Goal: Task Accomplishment & Management: Manage account settings

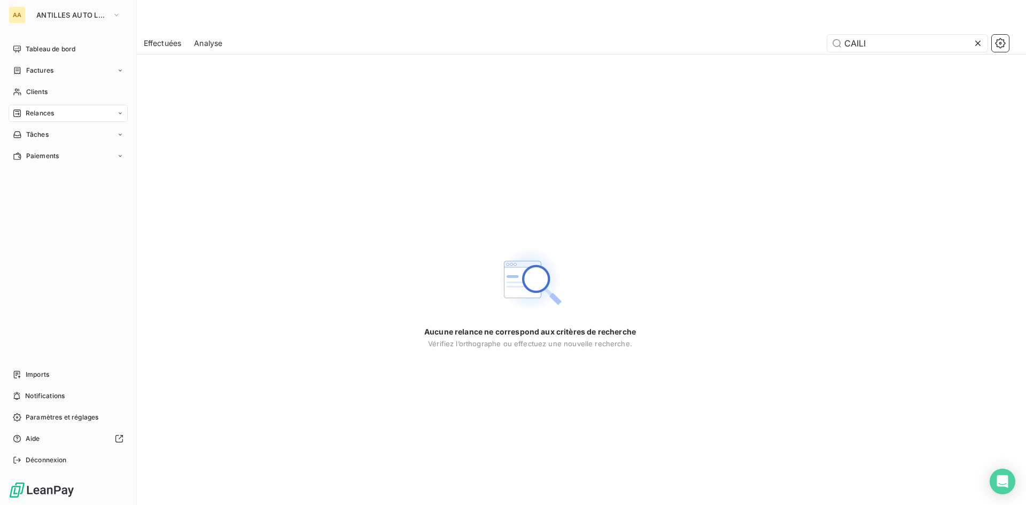
click at [38, 113] on span "Relances" at bounding box center [40, 113] width 28 height 10
click at [127, 15] on div "AA ANTILLES AUTO LOCATION" at bounding box center [68, 14] width 119 height 17
click at [118, 11] on icon "button" at bounding box center [116, 15] width 9 height 11
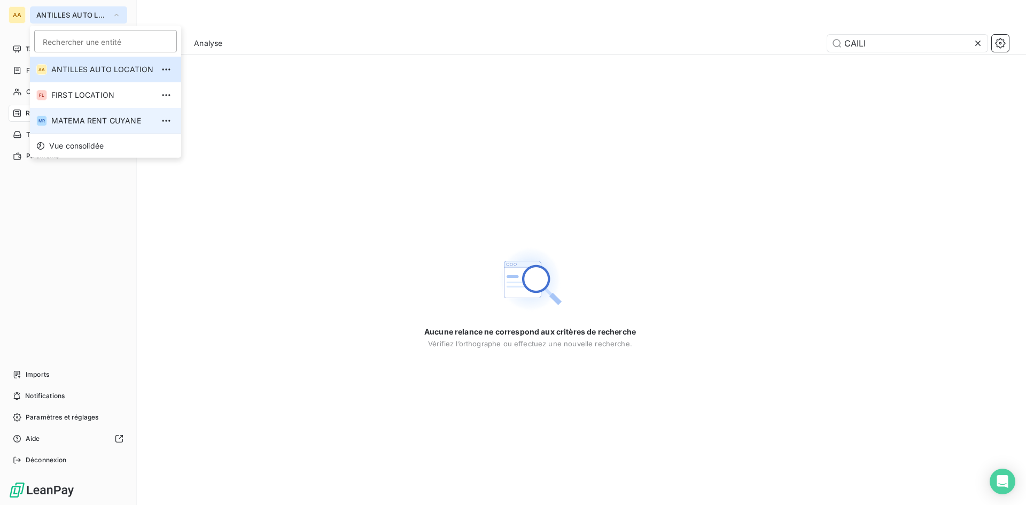
click at [90, 121] on span "MATEMA RENT GUYANE" at bounding box center [102, 120] width 102 height 11
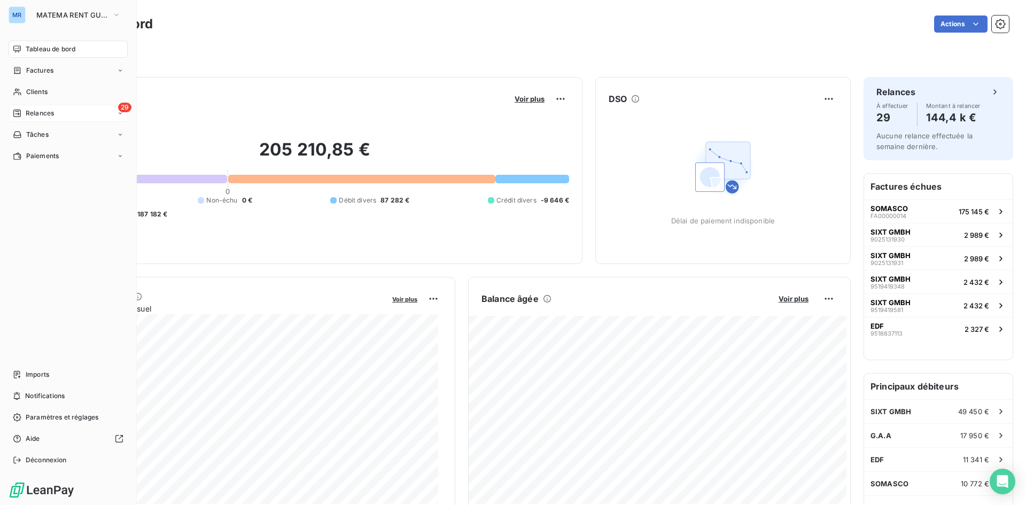
click at [28, 113] on span "Relances" at bounding box center [40, 113] width 28 height 10
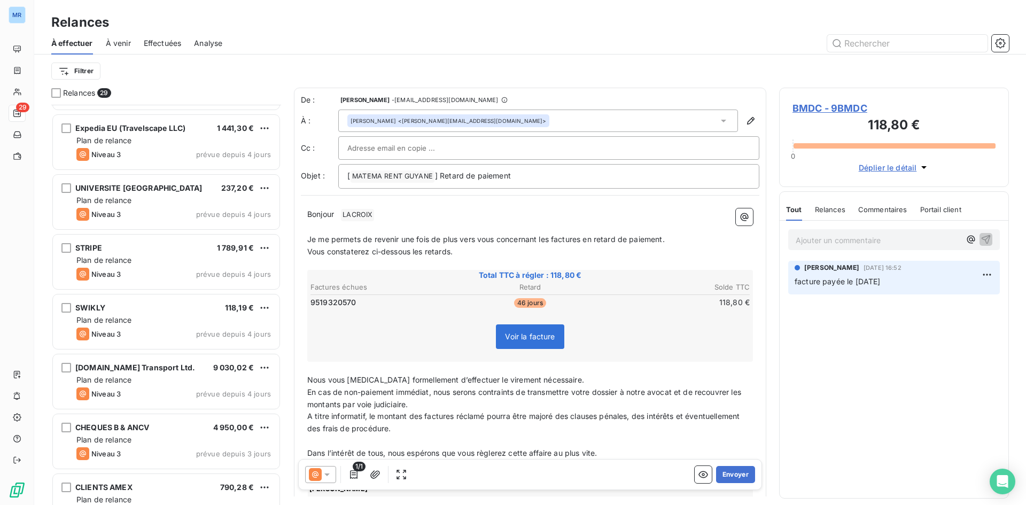
scroll to position [1335, 0]
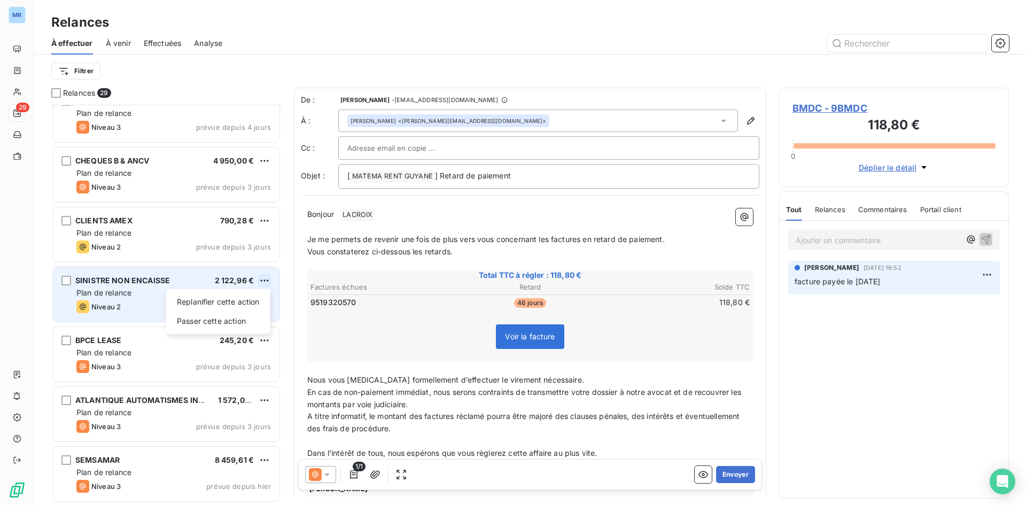
click at [263, 279] on html "MR 29 Relances À effectuer À venir Effectuées Analyse Filtrer Relances 29 SWIKL…" at bounding box center [513, 252] width 1026 height 505
click at [245, 319] on div "Passer cette action" at bounding box center [218, 320] width 96 height 17
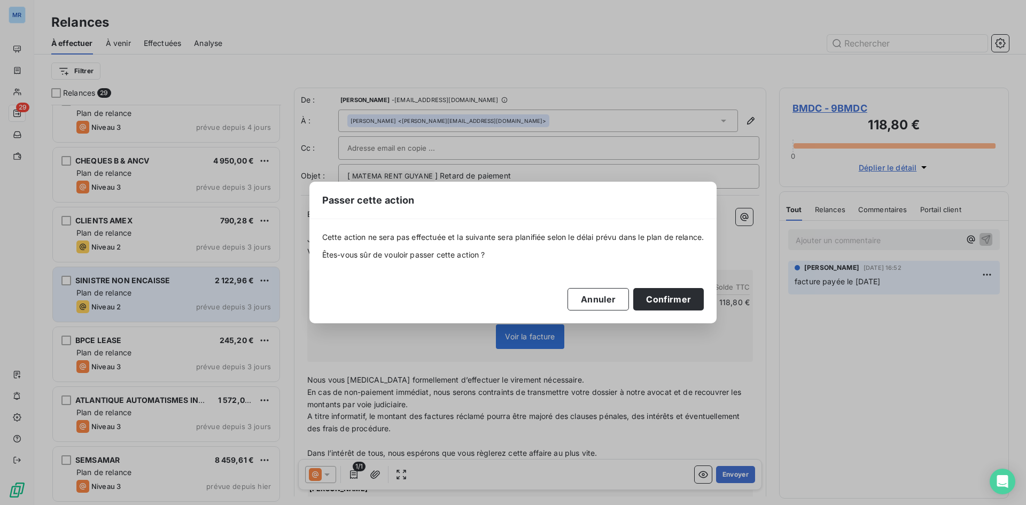
click at [707, 298] on div "Cette action ne sera pas effectuée et la suivante sera planifiée selon le délai…" at bounding box center [513, 271] width 408 height 104
click at [674, 296] on button "Confirmer" at bounding box center [668, 299] width 71 height 22
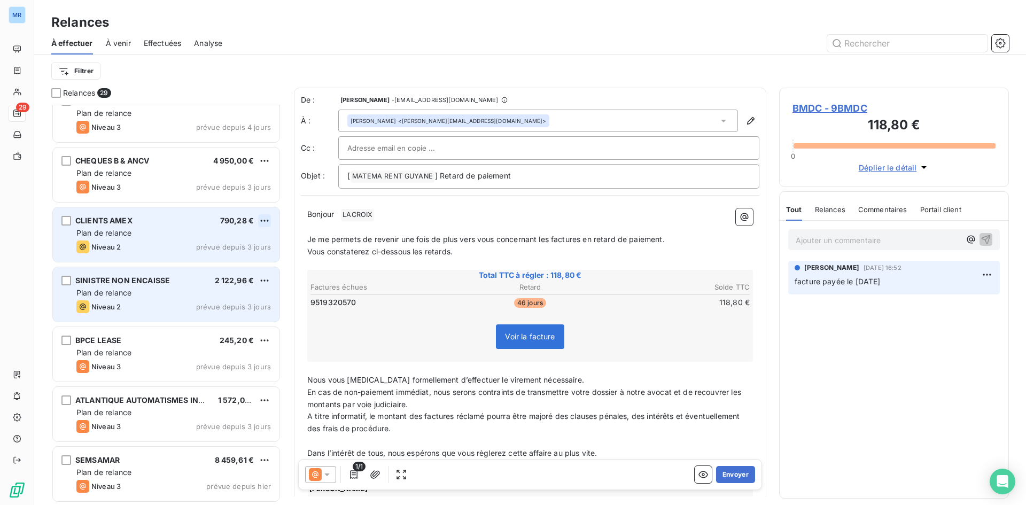
click at [264, 221] on html "MR 29 Relances À effectuer À venir Effectuées Analyse Filtrer Relances 29 SWIKL…" at bounding box center [513, 252] width 1026 height 505
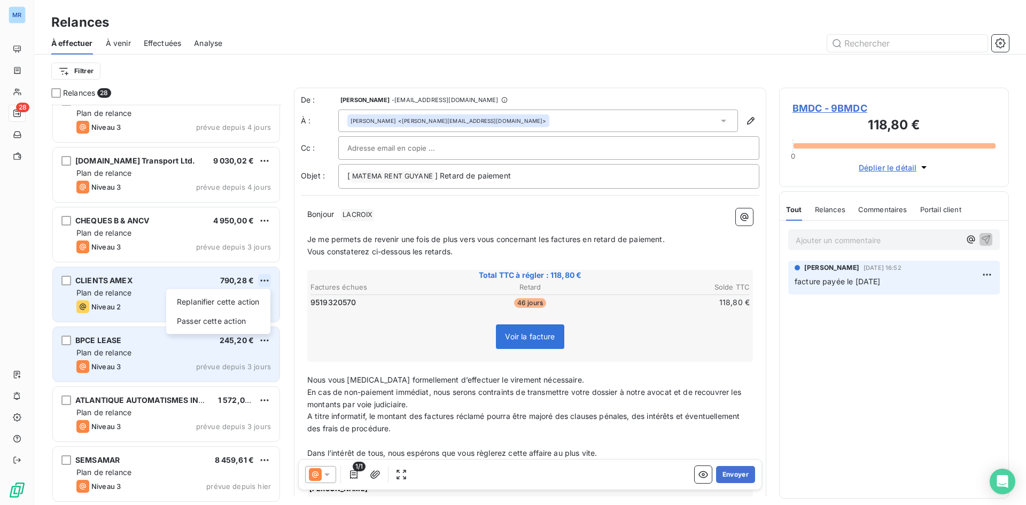
scroll to position [1275, 0]
click at [241, 319] on div "Passer cette action" at bounding box center [218, 321] width 96 height 17
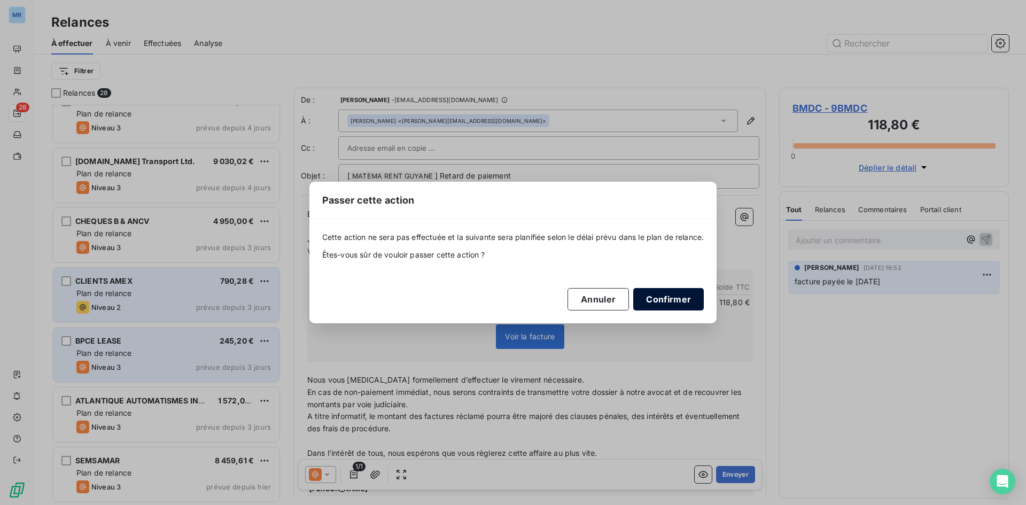
click at [676, 296] on button "Confirmer" at bounding box center [668, 299] width 71 height 22
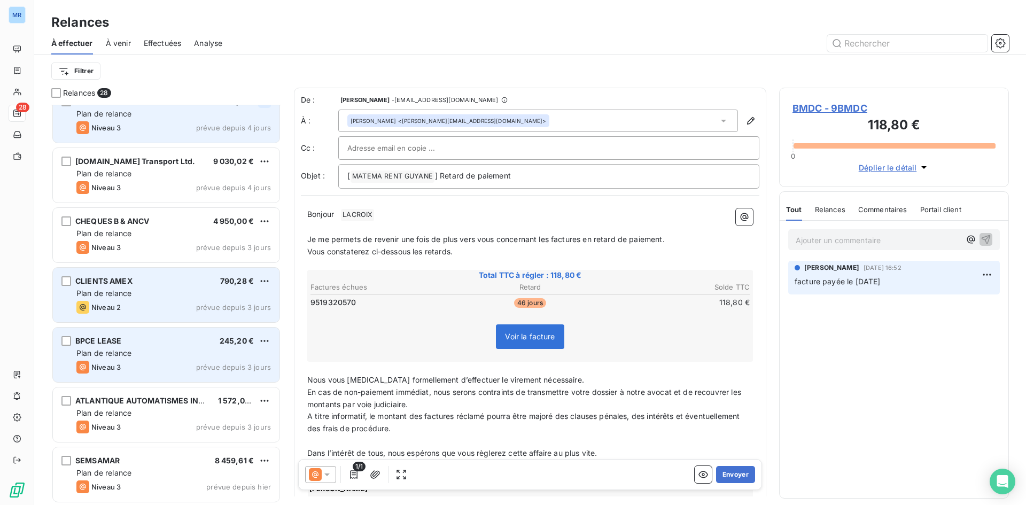
scroll to position [1215, 0]
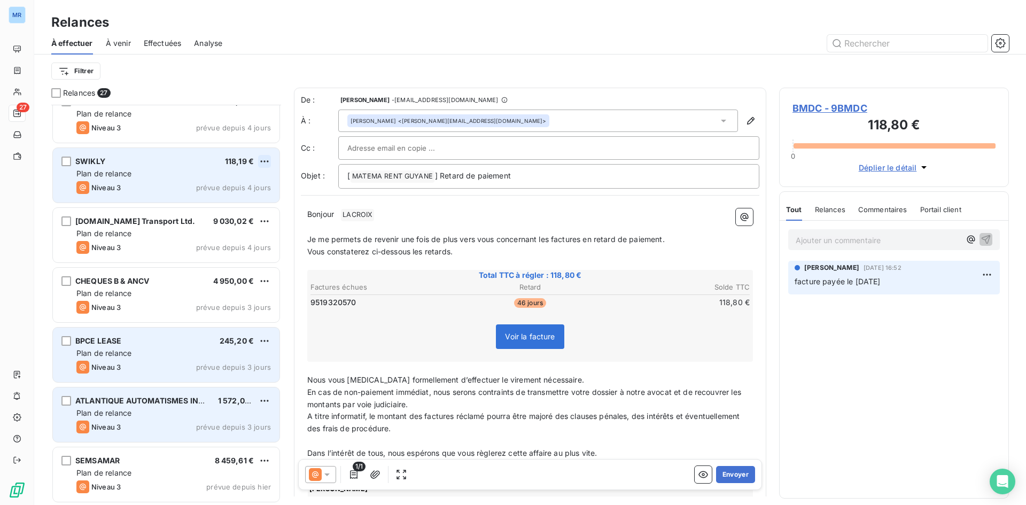
click at [265, 162] on html "MR 27 Relances À effectuer À venir Effectuées Analyse Filtrer Relances 27 BSP A…" at bounding box center [513, 252] width 1026 height 505
click at [240, 203] on div "Passer cette action" at bounding box center [218, 201] width 96 height 17
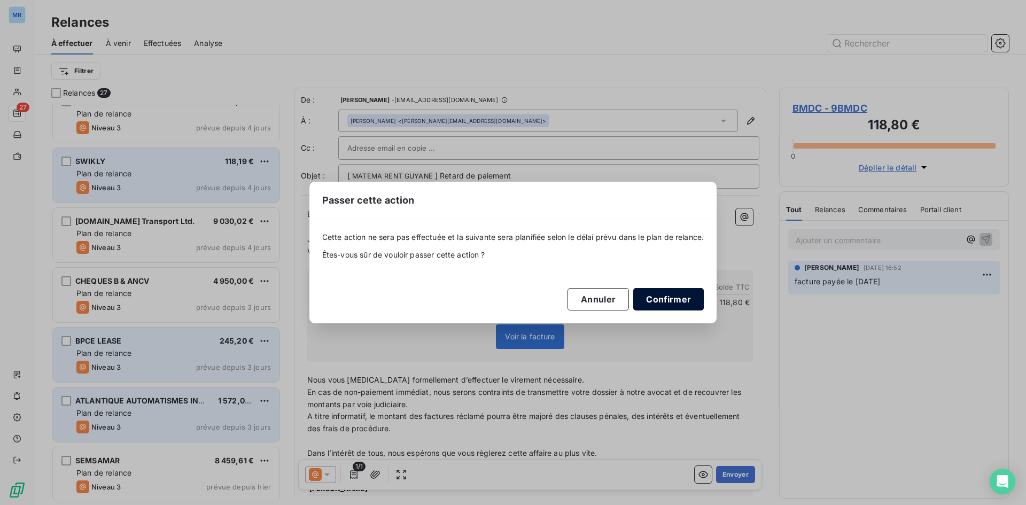
click at [667, 303] on button "Confirmer" at bounding box center [668, 299] width 71 height 22
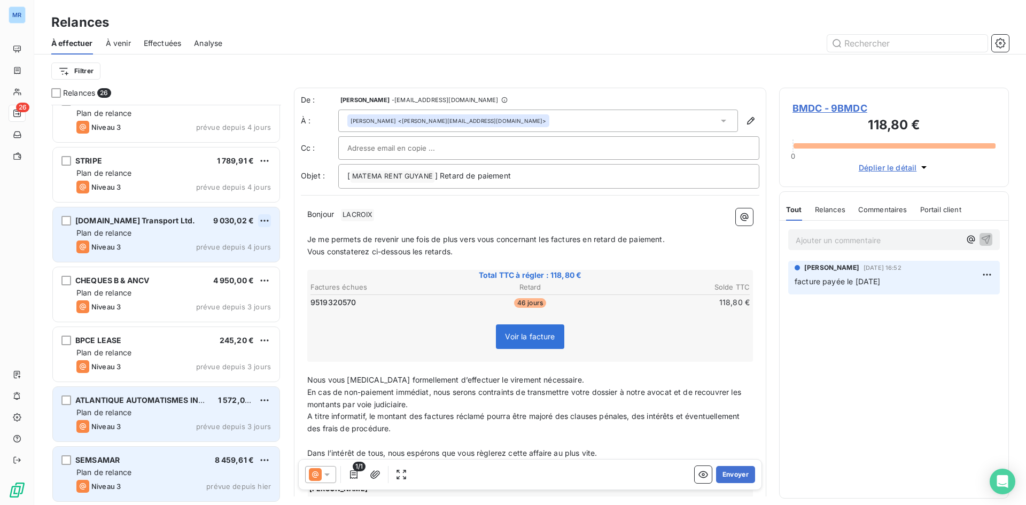
scroll to position [1155, 0]
click at [260, 220] on html "MR 26 Relances À effectuer À venir Effectuées Analyse Filtrer Relances 26 G.A.A…" at bounding box center [513, 252] width 1026 height 505
click at [237, 264] on div "Passer cette action" at bounding box center [218, 261] width 96 height 17
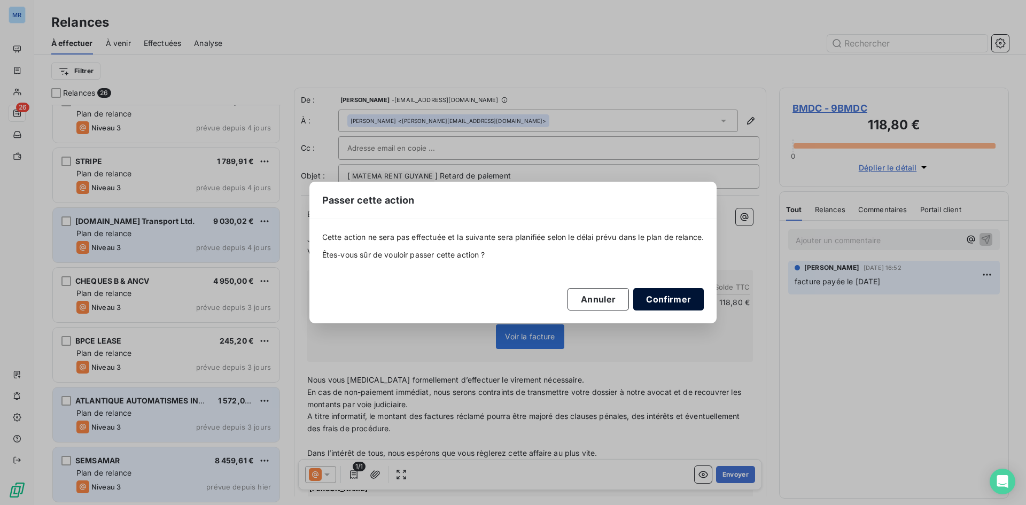
click at [669, 298] on button "Confirmer" at bounding box center [668, 299] width 71 height 22
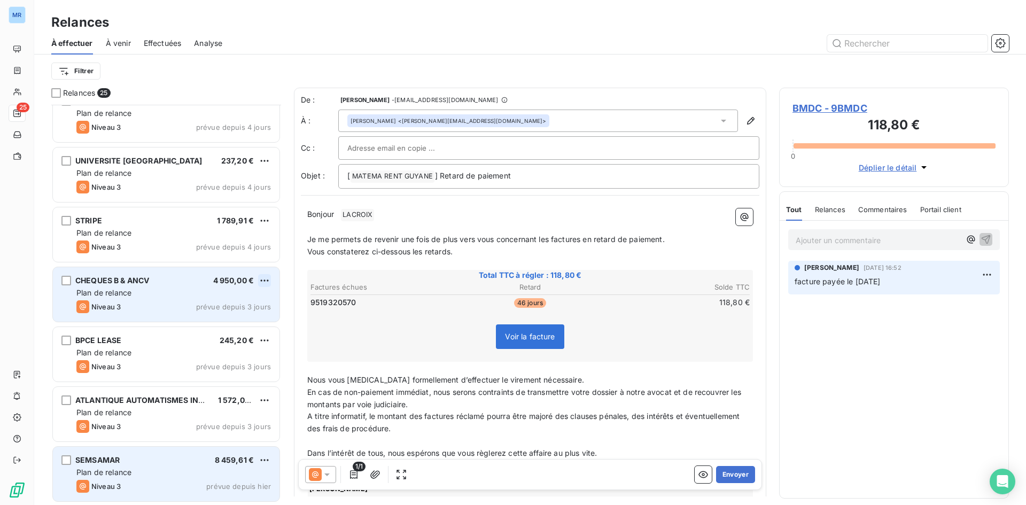
scroll to position [1096, 0]
click at [267, 279] on html "MR 25 Relances À effectuer À venir Effectuées Analyse Filtrer Relances 25 CLIEN…" at bounding box center [513, 252] width 1026 height 505
click at [251, 317] on div "Passer cette action" at bounding box center [218, 321] width 96 height 17
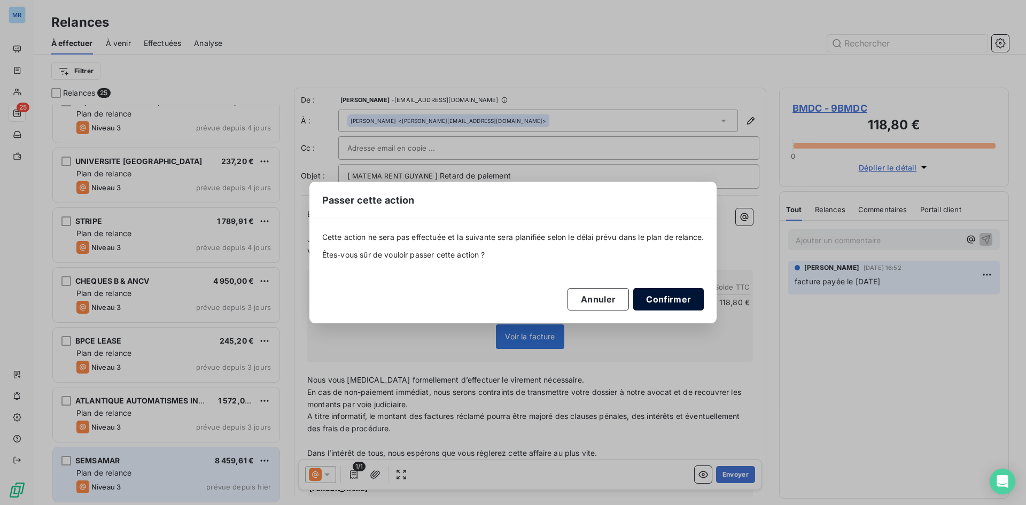
click at [683, 300] on button "Confirmer" at bounding box center [668, 299] width 71 height 22
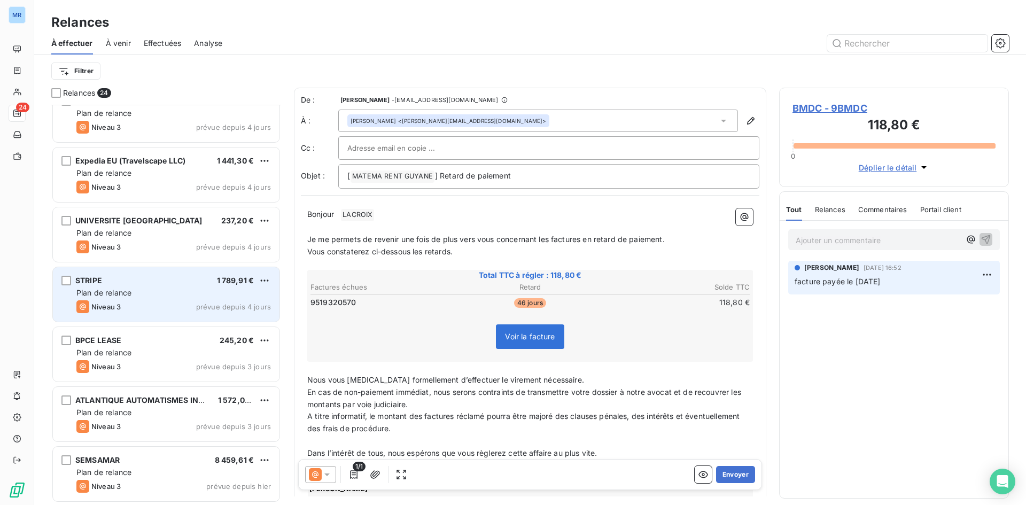
scroll to position [1036, 0]
click at [265, 280] on html "MR 24 Relances À effectuer À venir Effectuées Analyse Filtrer Relances 24 SOMAF…" at bounding box center [513, 252] width 1026 height 505
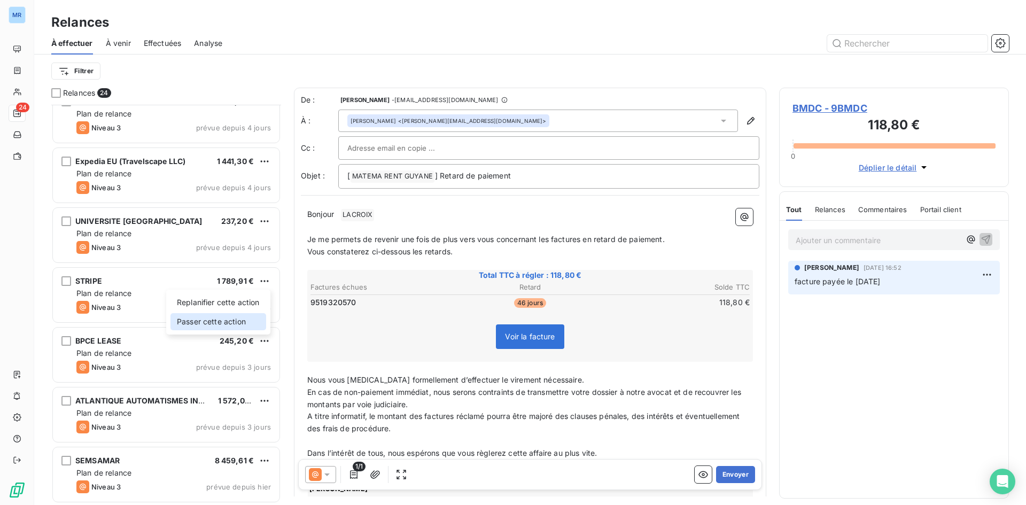
click at [238, 323] on div "Passer cette action" at bounding box center [218, 321] width 96 height 17
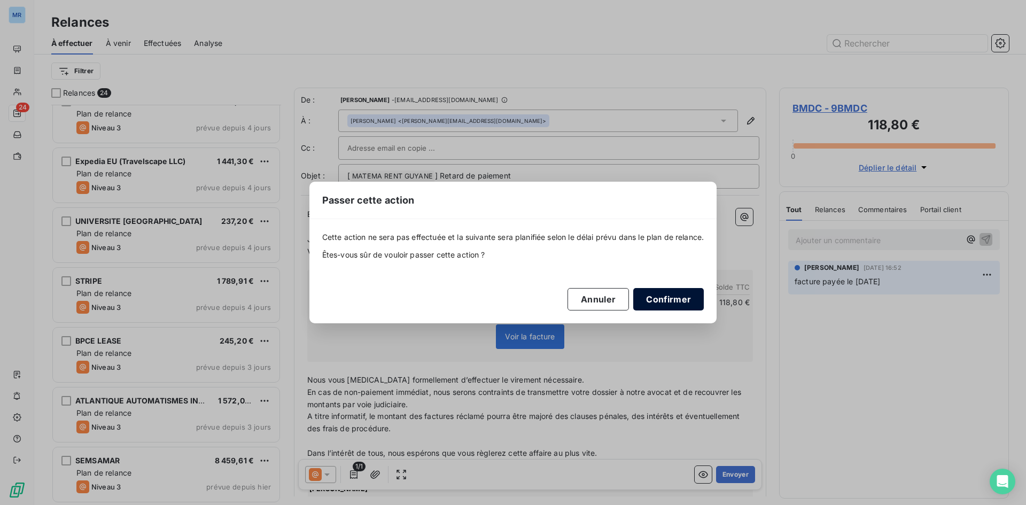
click at [660, 296] on button "Confirmer" at bounding box center [668, 299] width 71 height 22
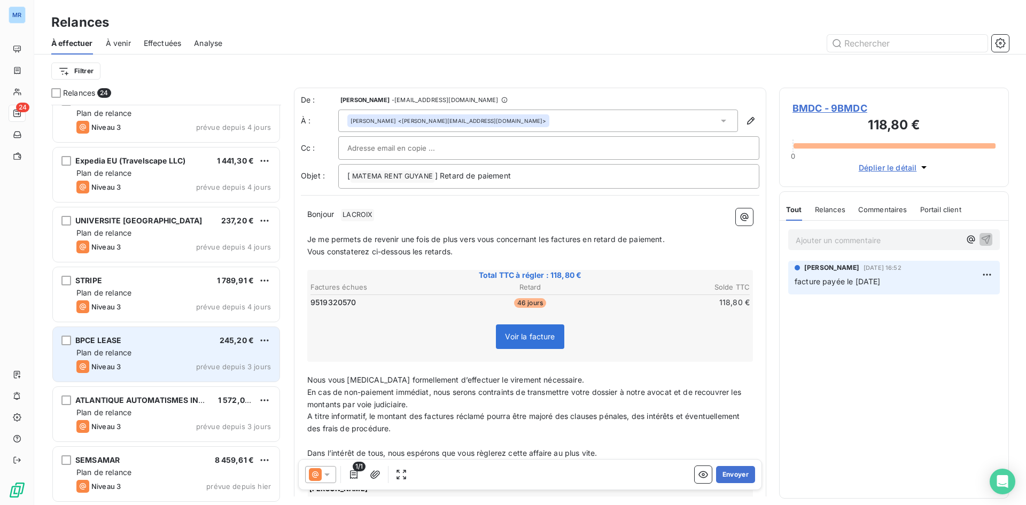
scroll to position [976, 0]
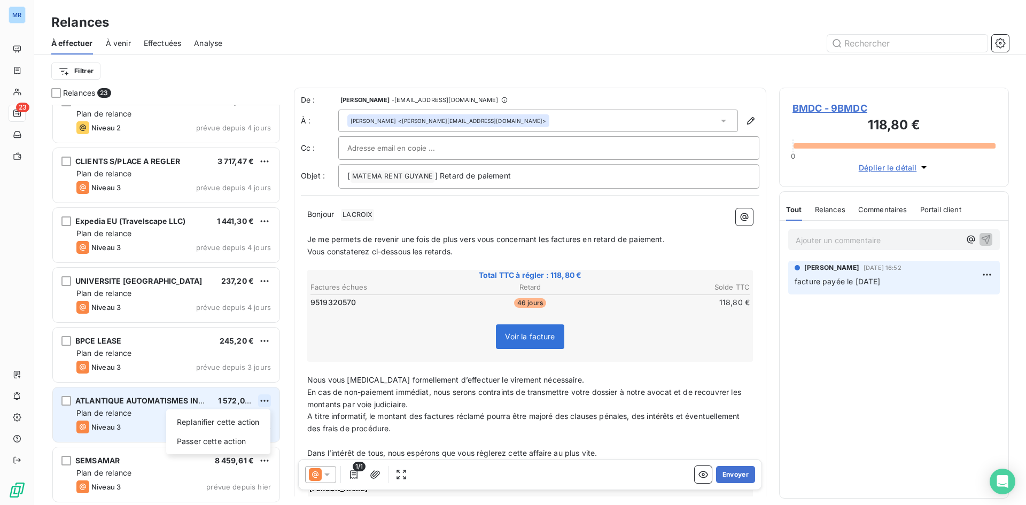
click at [266, 401] on html "MR 23 Relances À effectuer À venir Effectuées Analyse Filtrer Relances 23 SUNNY…" at bounding box center [513, 252] width 1026 height 505
click at [244, 438] on div "Passer cette action" at bounding box center [218, 441] width 96 height 17
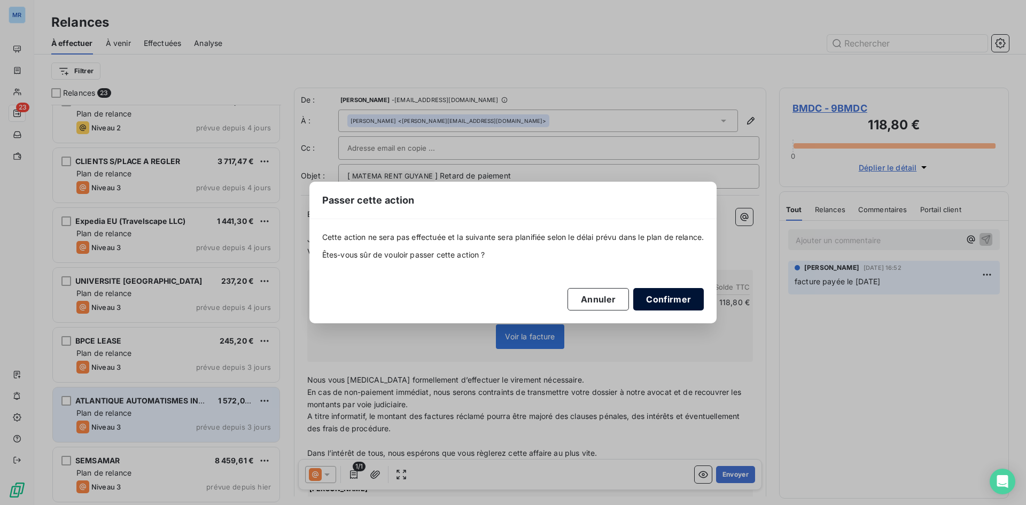
click at [686, 298] on button "Confirmer" at bounding box center [668, 299] width 71 height 22
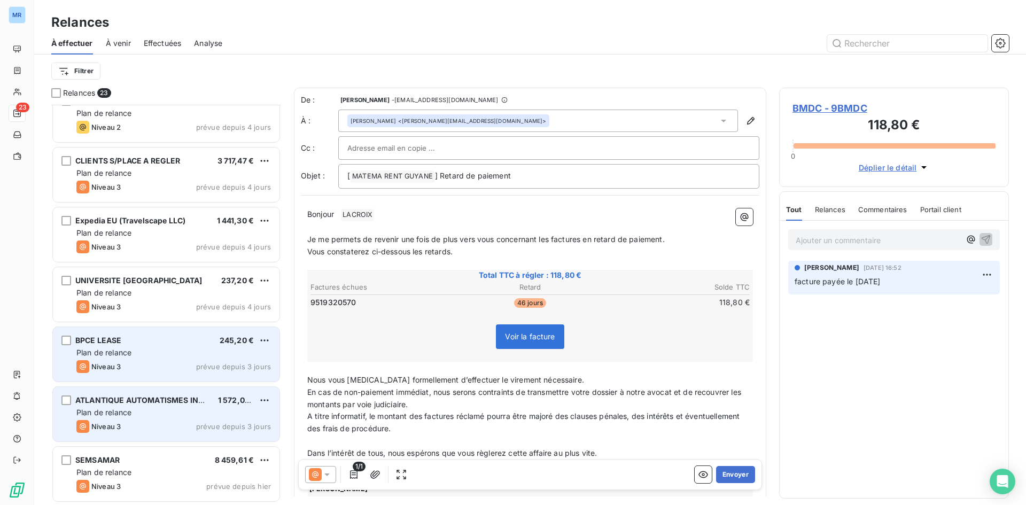
scroll to position [916, 0]
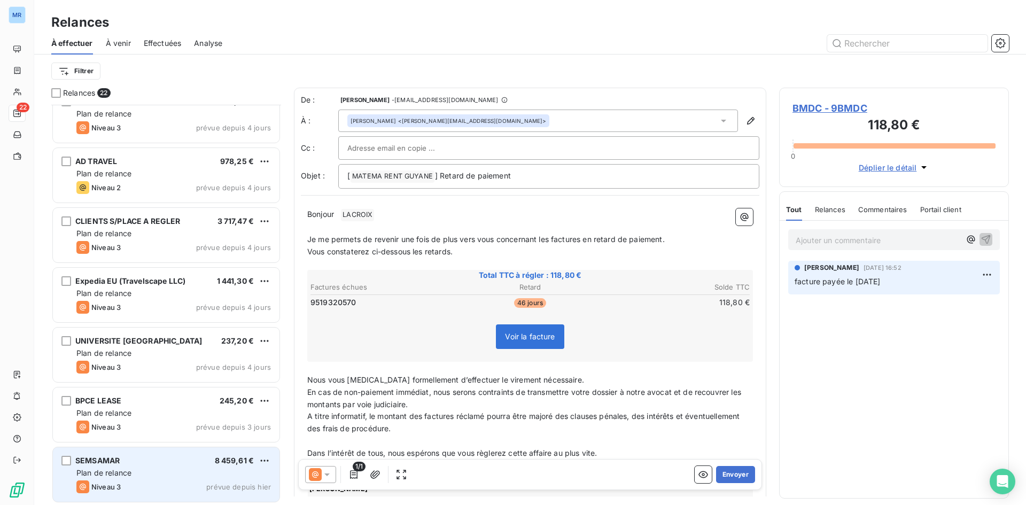
click at [241, 463] on span "8 459,61 €" at bounding box center [235, 460] width 40 height 9
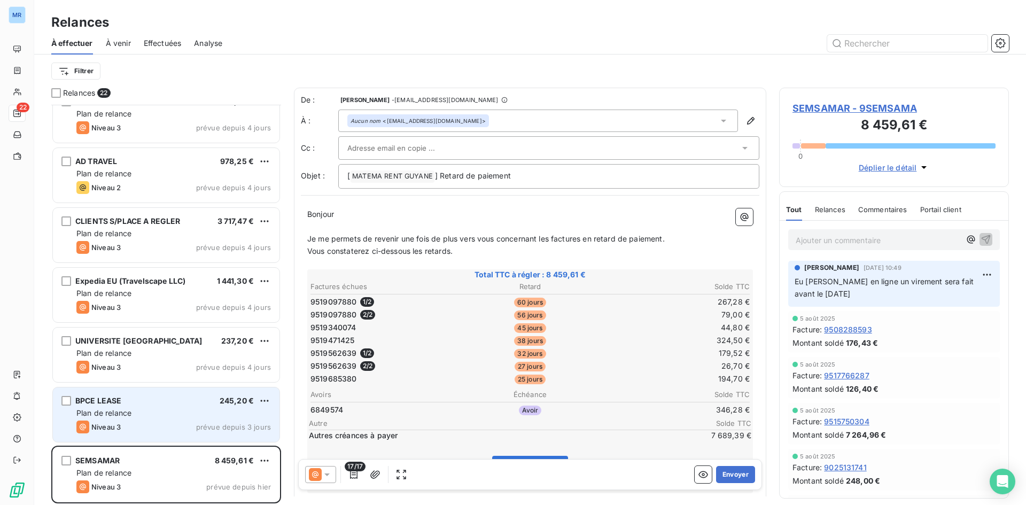
click at [221, 420] on div "BPCE LEASE 245,20 € Plan de relance Niveau 3 prévue depuis 3 jours" at bounding box center [166, 414] width 226 height 54
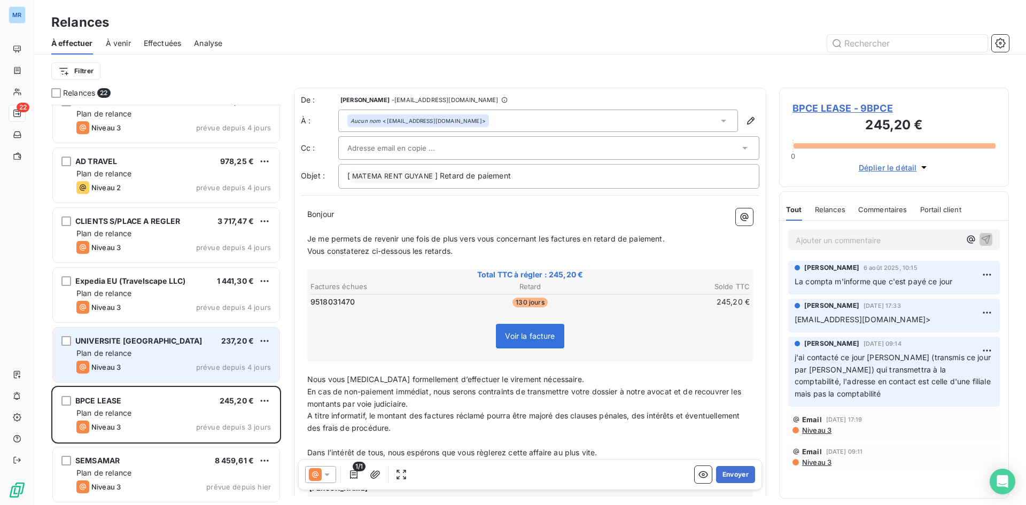
click at [237, 353] on div "Plan de relance" at bounding box center [173, 353] width 194 height 11
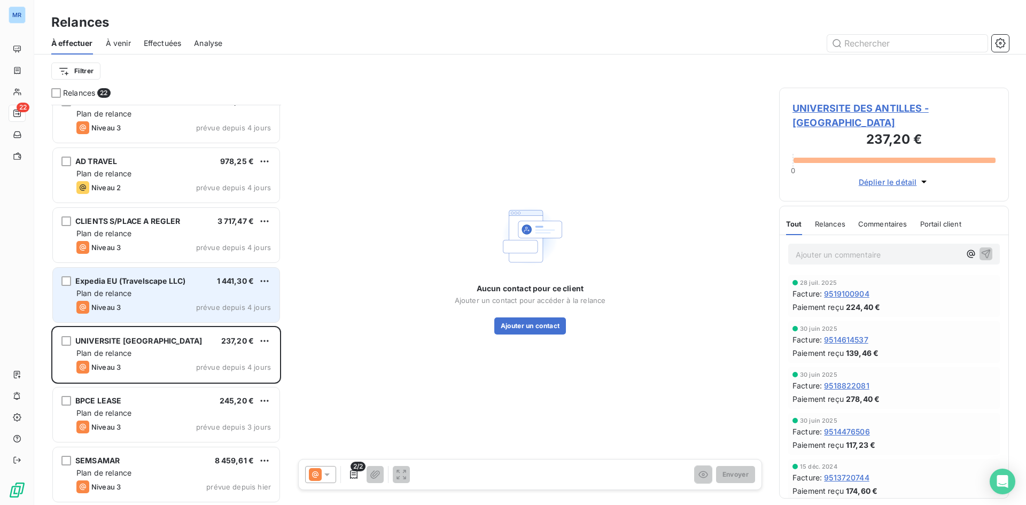
click at [240, 296] on div "Plan de relance" at bounding box center [173, 293] width 194 height 11
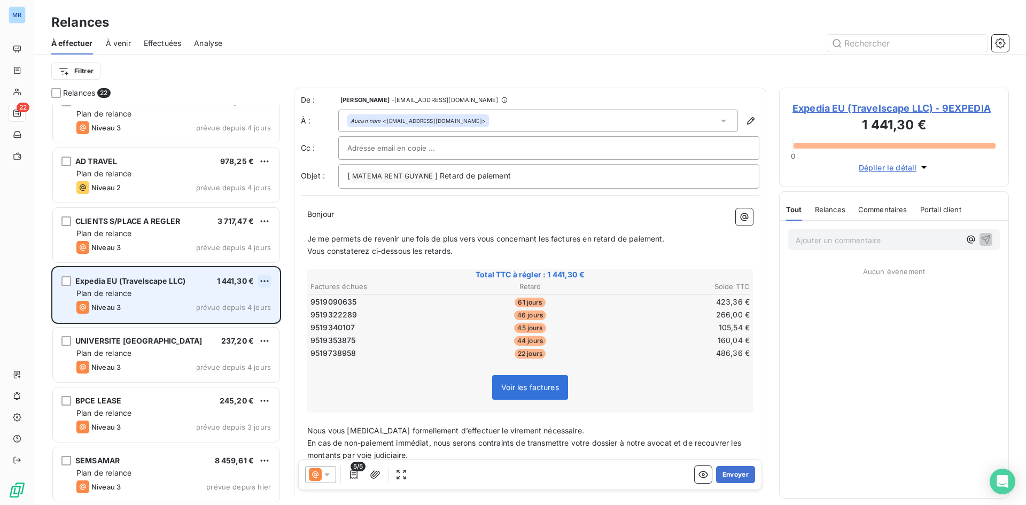
click at [268, 276] on html "MR 22 Relances À effectuer À venir Effectuées Analyse Filtrer Relances 22 MONDI…" at bounding box center [513, 252] width 1026 height 505
click at [237, 326] on div "Passer cette action" at bounding box center [218, 321] width 96 height 17
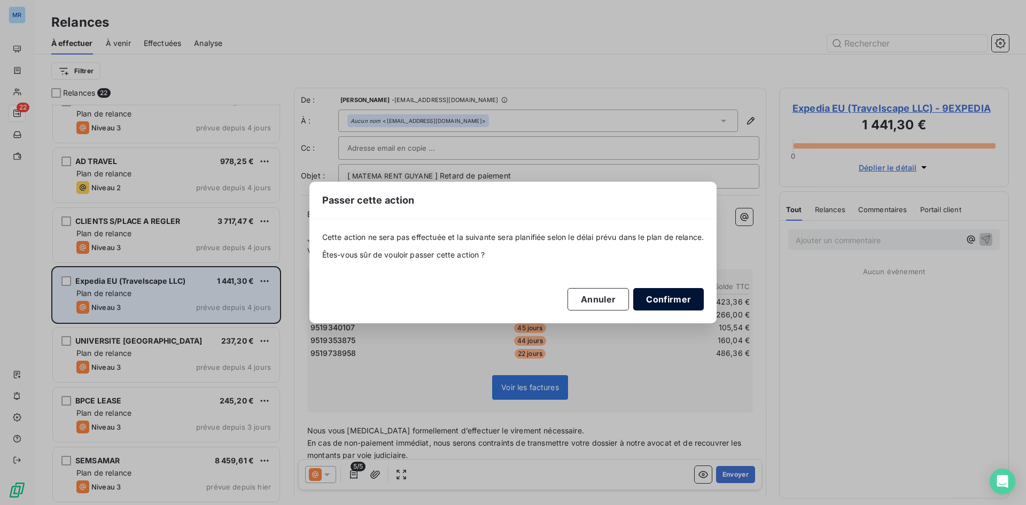
click at [677, 295] on button "Confirmer" at bounding box center [668, 299] width 71 height 22
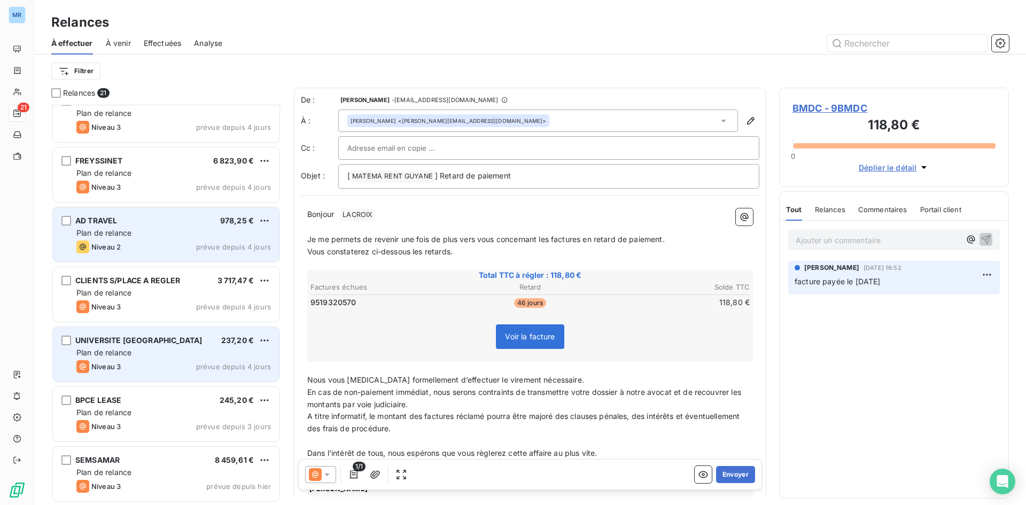
scroll to position [856, 0]
click at [188, 233] on div "Plan de relance" at bounding box center [173, 233] width 194 height 11
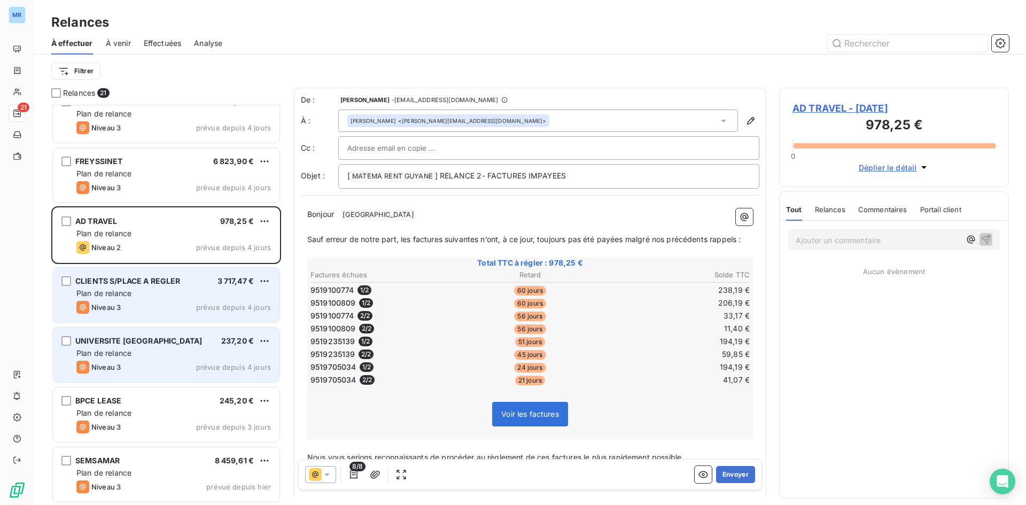
click at [200, 289] on div "Plan de relance" at bounding box center [173, 293] width 194 height 11
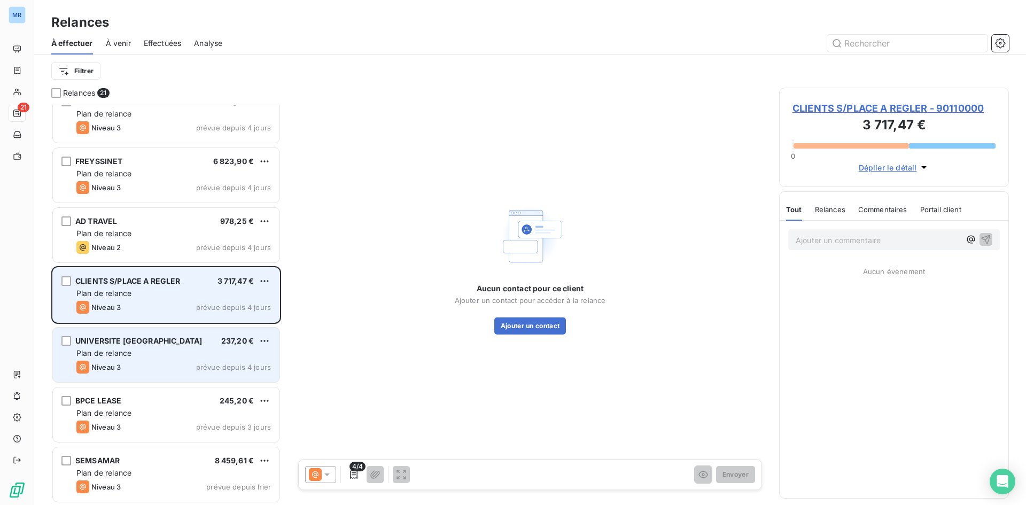
click at [272, 279] on div "CLIENTS S/PLACE A REGLER 3 717,47 € Plan de relance Niveau 3 prévue depuis 4 jo…" at bounding box center [166, 295] width 226 height 54
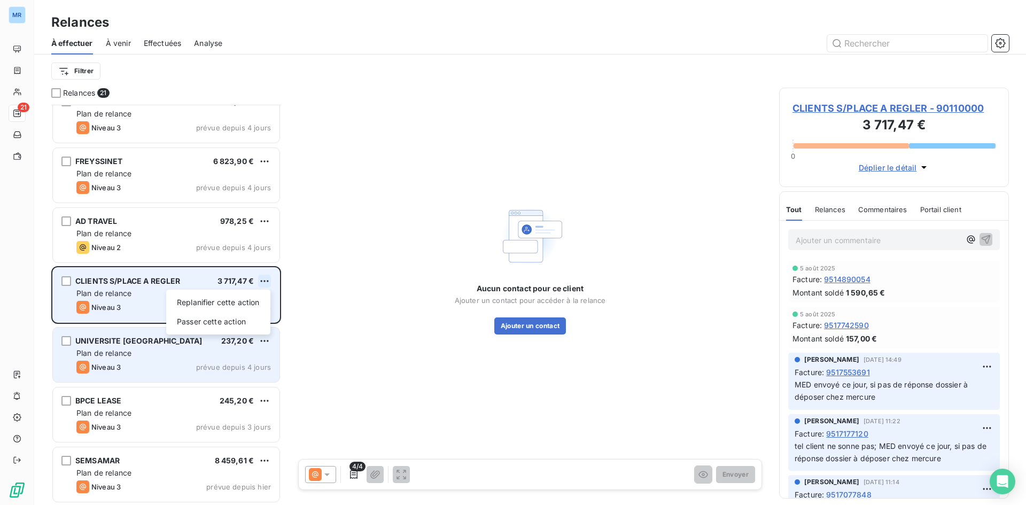
click at [262, 280] on html "MR 21 Relances À effectuer À venir Effectuées Analyse Filtrer Relances 21 SOMAS…" at bounding box center [513, 252] width 1026 height 505
click at [235, 319] on div "Passer cette action" at bounding box center [218, 321] width 96 height 17
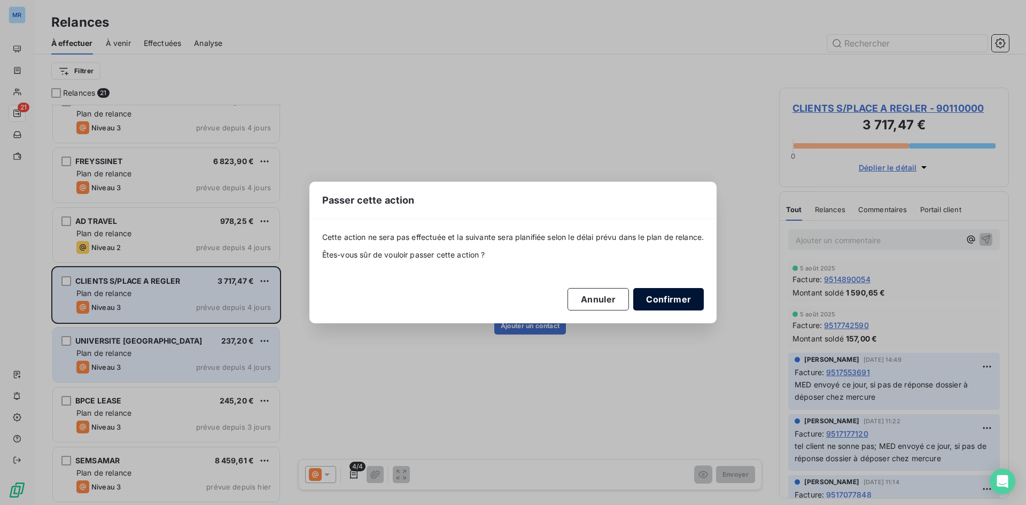
click at [669, 306] on button "Confirmer" at bounding box center [668, 299] width 71 height 22
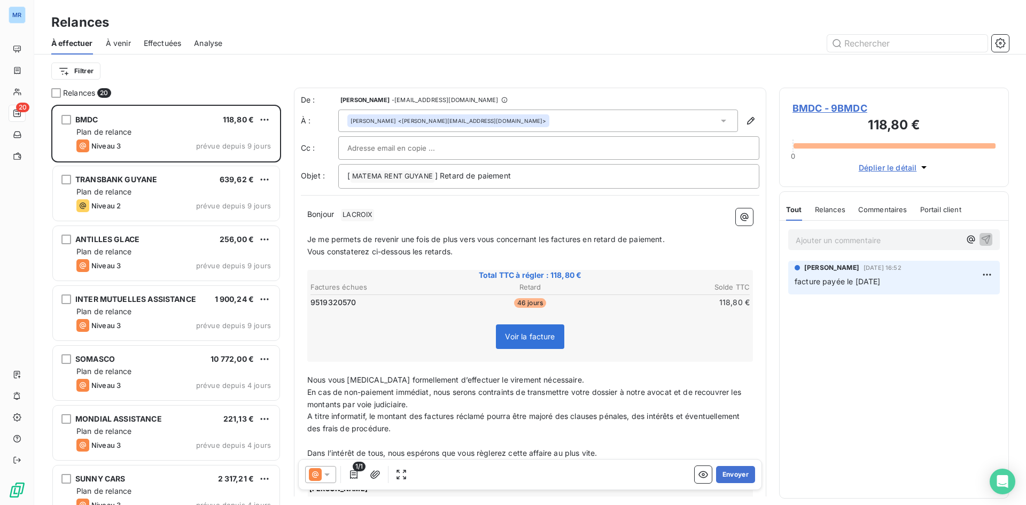
click at [264, 300] on html "MR 20 Relances À effectuer À venir Effectuées Analyse Filtrer Relances 20 BMDC …" at bounding box center [513, 252] width 1026 height 505
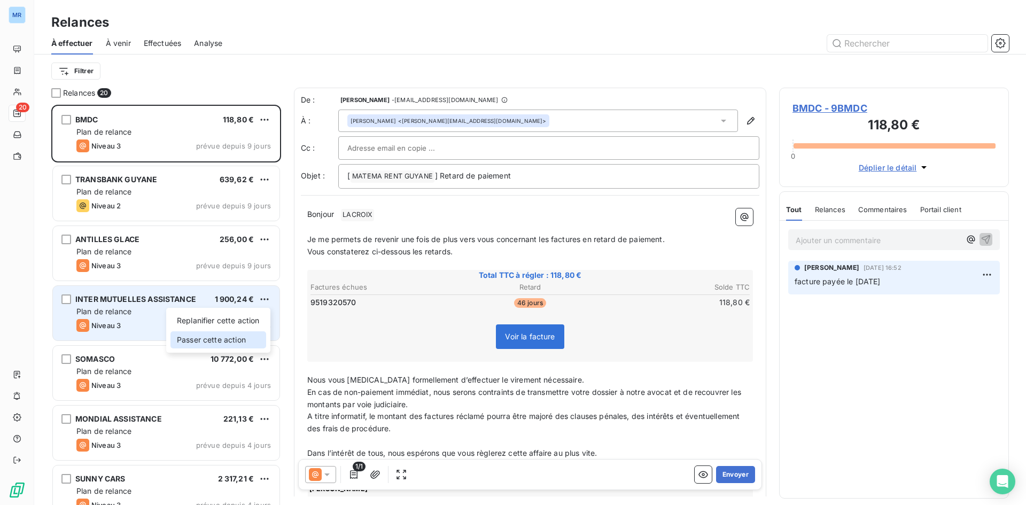
click at [248, 334] on div "Passer cette action" at bounding box center [218, 339] width 96 height 17
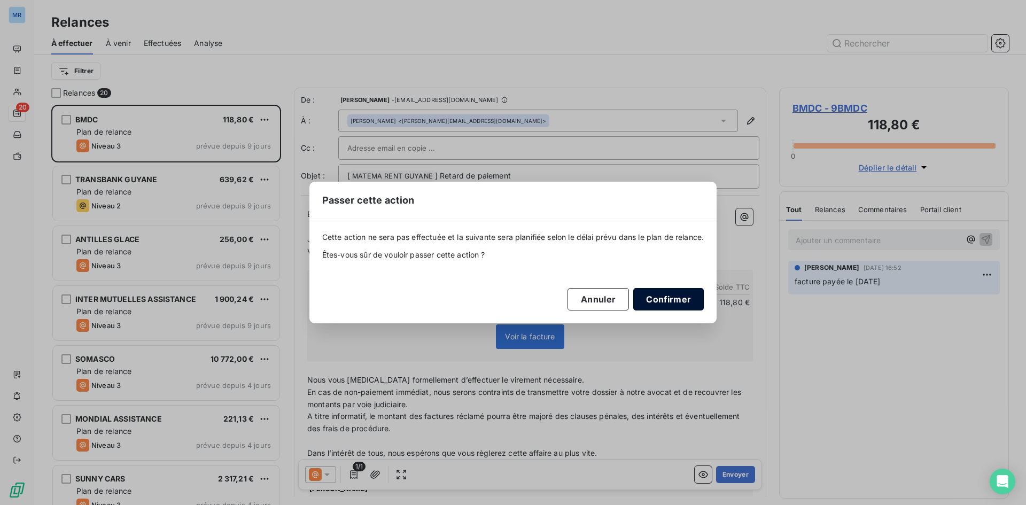
click at [670, 299] on button "Confirmer" at bounding box center [668, 299] width 71 height 22
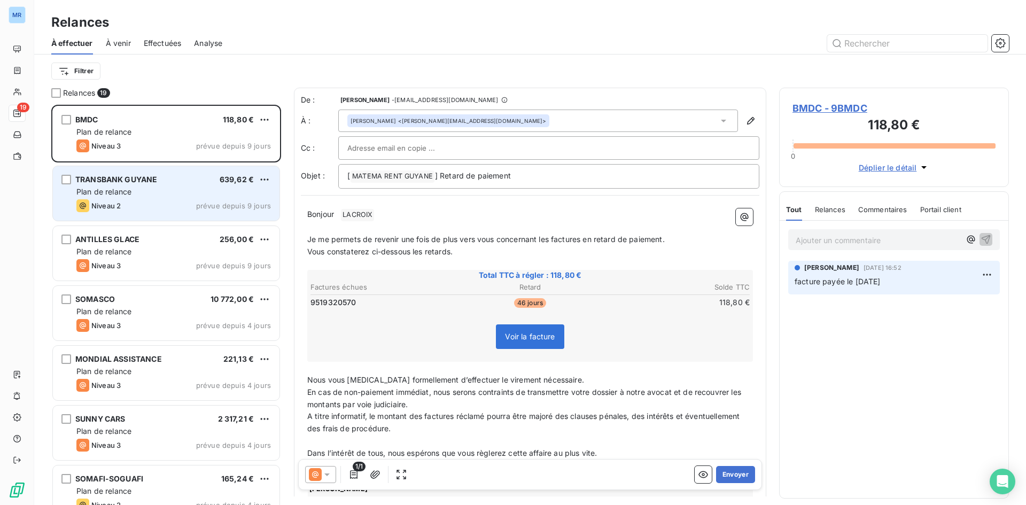
click at [257, 179] on div "TRANSBANK GUYANE 639,62 €" at bounding box center [173, 180] width 194 height 10
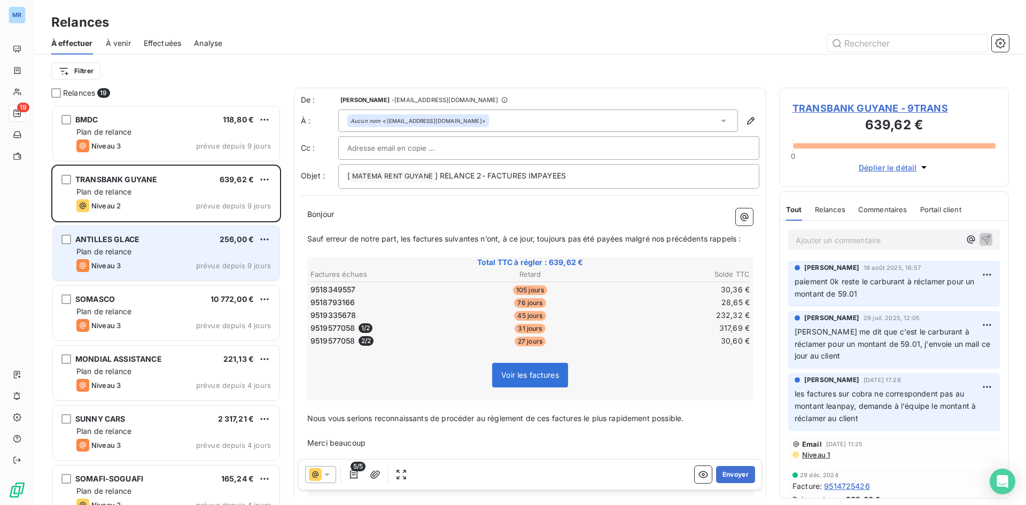
click at [245, 255] on div "Plan de relance" at bounding box center [173, 251] width 194 height 11
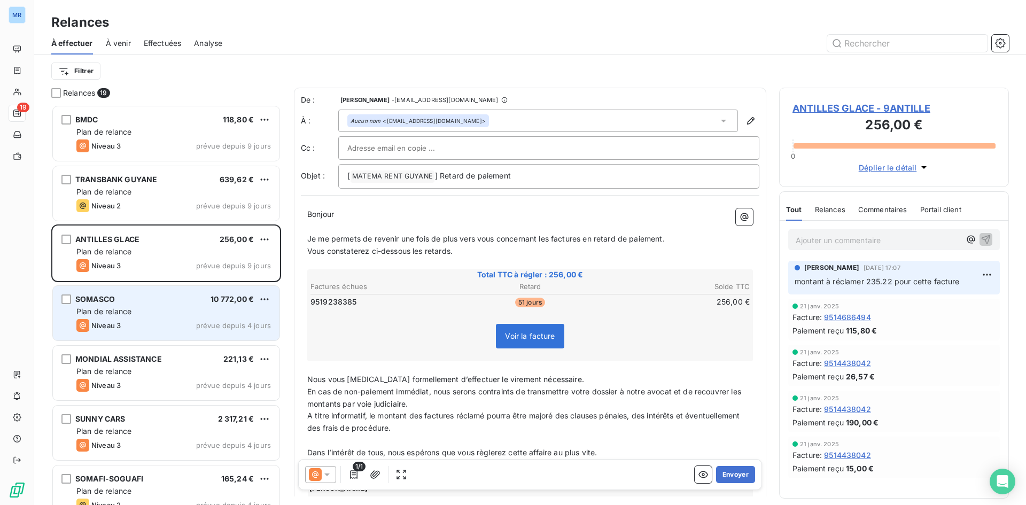
click at [233, 309] on div "Plan de relance" at bounding box center [173, 311] width 194 height 11
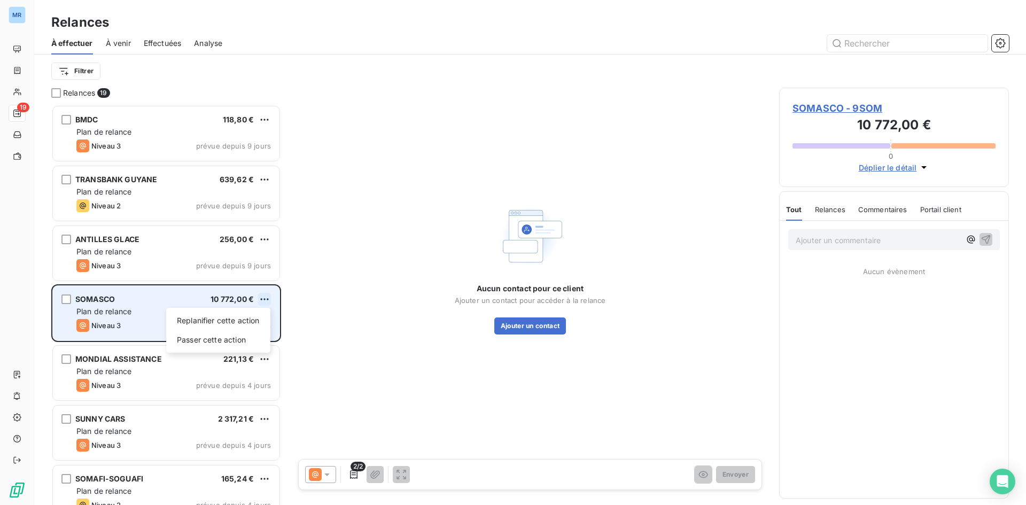
click at [260, 295] on html "MR 19 Relances À effectuer À venir Effectuées Analyse Filtrer Relances 19 BMDC …" at bounding box center [513, 252] width 1026 height 505
click at [237, 342] on div "Passer cette action" at bounding box center [218, 339] width 96 height 17
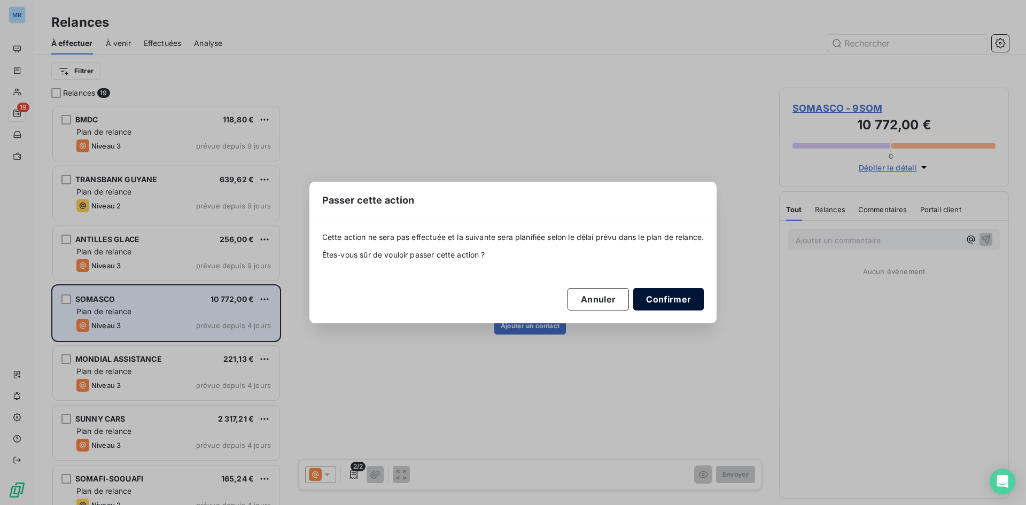
click at [679, 298] on button "Confirmer" at bounding box center [668, 299] width 71 height 22
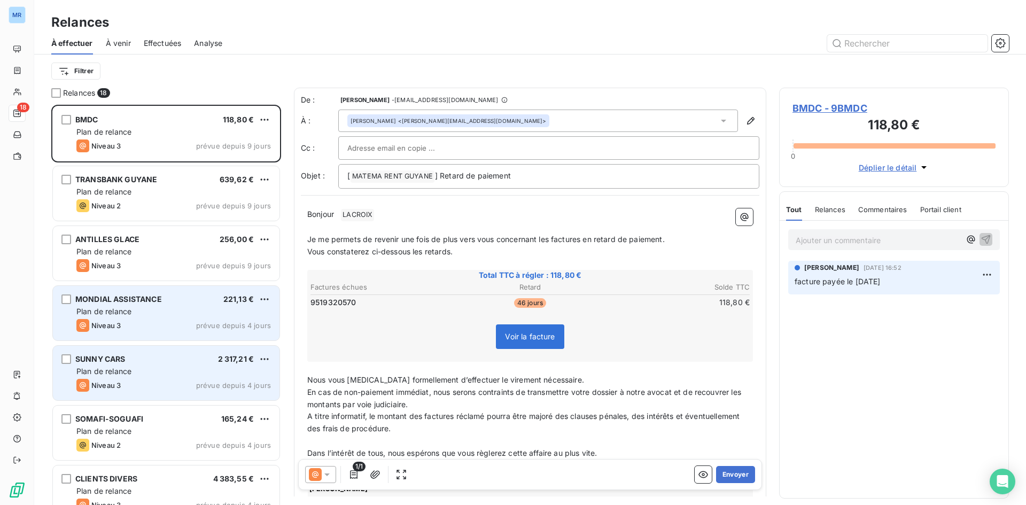
click at [222, 370] on div "Plan de relance" at bounding box center [173, 371] width 194 height 11
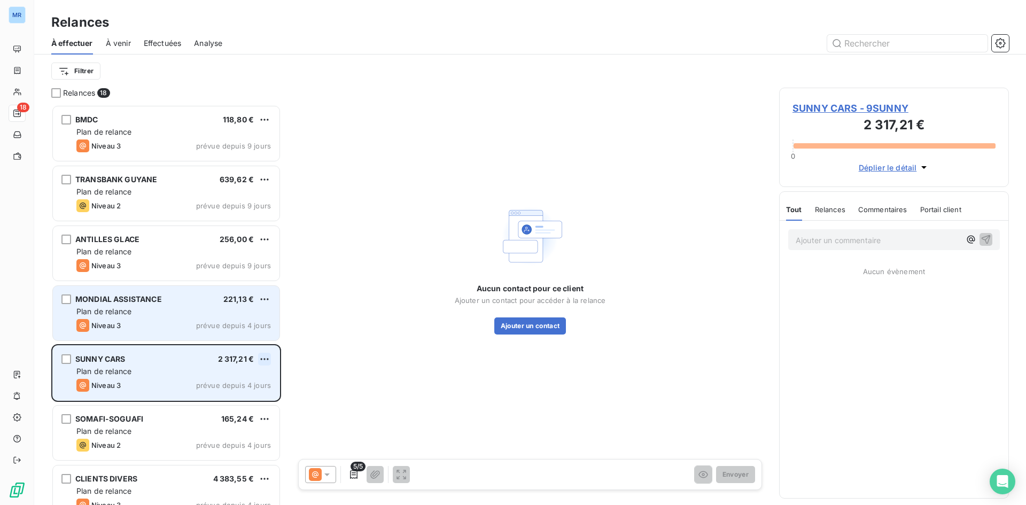
click at [269, 357] on html "MR 18 Relances À effectuer À venir Effectuées Analyse Filtrer Relances 18 BMDC …" at bounding box center [513, 252] width 1026 height 505
click at [235, 401] on div "Passer cette action" at bounding box center [218, 399] width 96 height 17
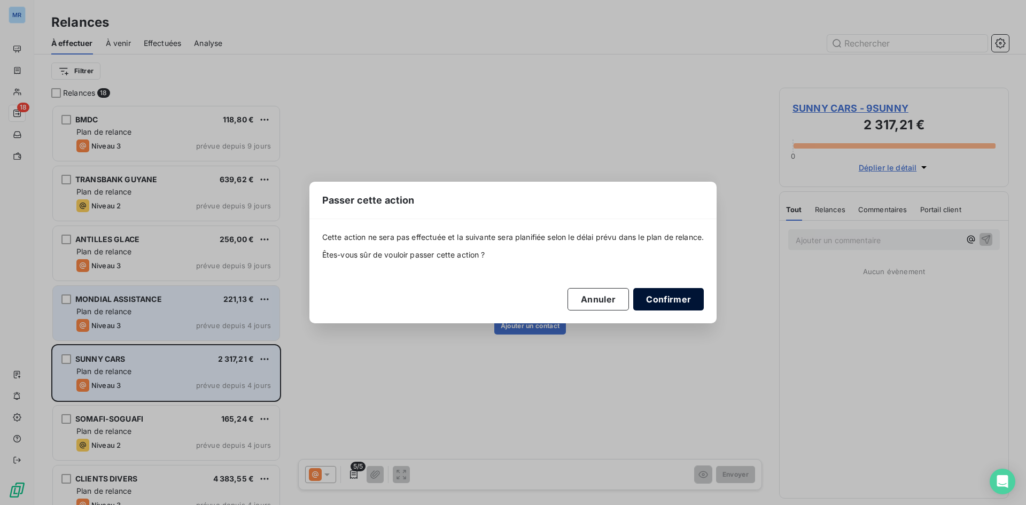
click at [685, 299] on button "Confirmer" at bounding box center [668, 299] width 71 height 22
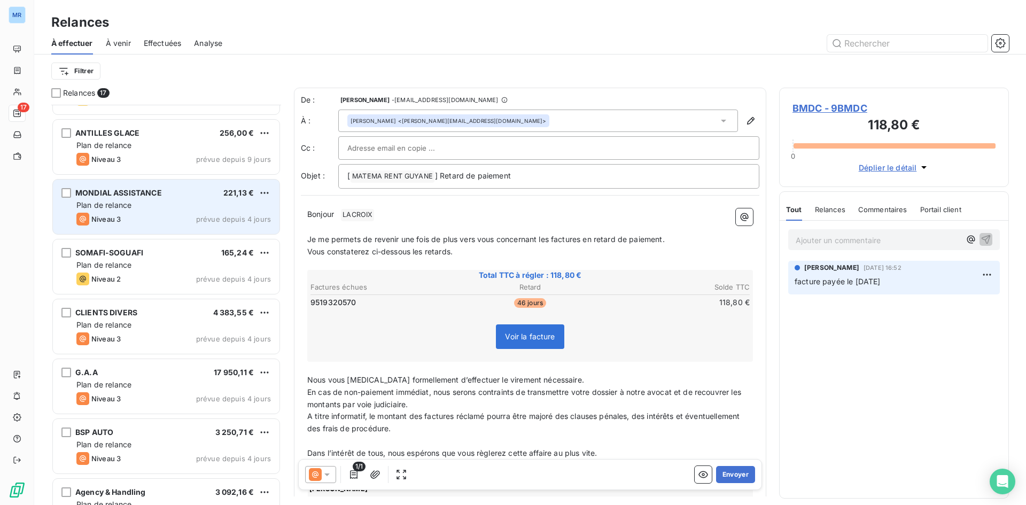
scroll to position [107, 0]
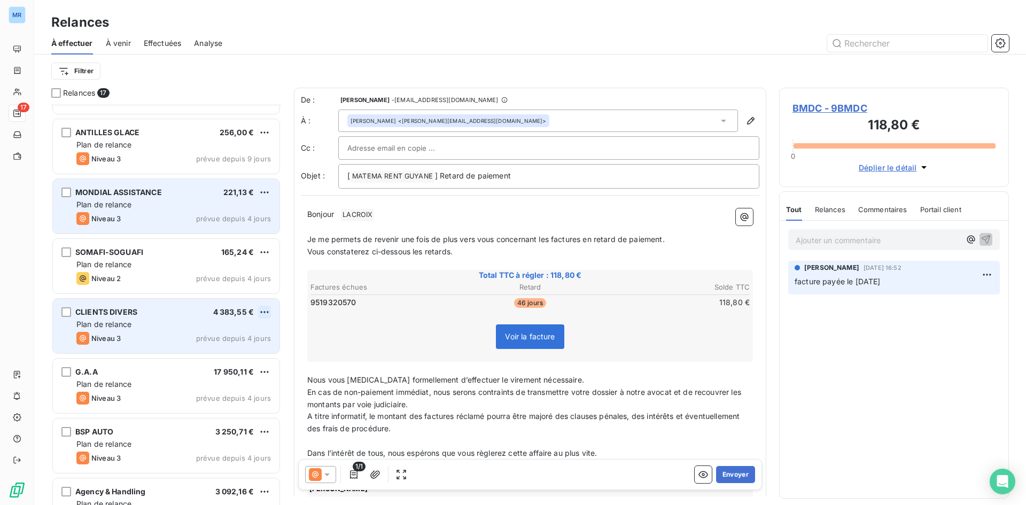
click at [269, 309] on html "MR 17 Relances À effectuer À venir Effectuées Analyse Filtrer Relances 17 BMDC …" at bounding box center [513, 252] width 1026 height 505
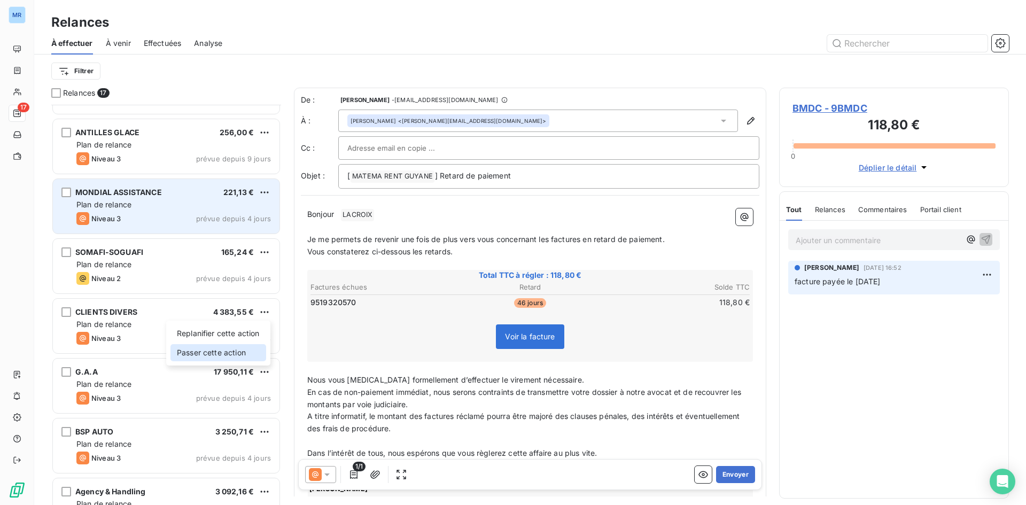
click at [237, 357] on div "Passer cette action" at bounding box center [218, 352] width 96 height 17
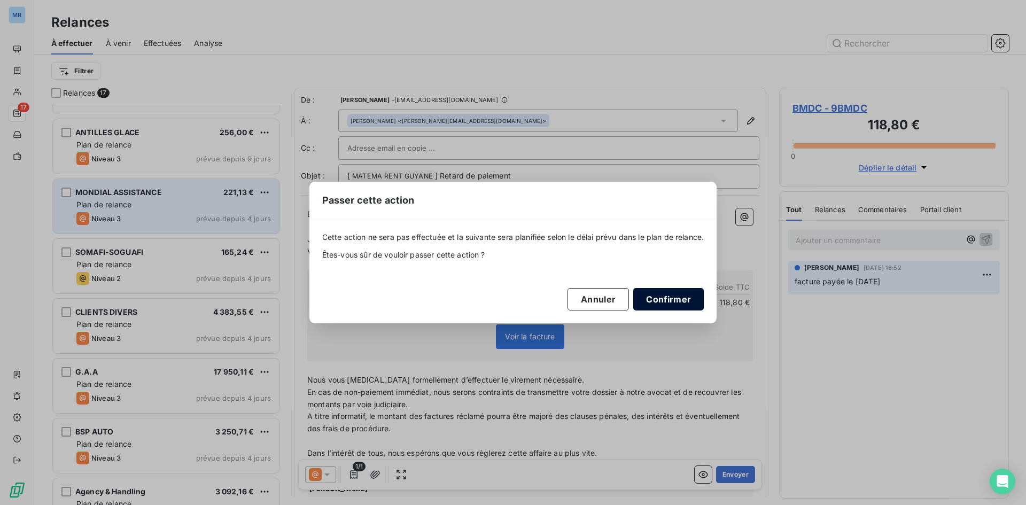
click at [682, 300] on button "Confirmer" at bounding box center [668, 299] width 71 height 22
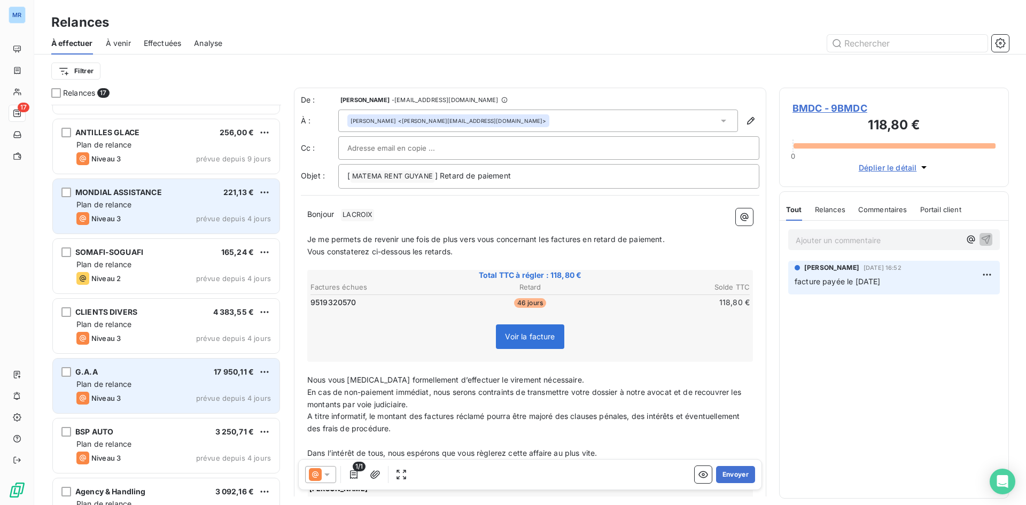
click at [257, 369] on div "G.A.A 17 950,11 €" at bounding box center [173, 372] width 194 height 10
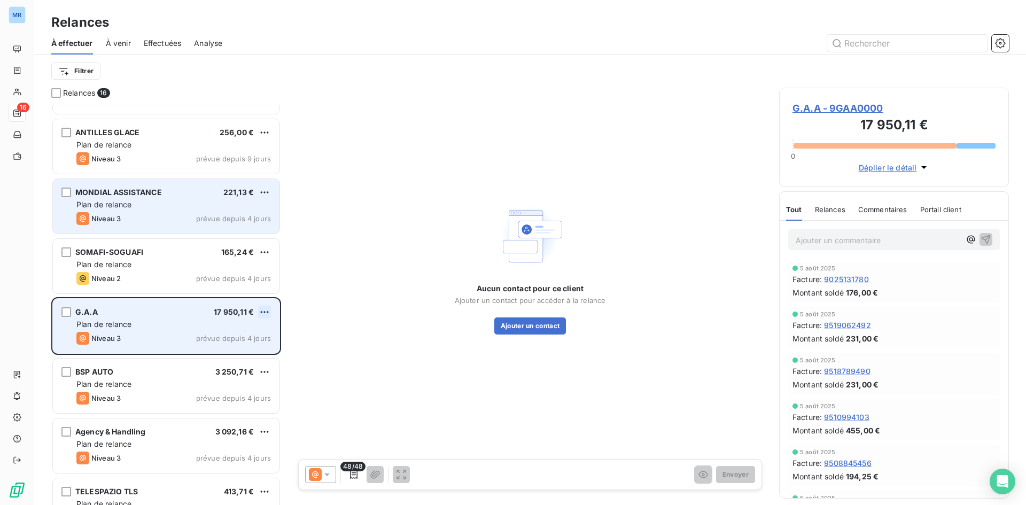
click at [262, 312] on html "MR 16 Relances À effectuer À venir Effectuées Analyse Filtrer Relances 16 BMDC …" at bounding box center [513, 252] width 1026 height 505
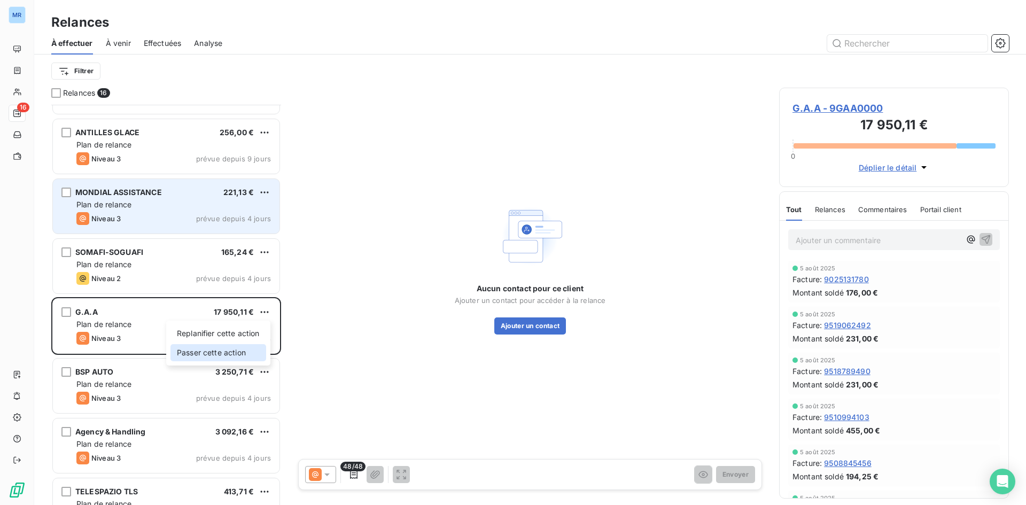
click at [245, 356] on div "Passer cette action" at bounding box center [218, 352] width 96 height 17
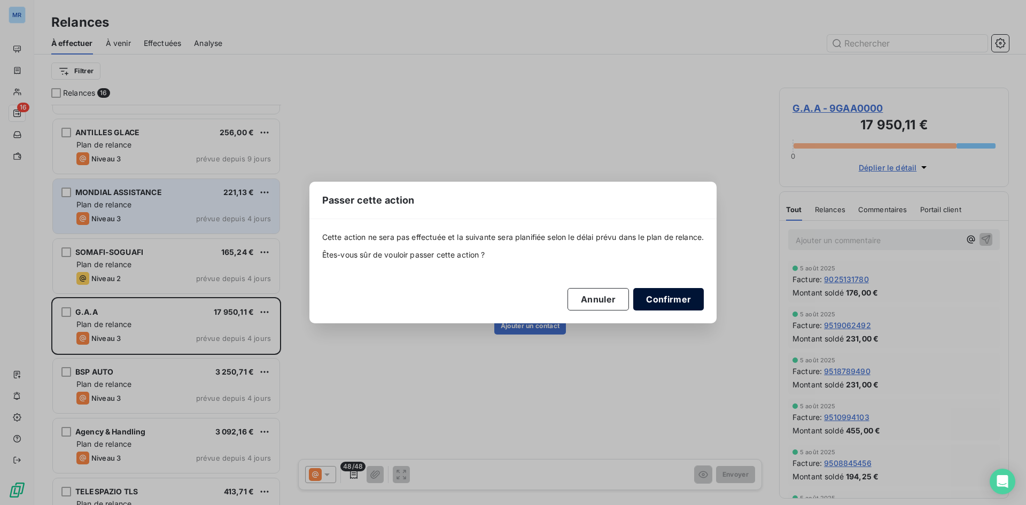
click at [682, 296] on button "Confirmer" at bounding box center [668, 299] width 71 height 22
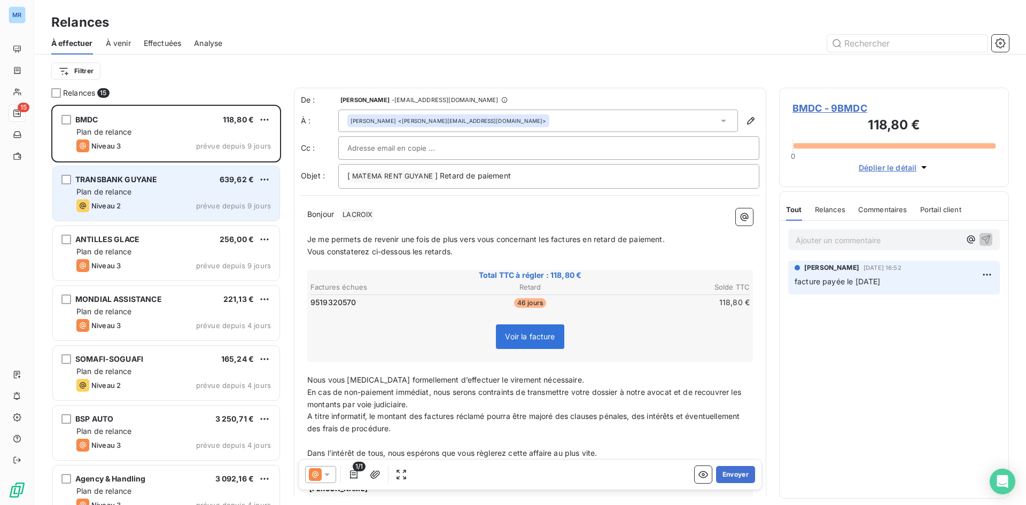
click at [216, 196] on div "Plan de relance" at bounding box center [173, 191] width 194 height 11
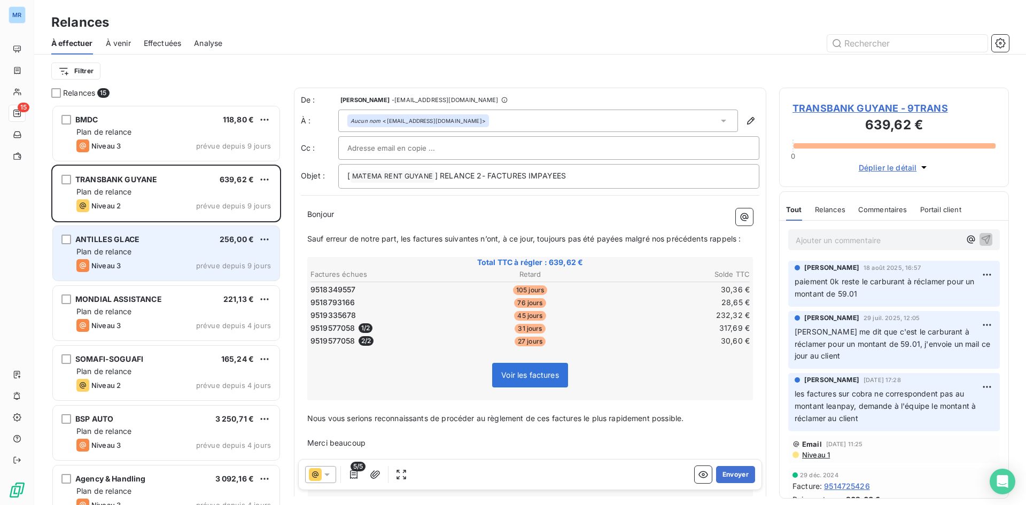
click at [209, 247] on div "Plan de relance" at bounding box center [173, 251] width 194 height 11
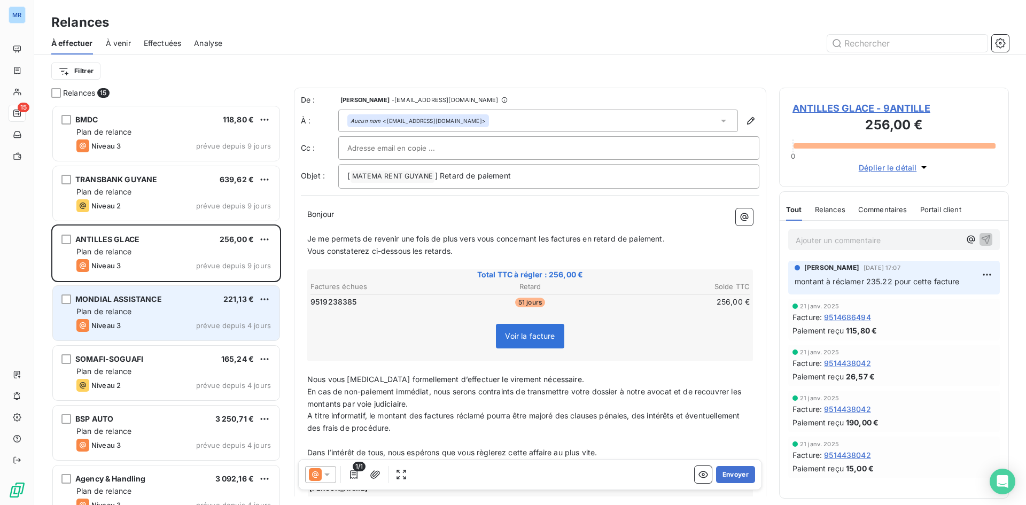
click at [218, 291] on div "MONDIAL ASSISTANCE 221,13 € Plan de relance Niveau 3 prévue depuis 4 jours" at bounding box center [166, 313] width 226 height 54
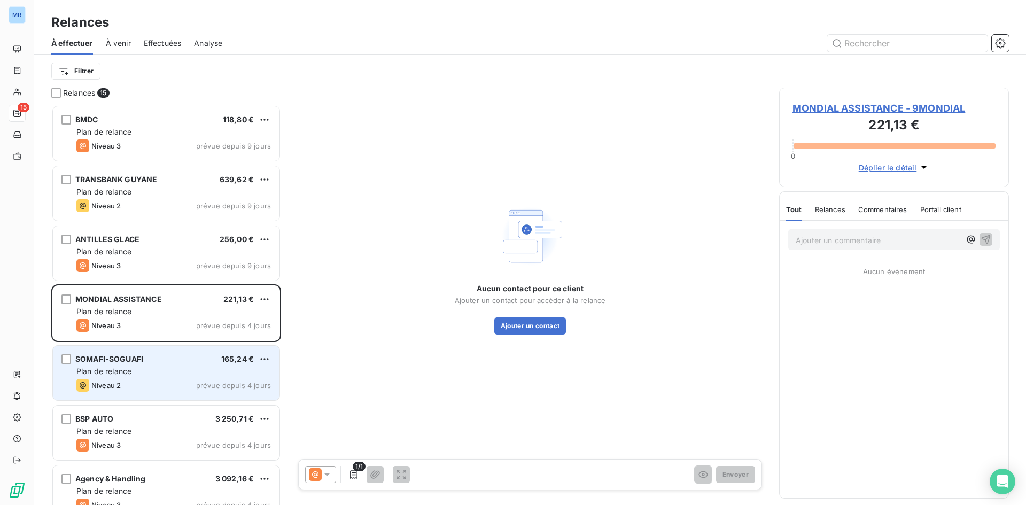
click at [217, 358] on div "SOMAFI-SOGUAFI 165,24 €" at bounding box center [173, 359] width 194 height 10
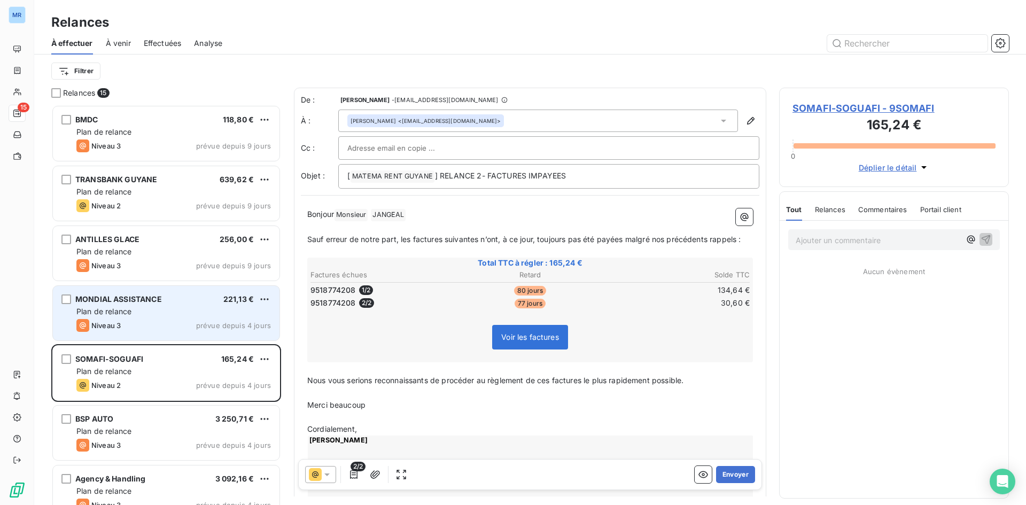
click at [234, 309] on div "Plan de relance" at bounding box center [173, 311] width 194 height 11
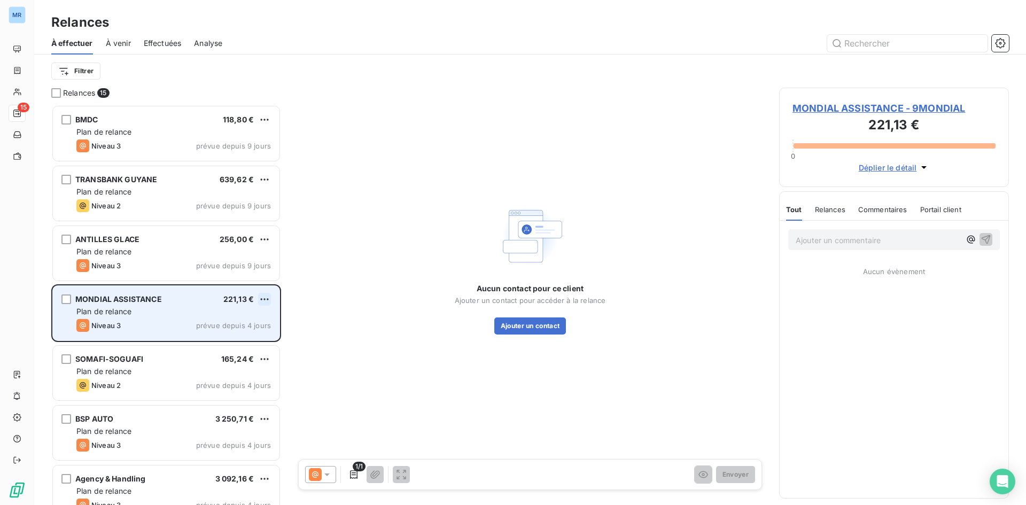
click at [267, 299] on html "MR 15 Relances À effectuer À venir Effectuées Analyse Filtrer Relances 15 BMDC …" at bounding box center [513, 252] width 1026 height 505
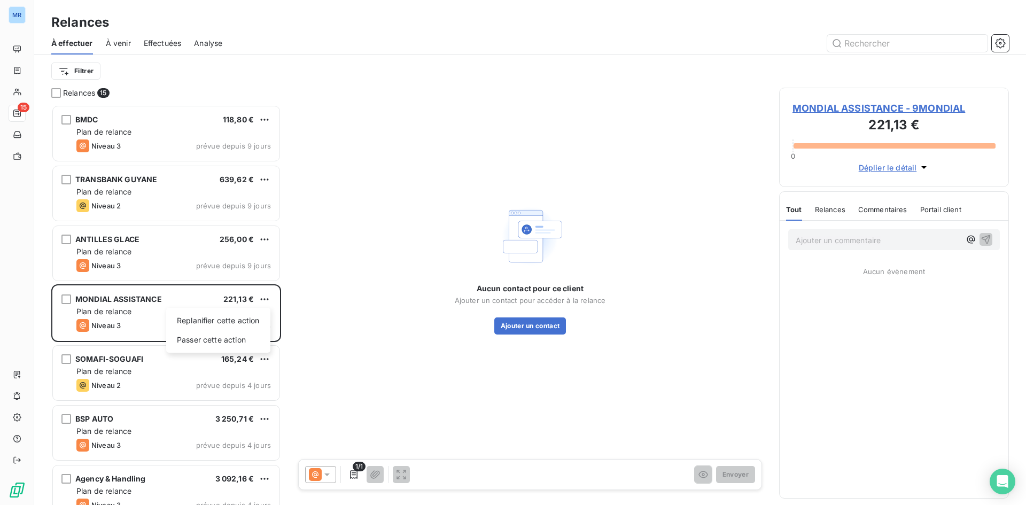
click at [221, 364] on html "MR 15 Relances À effectuer À venir Effectuées Analyse Filtrer Relances 15 BMDC …" at bounding box center [513, 252] width 1026 height 505
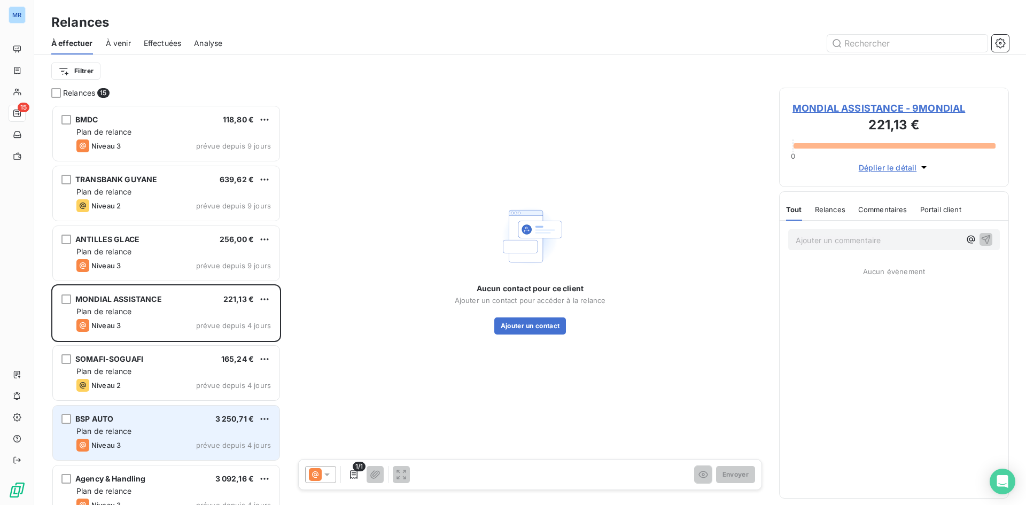
click at [224, 426] on div "Plan de relance" at bounding box center [173, 431] width 194 height 11
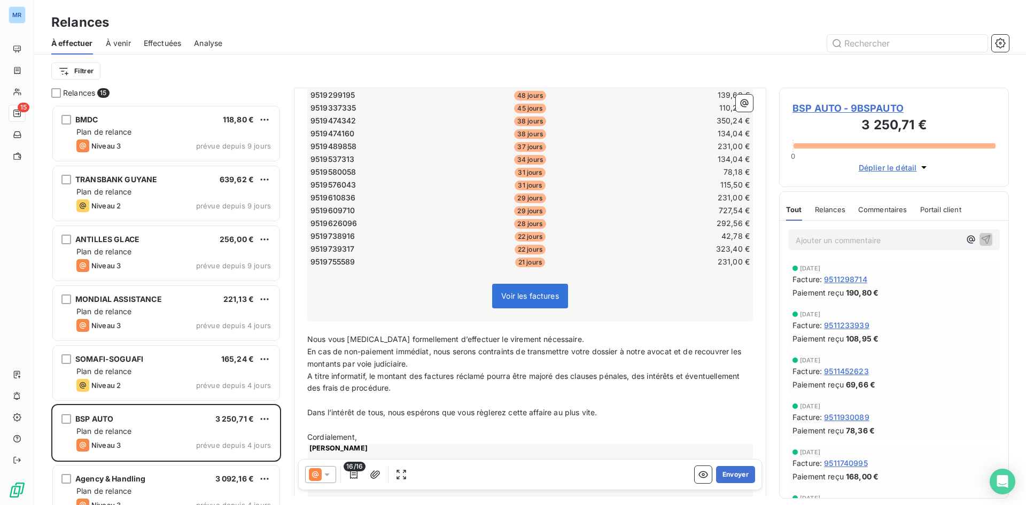
scroll to position [321, 0]
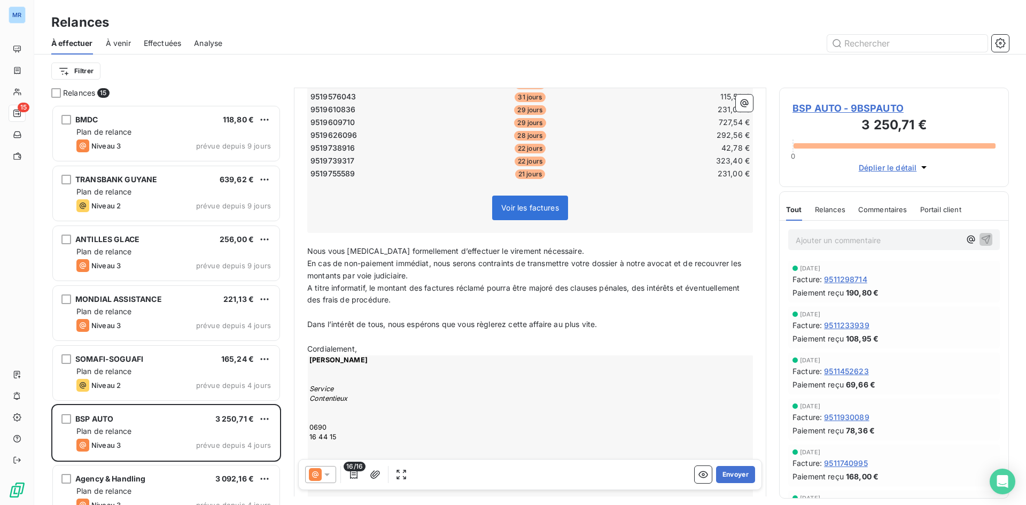
click at [820, 214] on div "Relances" at bounding box center [830, 209] width 30 height 22
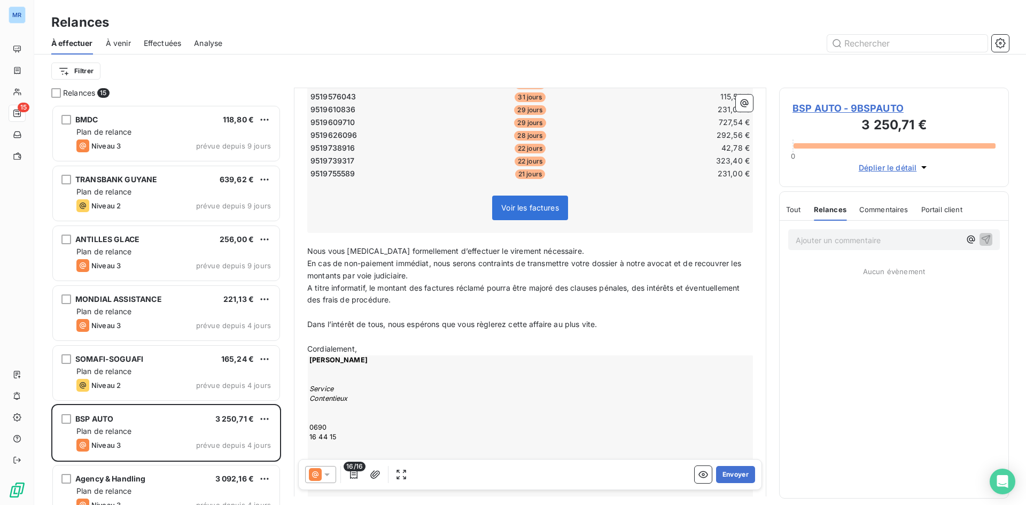
click at [895, 206] on span "Commentaires" at bounding box center [883, 209] width 49 height 9
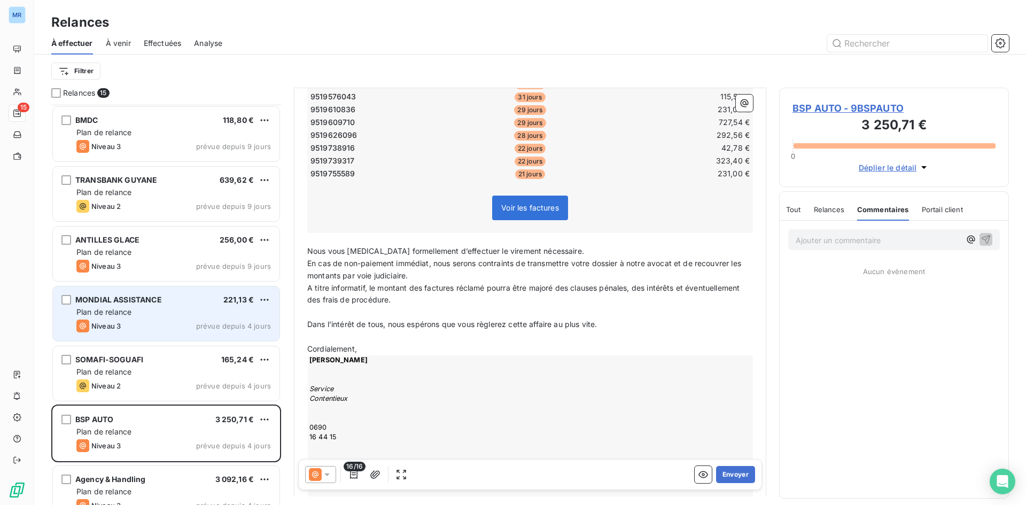
scroll to position [107, 0]
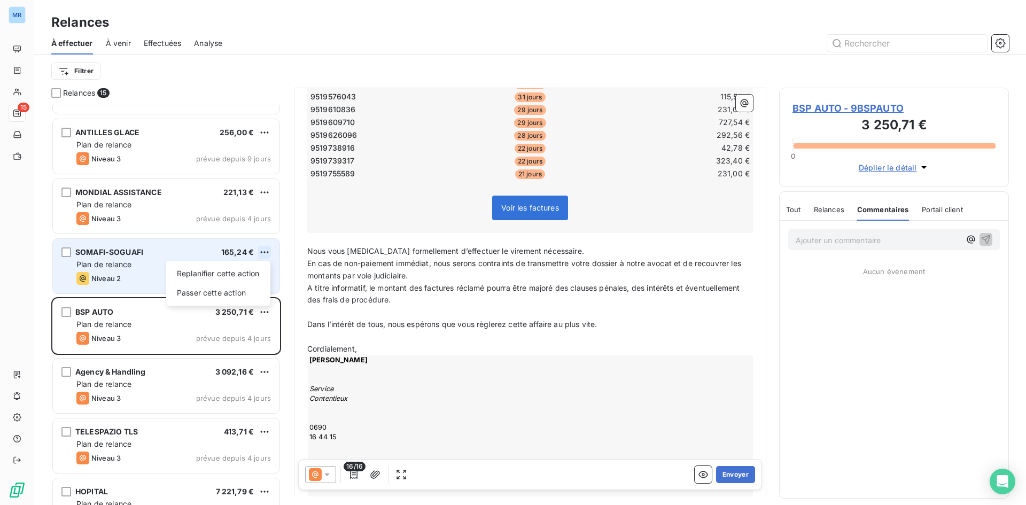
click at [261, 249] on html "MR 15 Relances À effectuer À venir Effectuées Analyse Filtrer Relances 15 BMDC …" at bounding box center [513, 252] width 1026 height 505
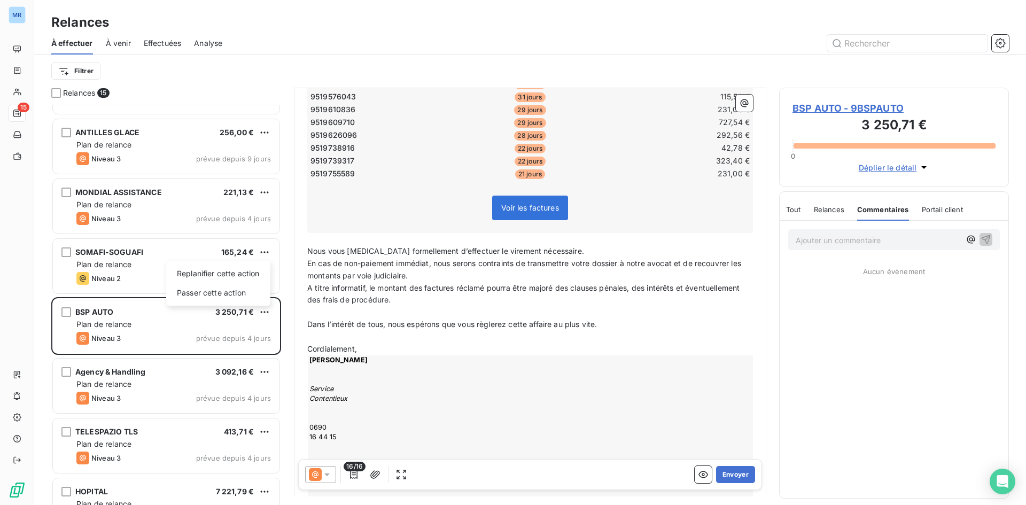
click at [176, 258] on html "MR 15 Relances À effectuer À venir Effectuées Analyse Filtrer Relances 15 BMDC …" at bounding box center [513, 252] width 1026 height 505
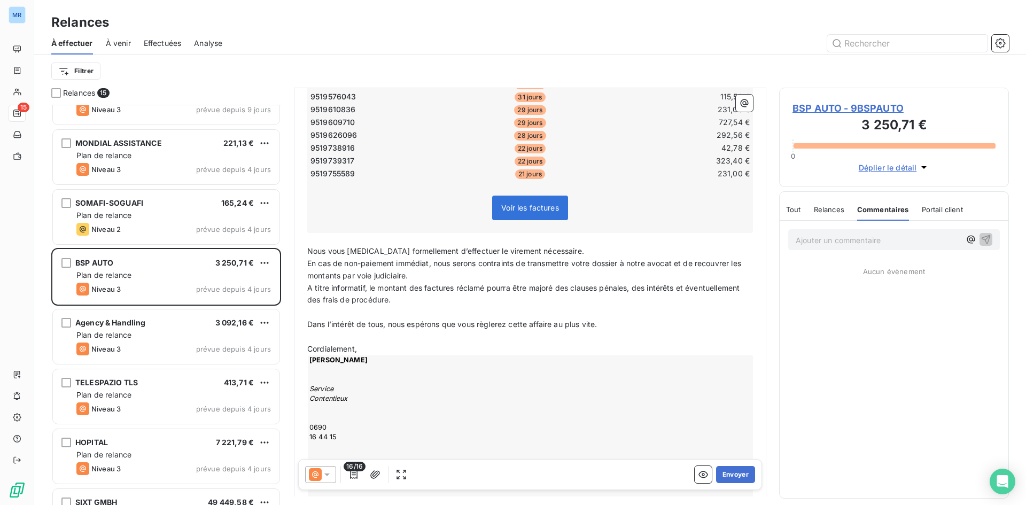
scroll to position [214, 0]
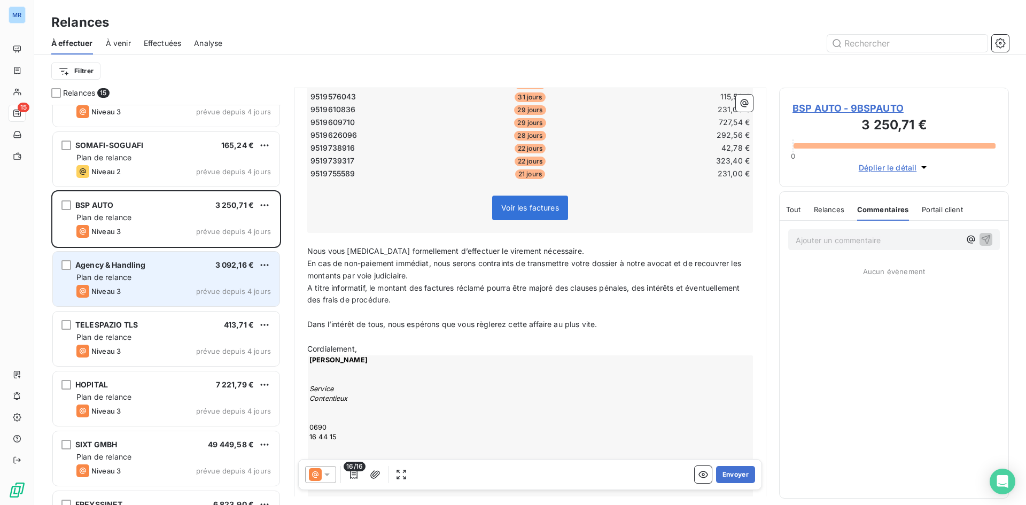
click at [215, 288] on span "prévue depuis 4 jours" at bounding box center [233, 291] width 75 height 9
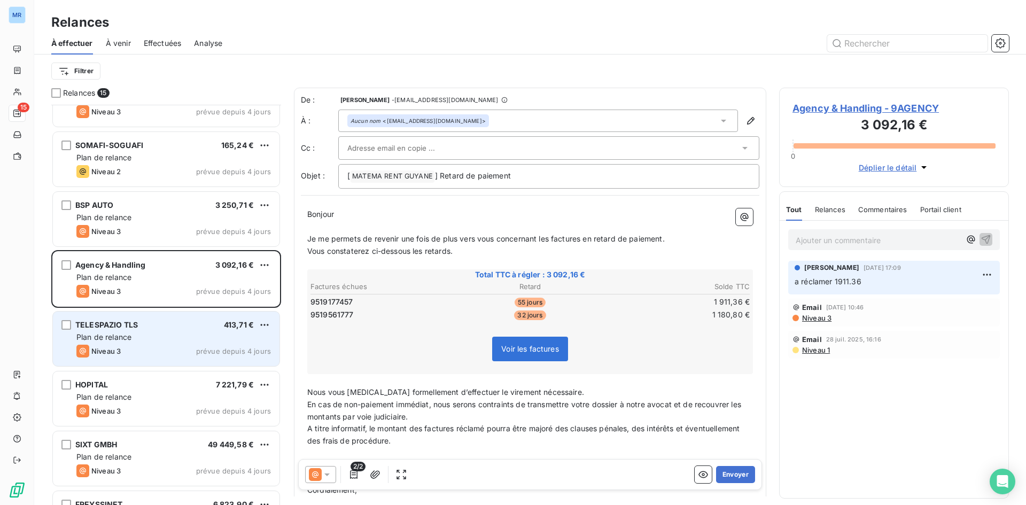
click at [228, 342] on div "TELESPAZIO TLS 413,71 € Plan de relance Niveau 3 prévue depuis 4 jours" at bounding box center [166, 338] width 226 height 54
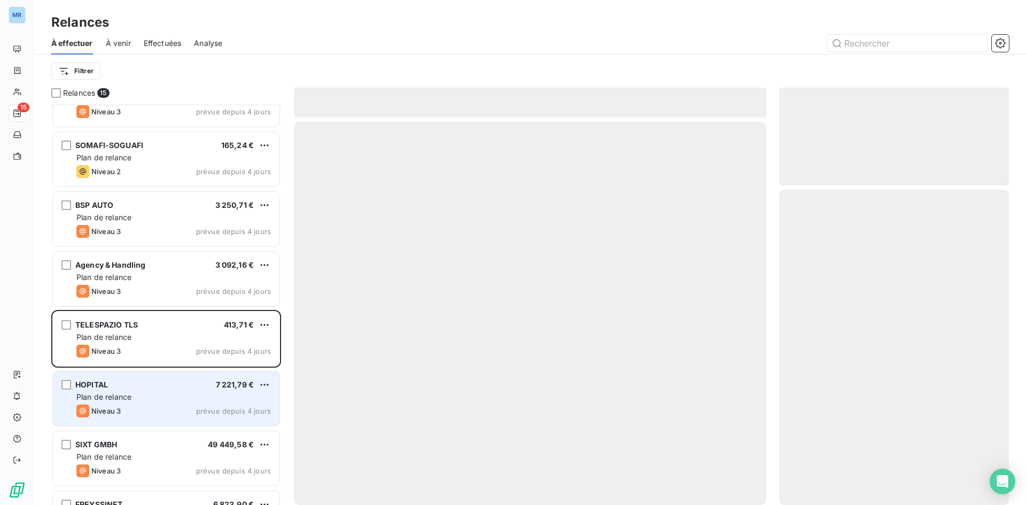
click at [216, 383] on span "7 221,79 €" at bounding box center [235, 384] width 38 height 9
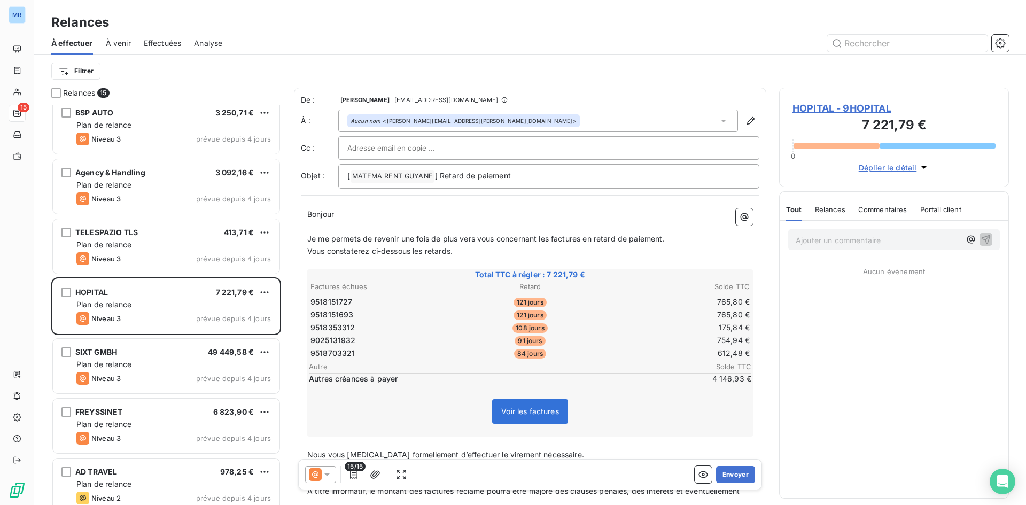
scroll to position [374, 0]
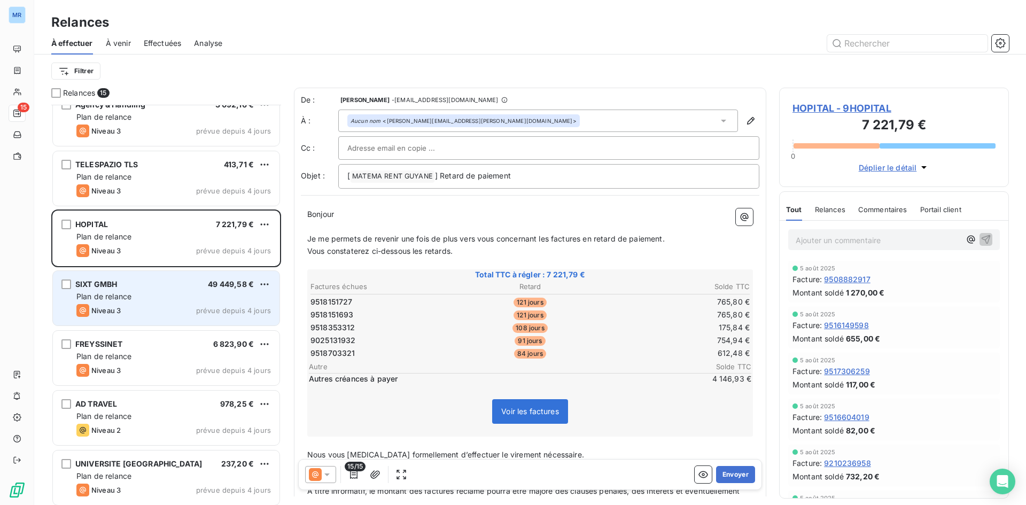
click at [240, 296] on div "Plan de relance" at bounding box center [173, 296] width 194 height 11
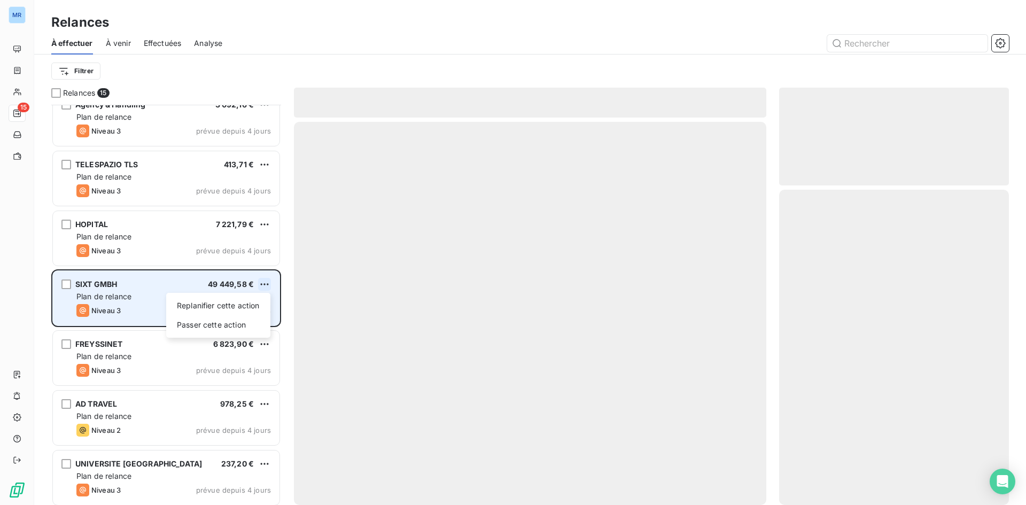
click at [264, 282] on html "MR 15 Relances À effectuer À venir Effectuées Analyse Filtrer Relances 15 BSP A…" at bounding box center [513, 252] width 1026 height 505
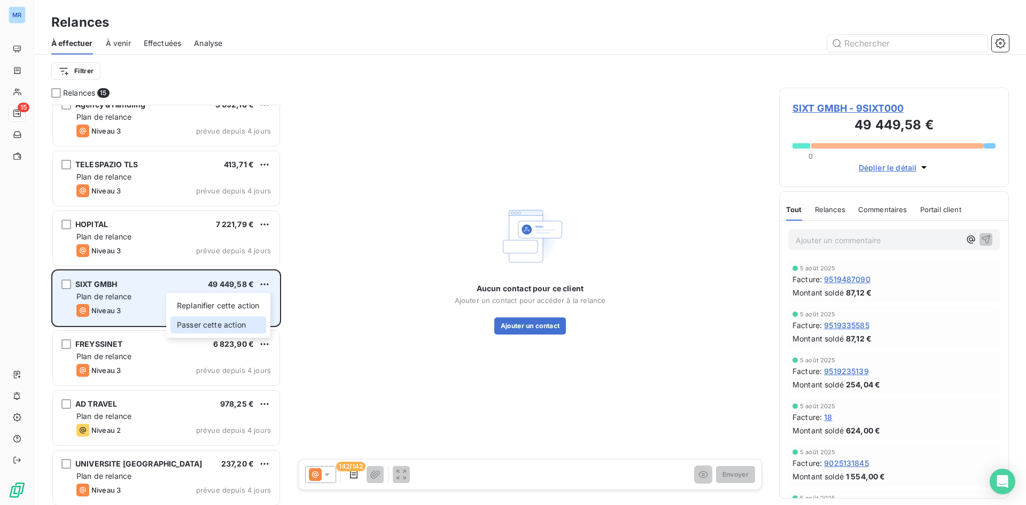
click at [239, 329] on div "Passer cette action" at bounding box center [218, 324] width 96 height 17
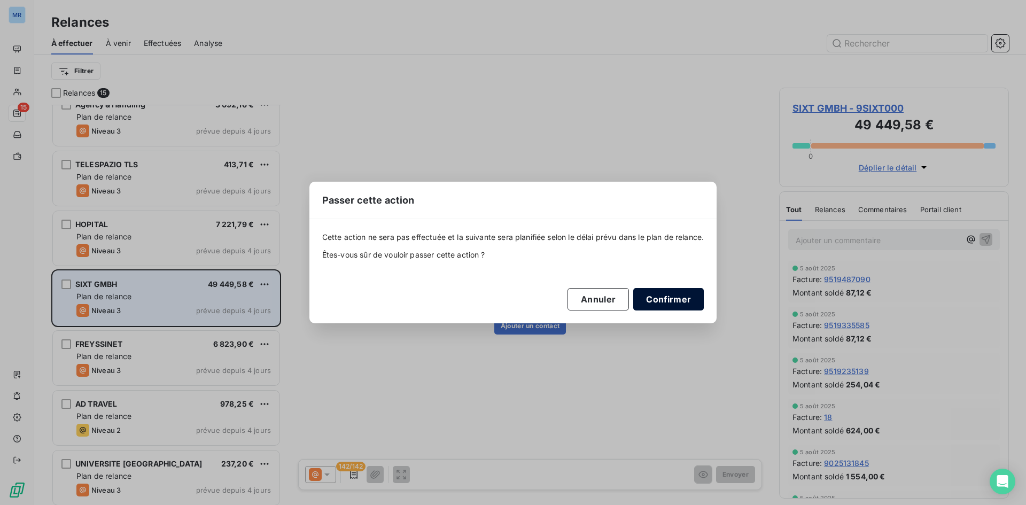
click at [677, 301] on button "Confirmer" at bounding box center [668, 299] width 71 height 22
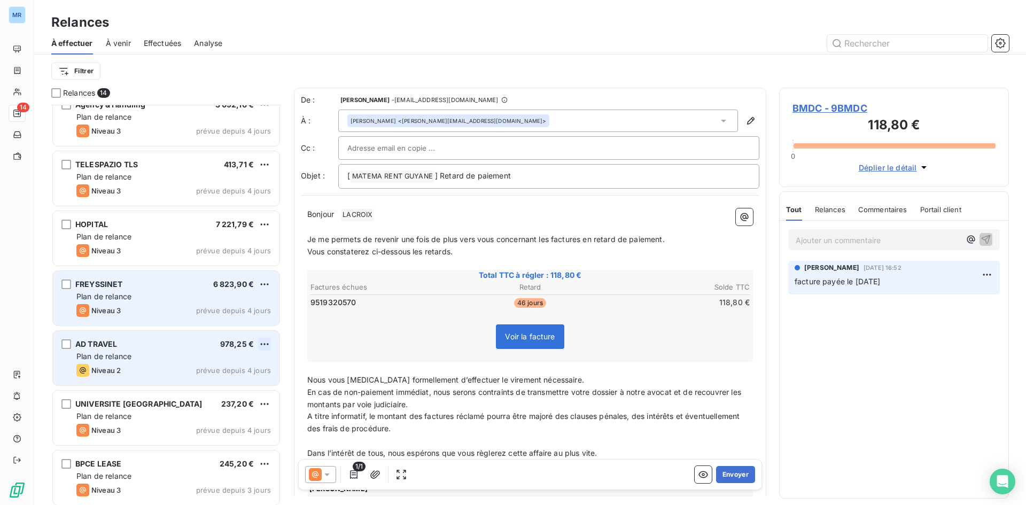
click at [261, 347] on html "MR 14 Relances À effectuer À venir Effectuées Analyse Filtrer Relances 14 BSP A…" at bounding box center [513, 252] width 1026 height 505
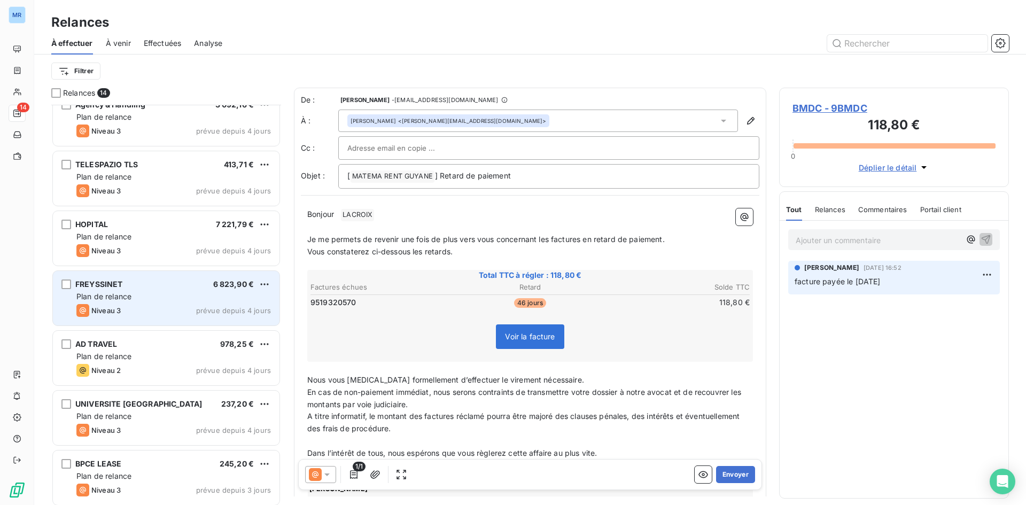
click at [163, 354] on html "MR 14 Relances À effectuer À venir Effectuées Analyse Filtrer Relances 14 BSP A…" at bounding box center [513, 252] width 1026 height 505
click at [171, 302] on div "FREYSSINET 6 823,90 € Plan de relance Niveau 3 prévue depuis 4 jours" at bounding box center [166, 298] width 226 height 54
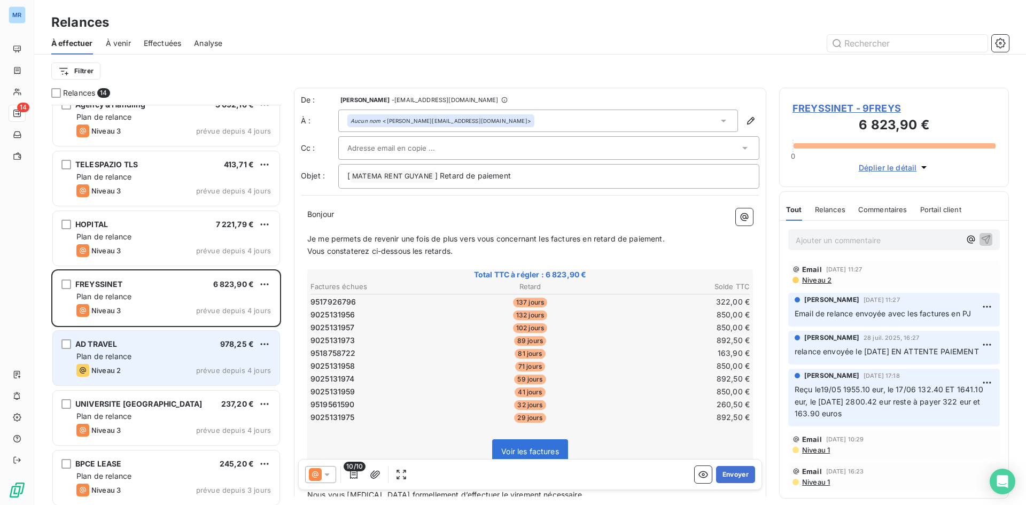
click at [192, 360] on div "Plan de relance" at bounding box center [173, 356] width 194 height 11
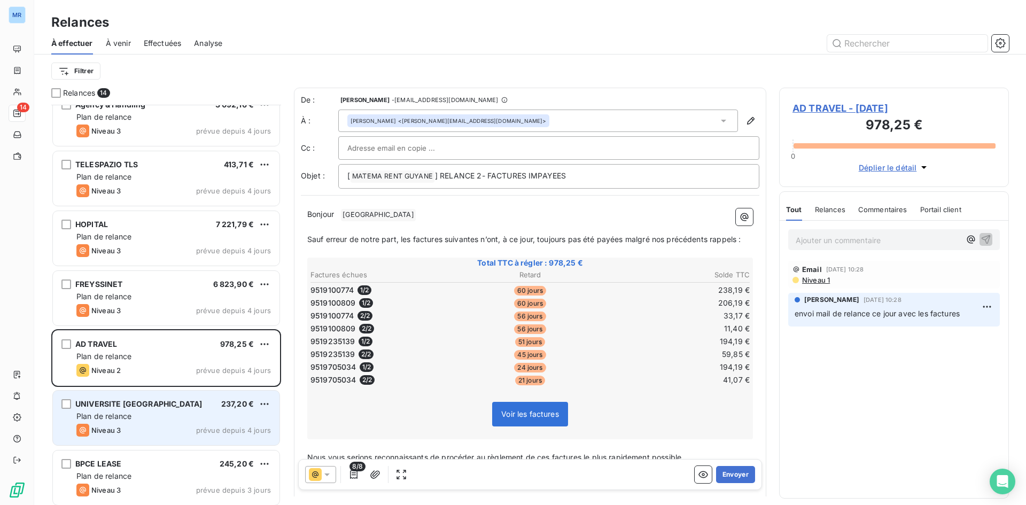
click at [194, 411] on div "Plan de relance" at bounding box center [173, 416] width 194 height 11
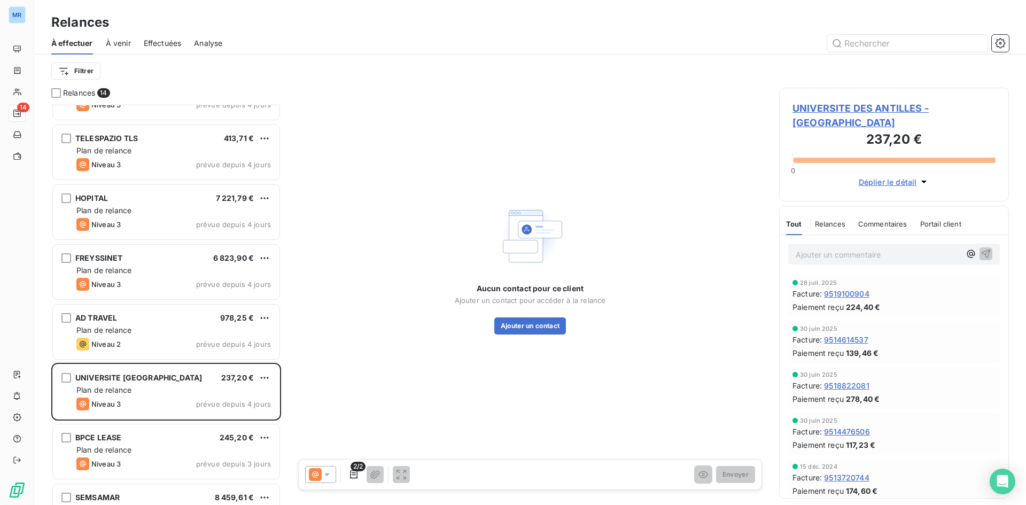
scroll to position [438, 0]
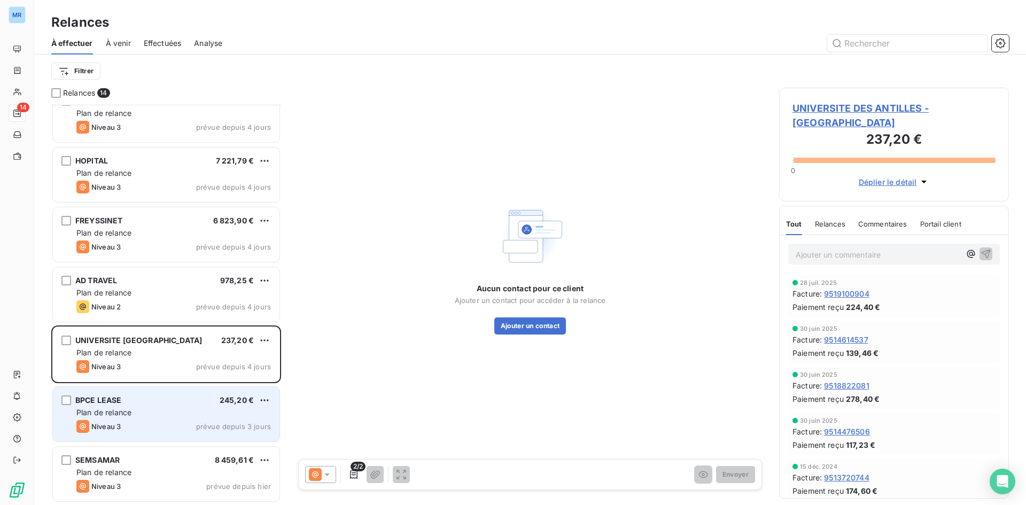
click at [196, 403] on div "BPCE LEASE 245,20 €" at bounding box center [173, 400] width 194 height 10
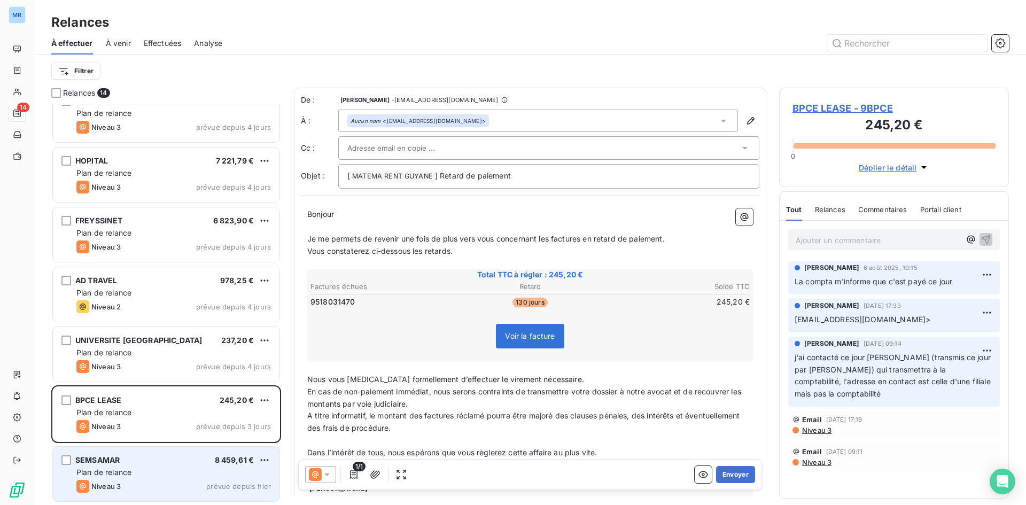
click at [173, 467] on div "SEMSAMAR 8 459,61 € Plan de relance Niveau 3 prévue depuis hier" at bounding box center [166, 474] width 226 height 54
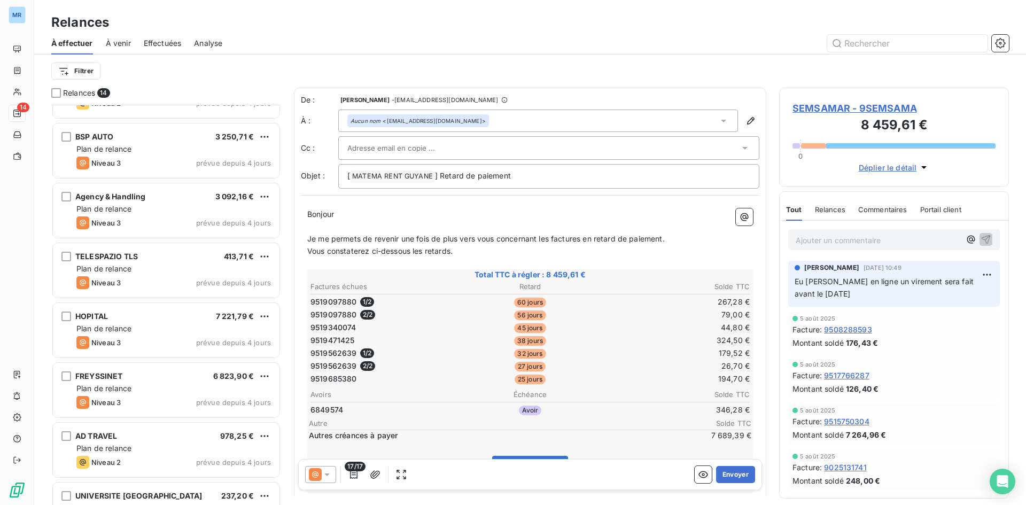
scroll to position [428, 0]
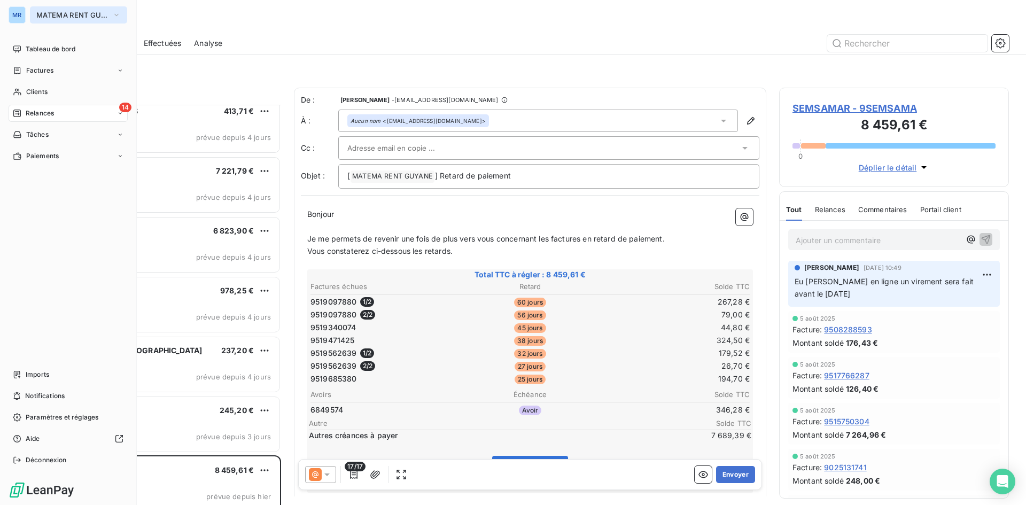
click at [118, 14] on icon "button" at bounding box center [116, 15] width 4 height 2
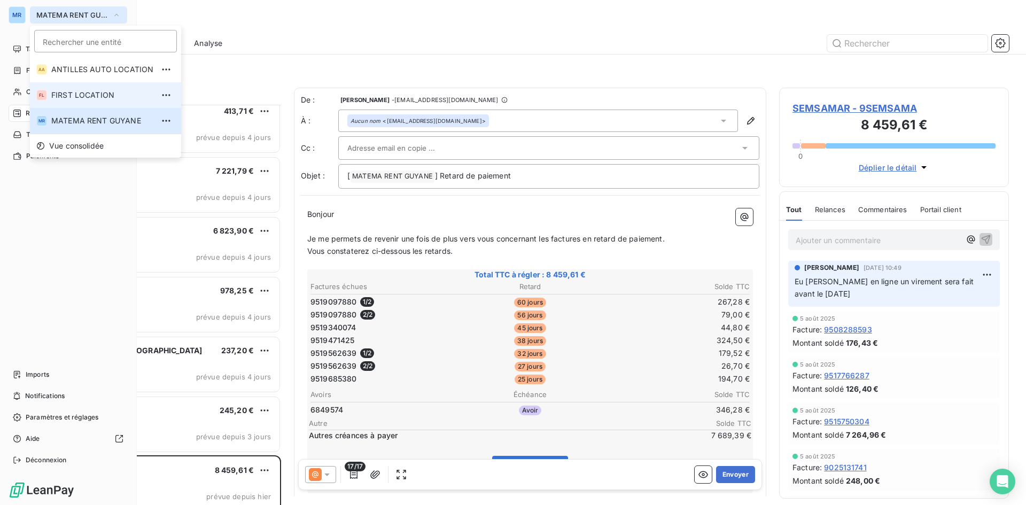
click at [109, 101] on li "FL FIRST LOCATION" at bounding box center [105, 95] width 151 height 26
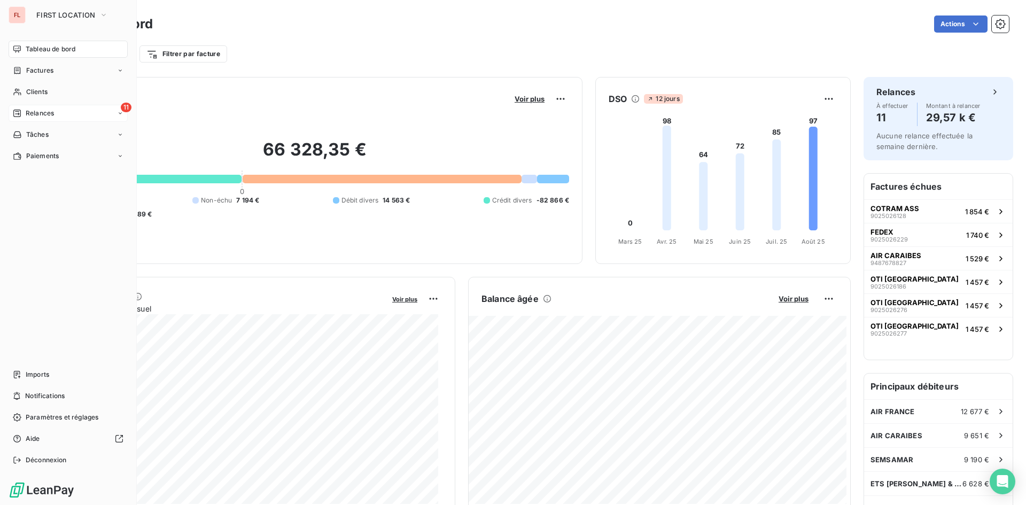
click at [25, 116] on div "Relances" at bounding box center [33, 113] width 41 height 10
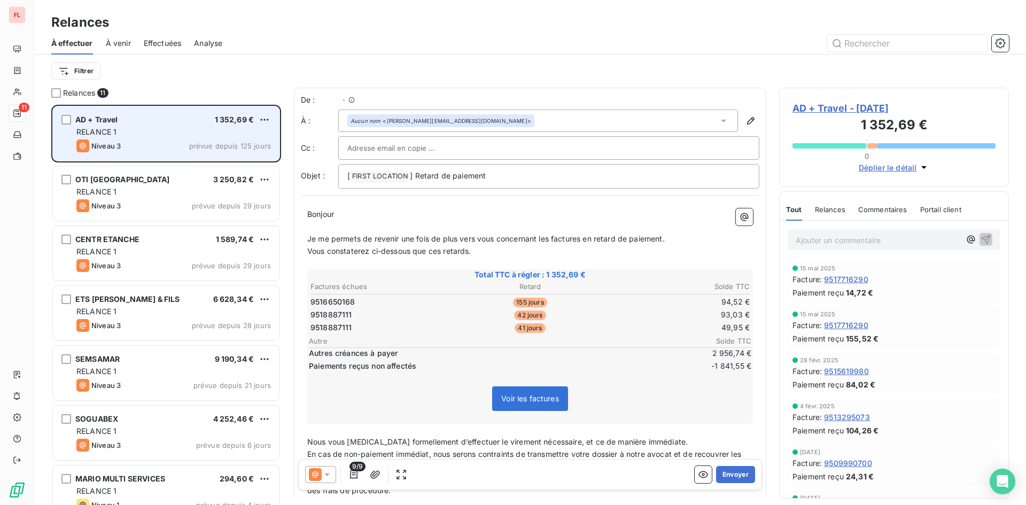
scroll to position [392, 222]
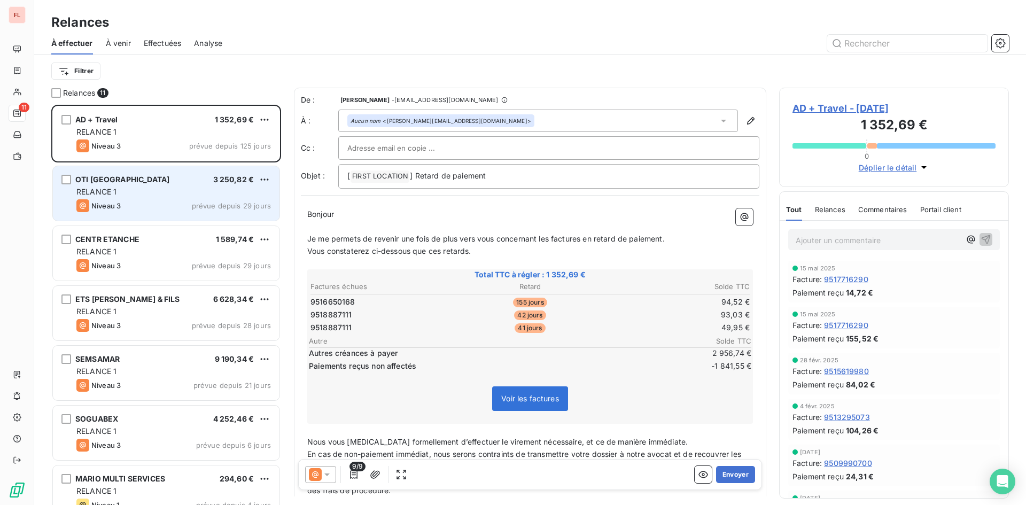
click at [193, 190] on div "RELANCE 1" at bounding box center [173, 191] width 194 height 11
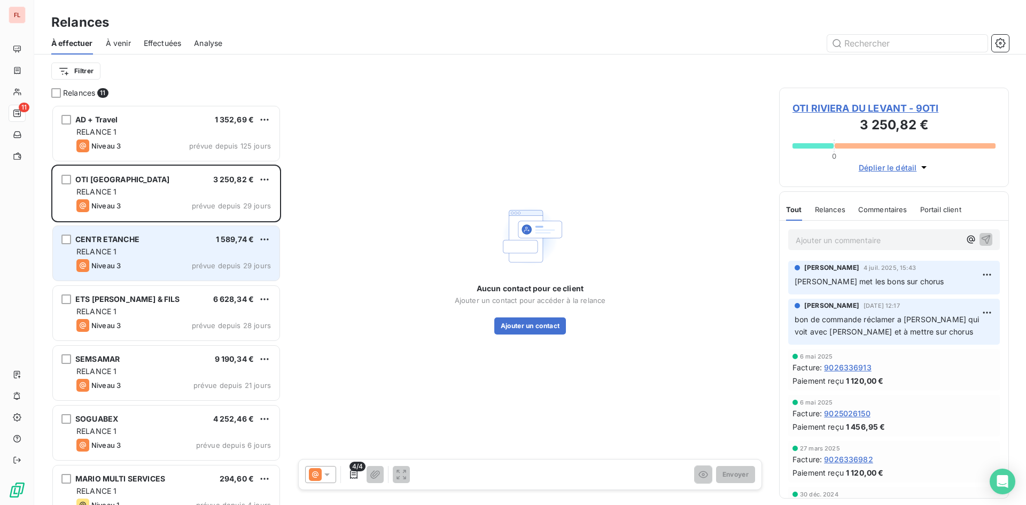
click at [247, 251] on div "RELANCE 1" at bounding box center [173, 251] width 194 height 11
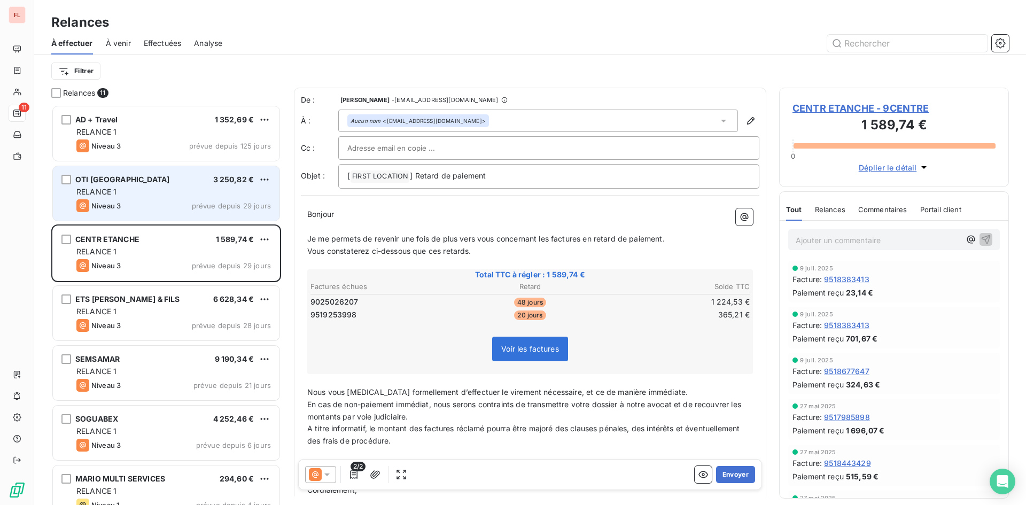
click at [240, 198] on div "OTI RIVIERA DU LEVANT 3 250,82 € RELANCE 1 Niveau 3 prévue depuis 29 jours" at bounding box center [166, 193] width 226 height 54
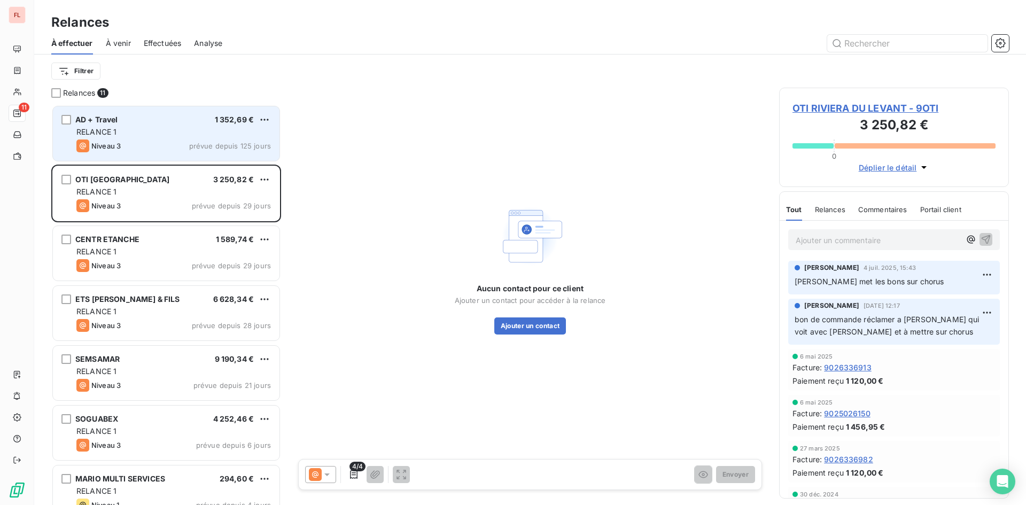
click at [238, 142] on span "prévue depuis 125 jours" at bounding box center [230, 146] width 82 height 9
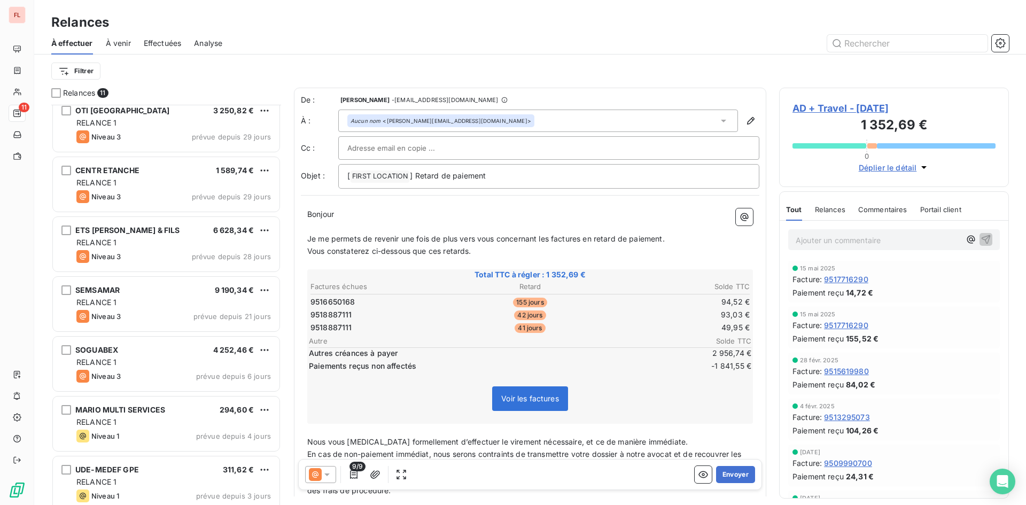
scroll to position [214, 0]
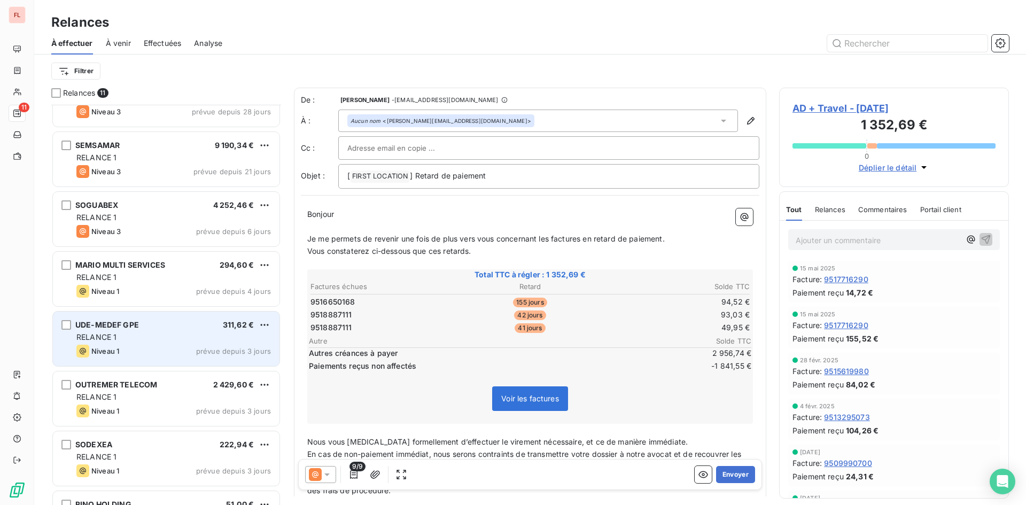
click at [241, 334] on div "RELANCE 1" at bounding box center [173, 337] width 194 height 11
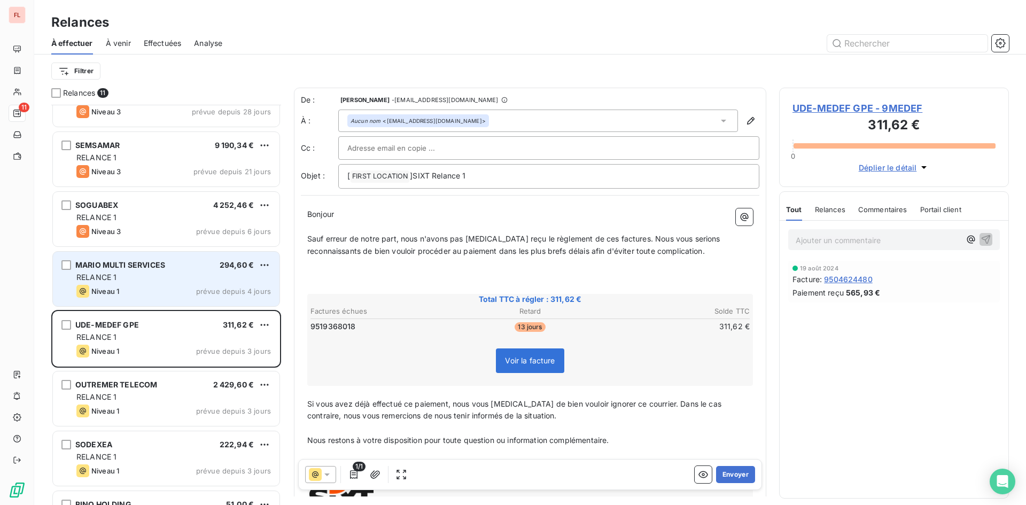
click at [241, 271] on div "MARIO MULTI SERVICES 294,60 € RELANCE 1 Niveau 1 prévue depuis 4 jours" at bounding box center [166, 279] width 226 height 54
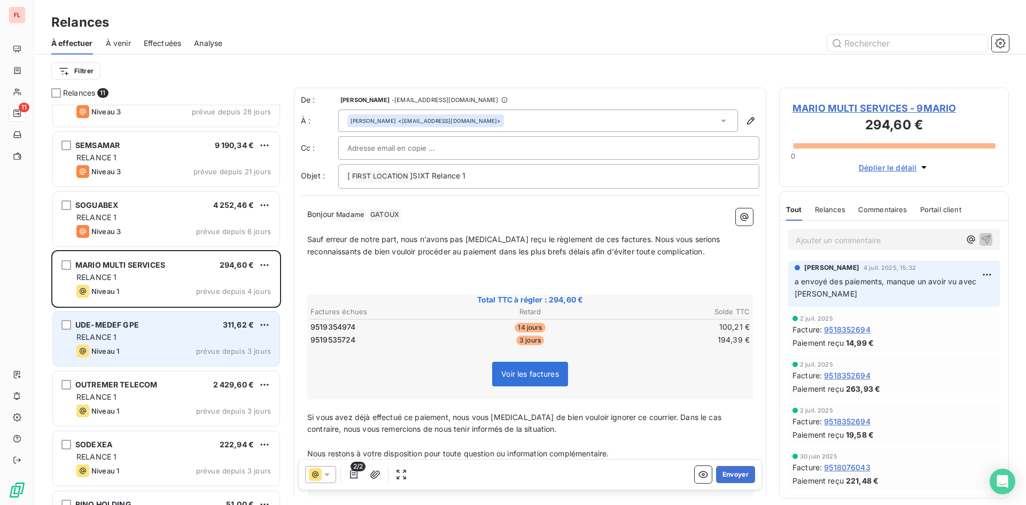
click at [241, 333] on div "RELANCE 1" at bounding box center [173, 337] width 194 height 11
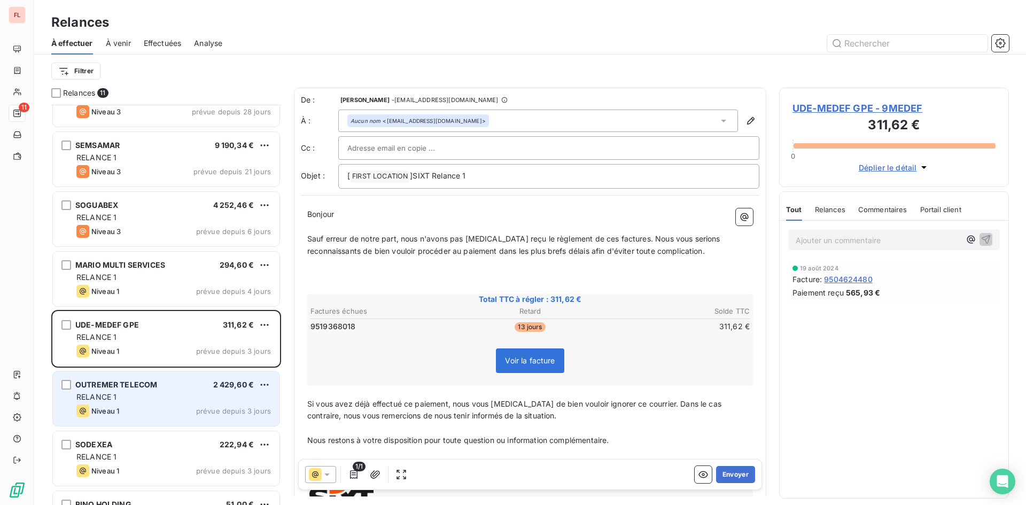
click at [241, 385] on span "2 429,60 €" at bounding box center [233, 384] width 41 height 9
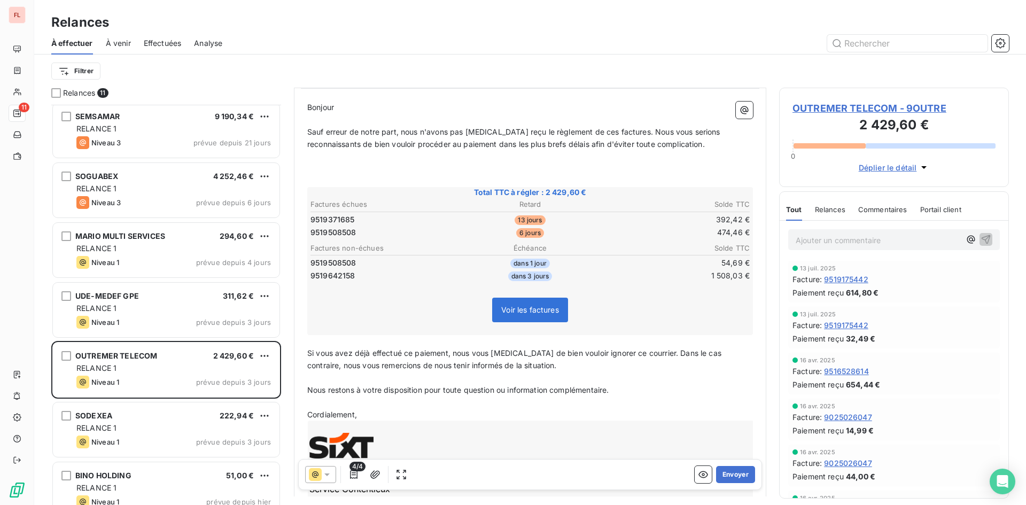
scroll to position [259, 0]
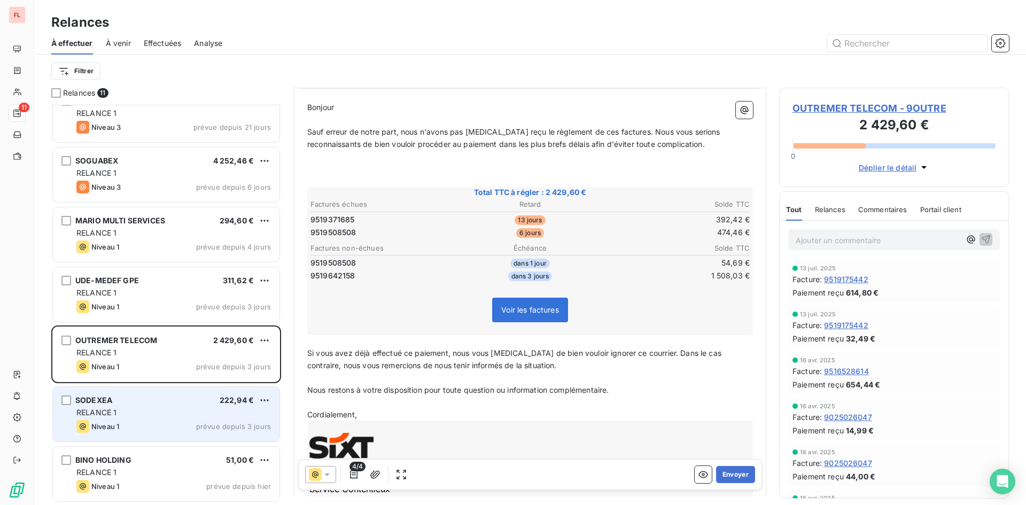
click at [238, 415] on div "RELANCE 1" at bounding box center [173, 412] width 194 height 11
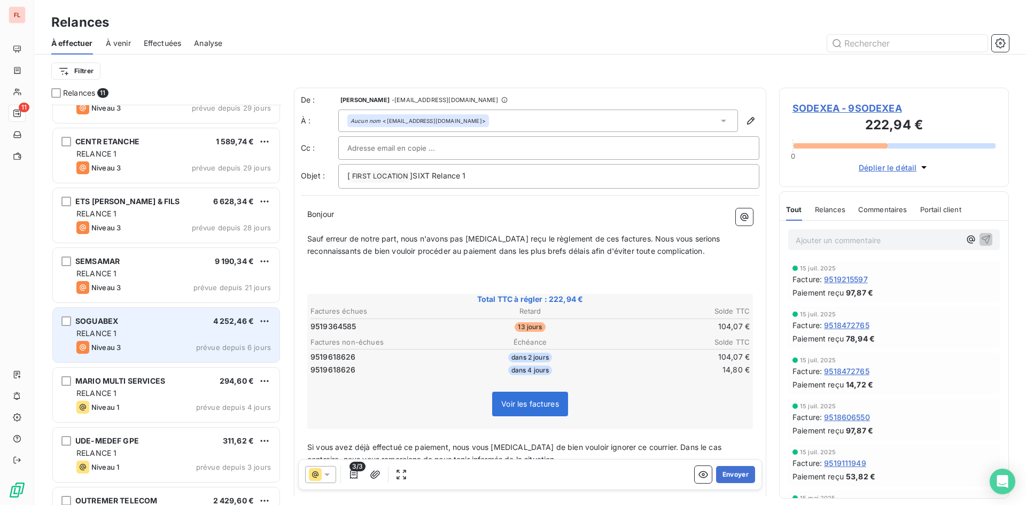
scroll to position [152, 0]
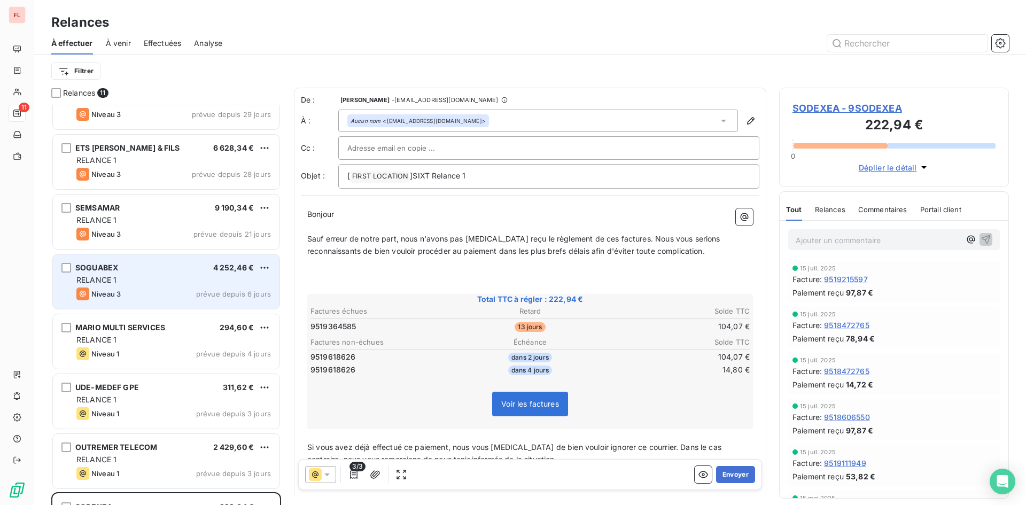
click at [224, 285] on div "RELANCE 1" at bounding box center [173, 280] width 194 height 11
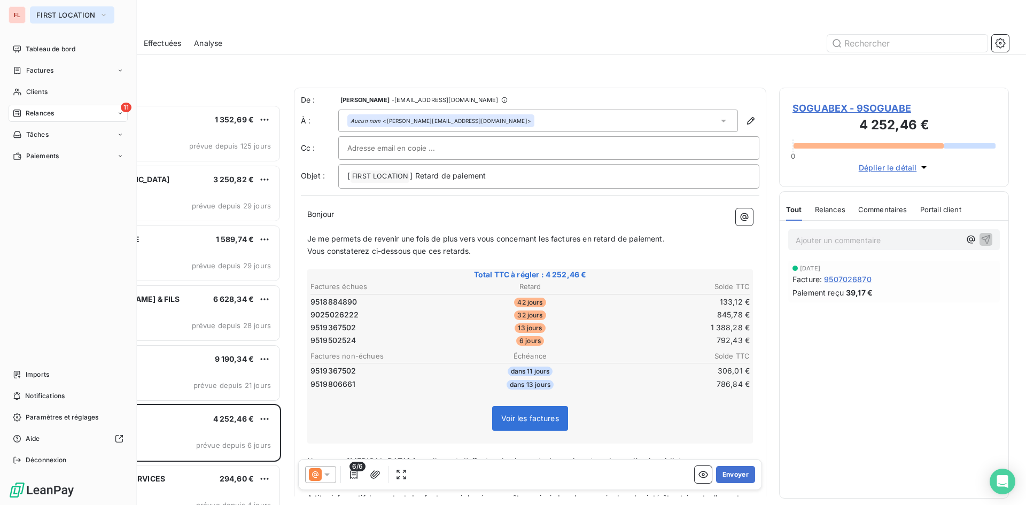
click at [107, 15] on icon "button" at bounding box center [103, 15] width 9 height 11
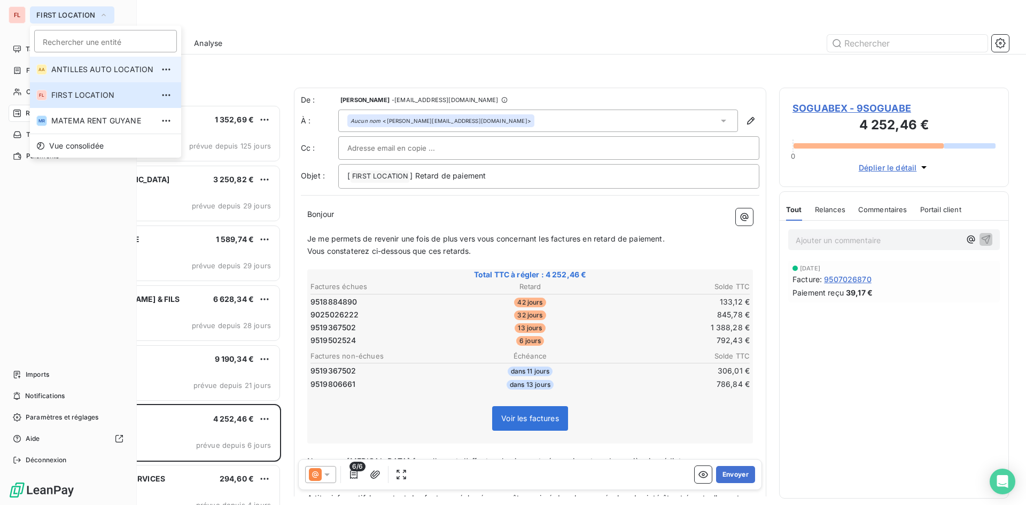
click at [100, 71] on span "ANTILLES AUTO LOCATION" at bounding box center [102, 69] width 102 height 11
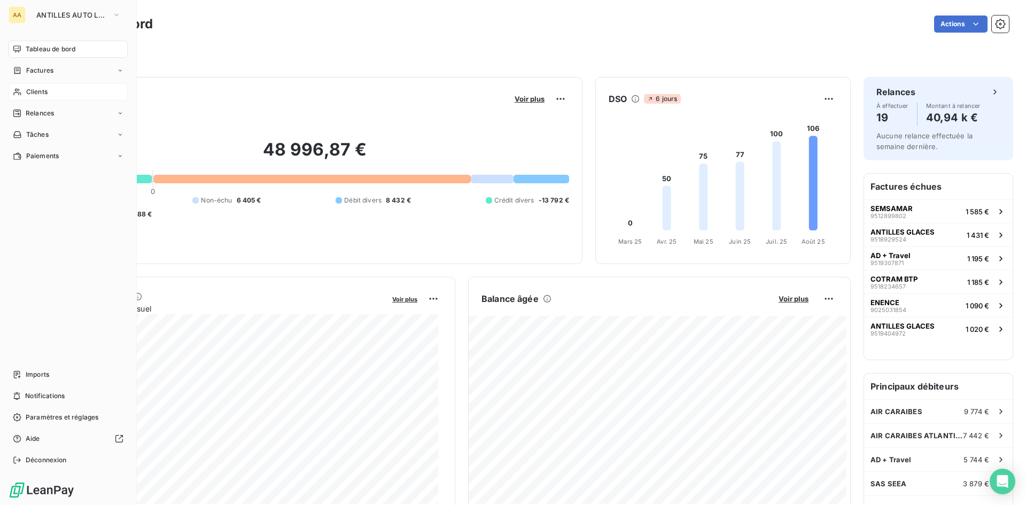
click at [44, 92] on span "Clients" at bounding box center [36, 92] width 21 height 10
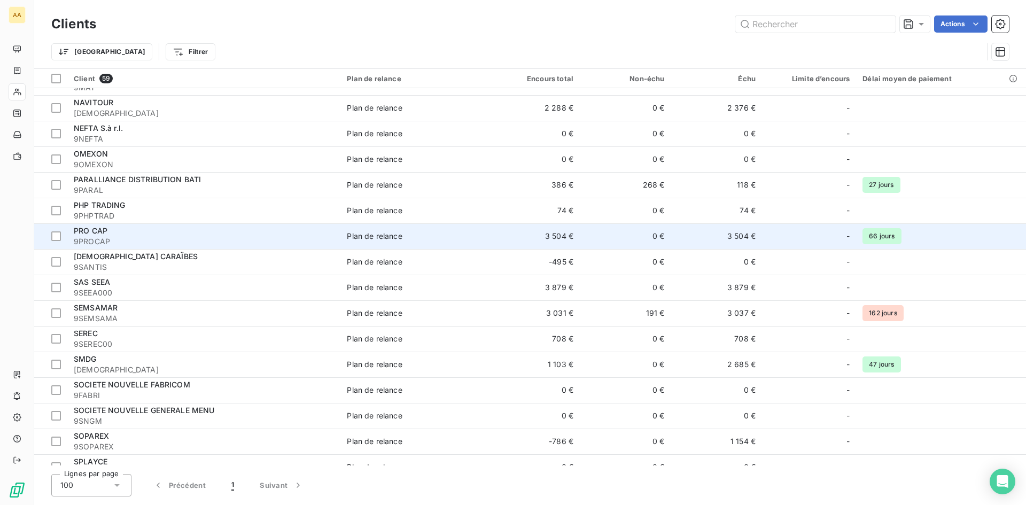
scroll to position [1136, 0]
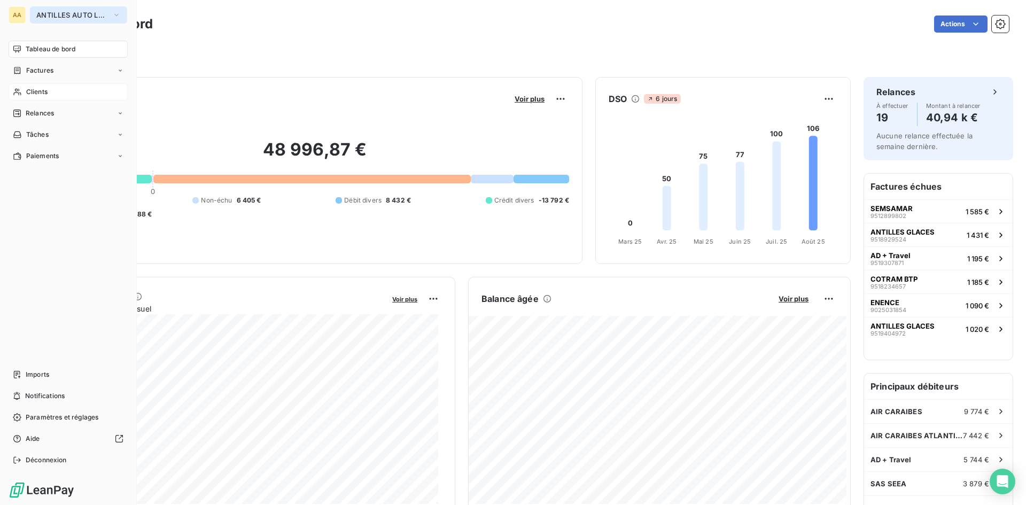
click at [120, 14] on icon "button" at bounding box center [116, 15] width 9 height 11
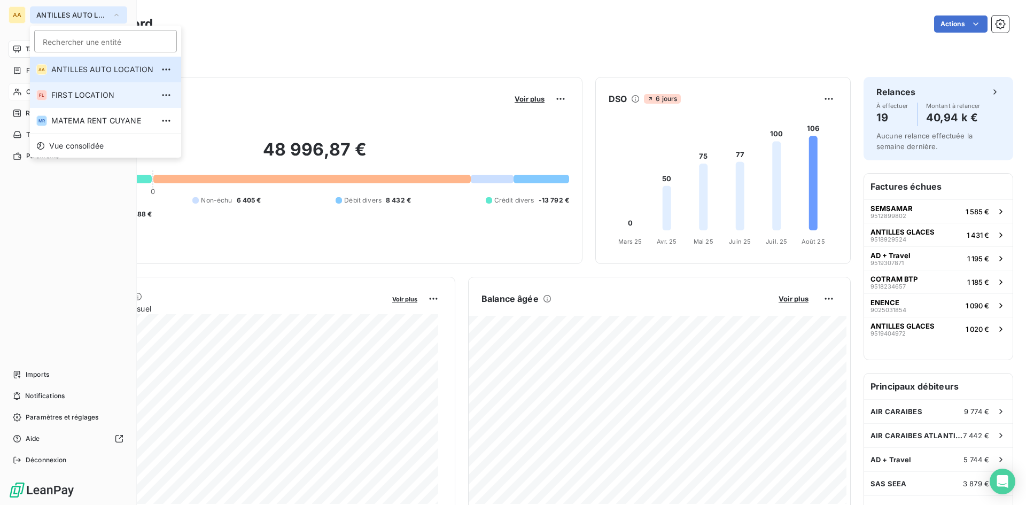
click at [111, 92] on span "FIRST LOCATION" at bounding box center [102, 95] width 102 height 11
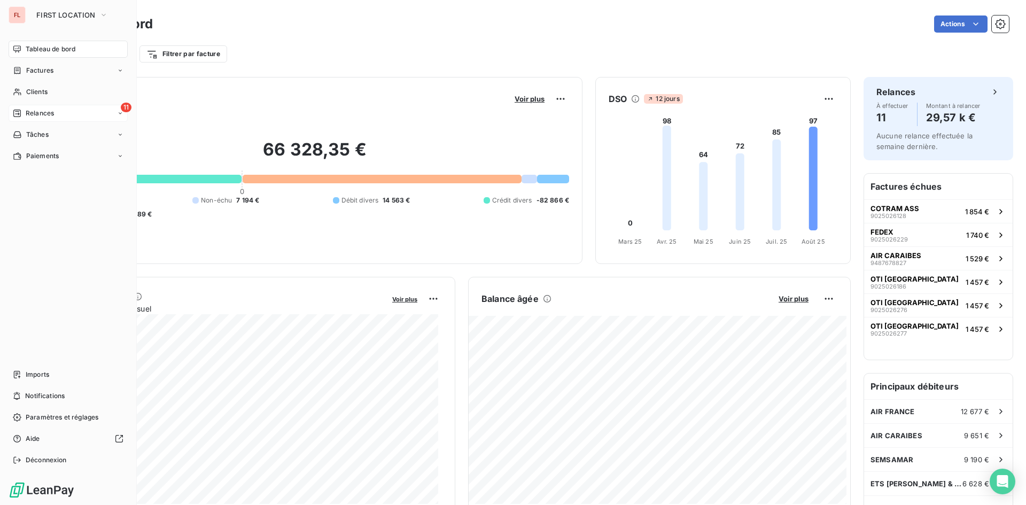
click at [26, 113] on span "Relances" at bounding box center [40, 113] width 28 height 10
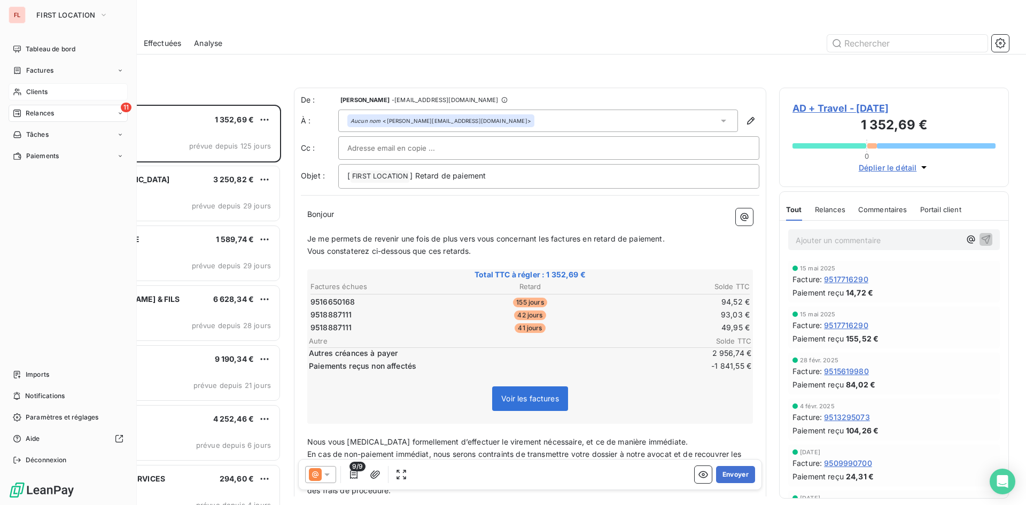
click at [37, 93] on span "Clients" at bounding box center [36, 92] width 21 height 10
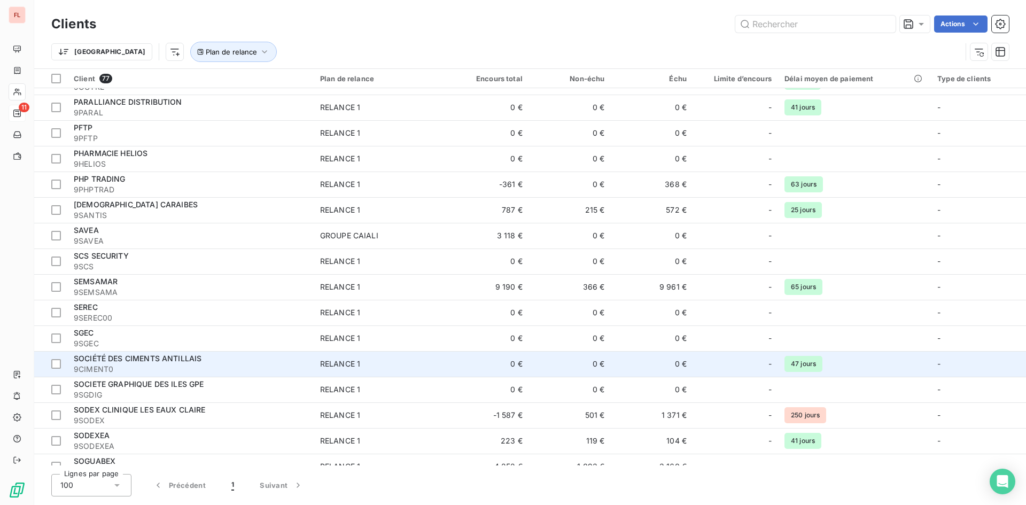
scroll to position [1598, 0]
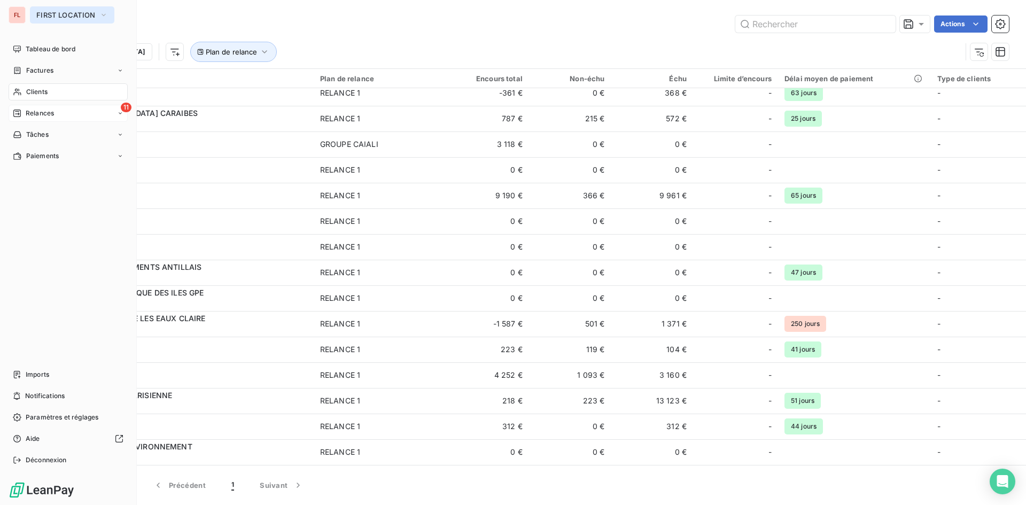
click at [108, 14] on icon "button" at bounding box center [103, 15] width 9 height 11
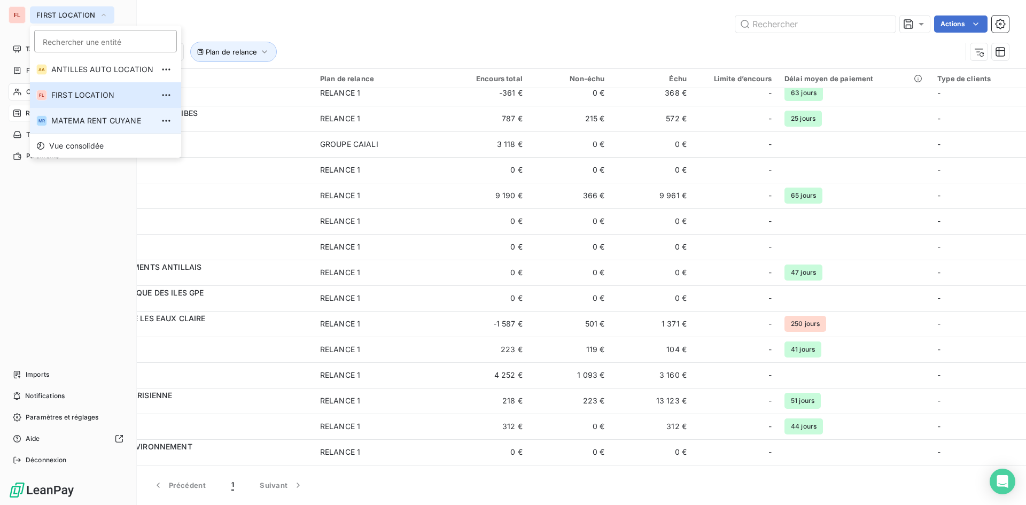
click at [108, 121] on span "MATEMA RENT GUYANE" at bounding box center [102, 120] width 102 height 11
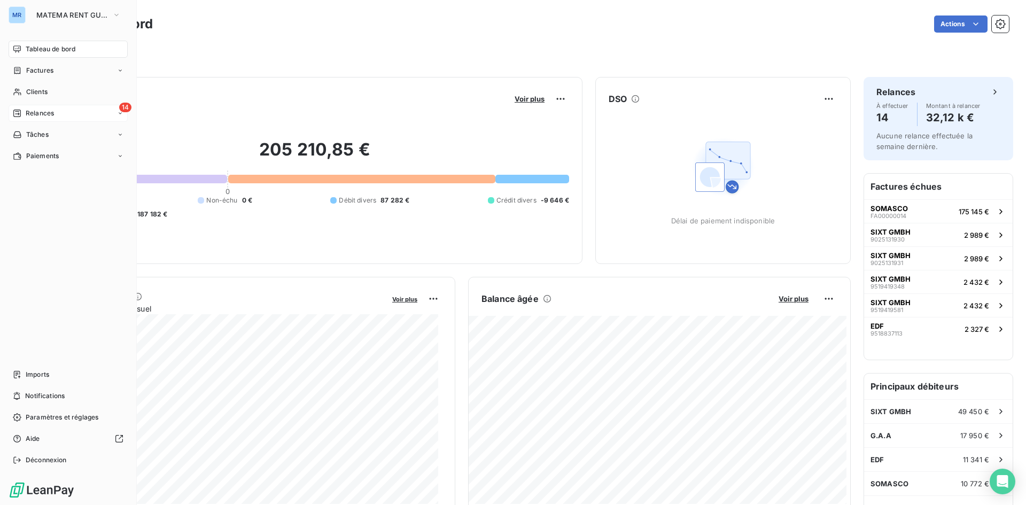
click at [34, 113] on span "Relances" at bounding box center [40, 113] width 28 height 10
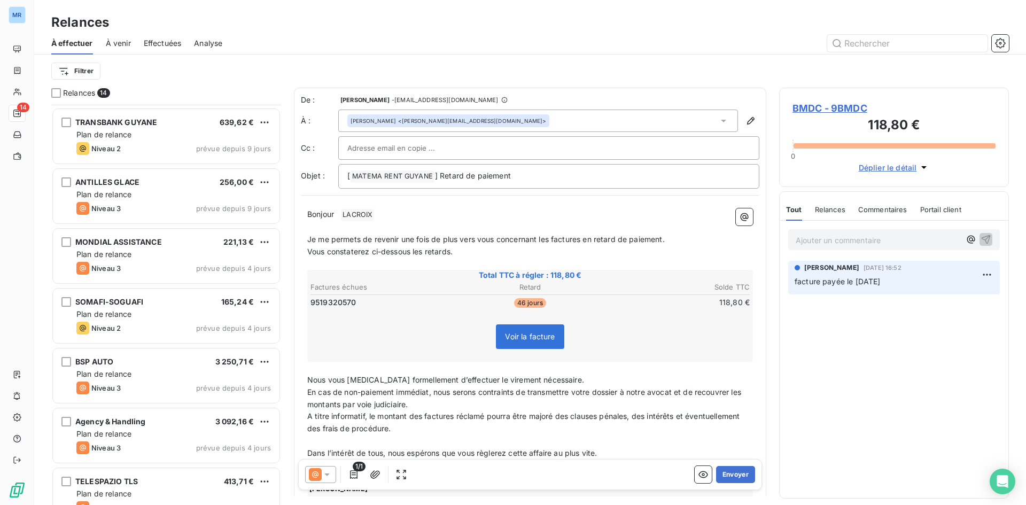
scroll to position [54, 0]
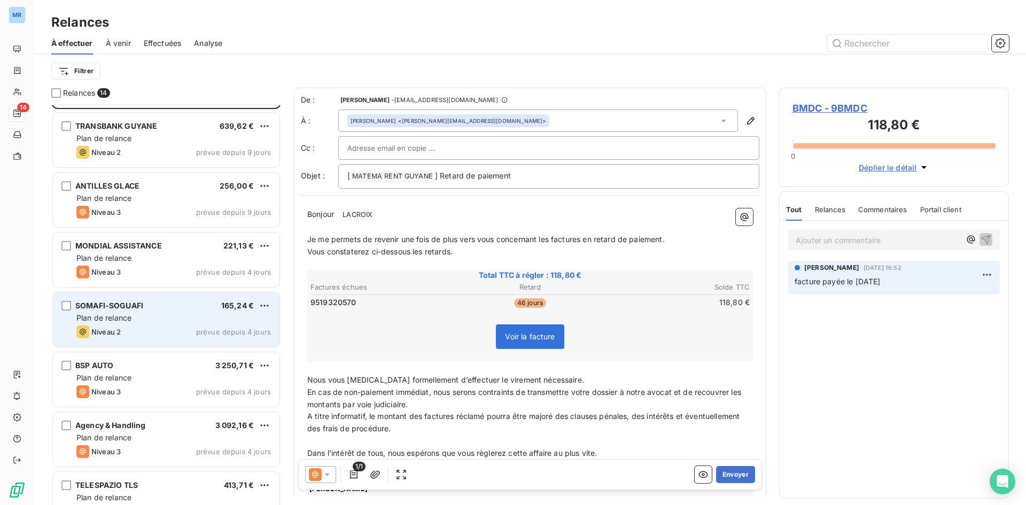
click at [141, 323] on div "Plan de relance" at bounding box center [173, 317] width 194 height 11
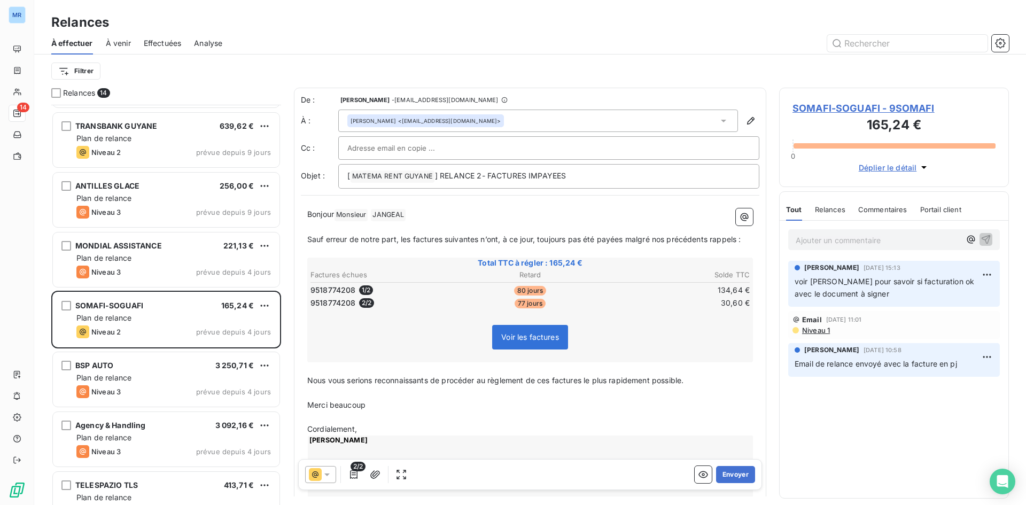
click at [868, 106] on span "SOMAFI-SOGUAFI - 9SOMAFI" at bounding box center [893, 108] width 203 height 14
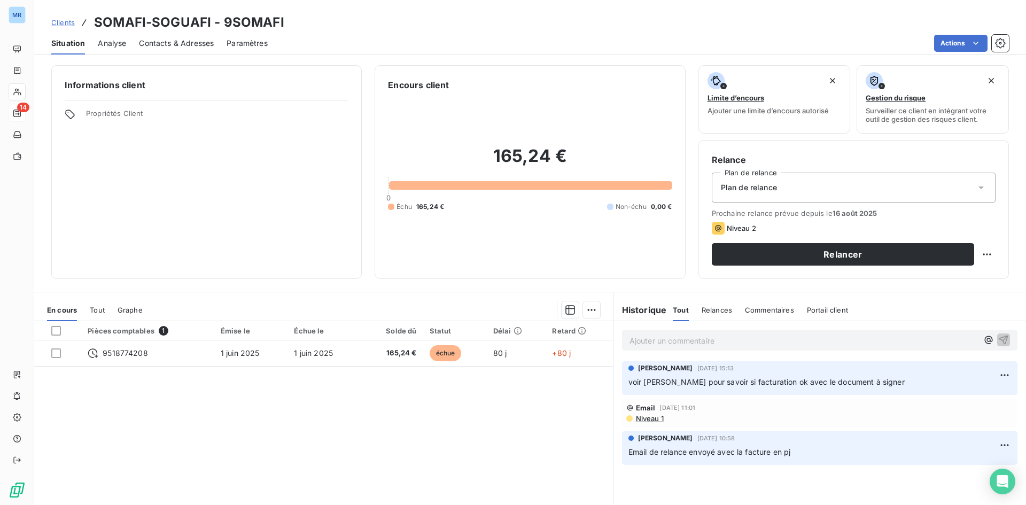
click at [202, 42] on span "Contacts & Adresses" at bounding box center [176, 43] width 75 height 11
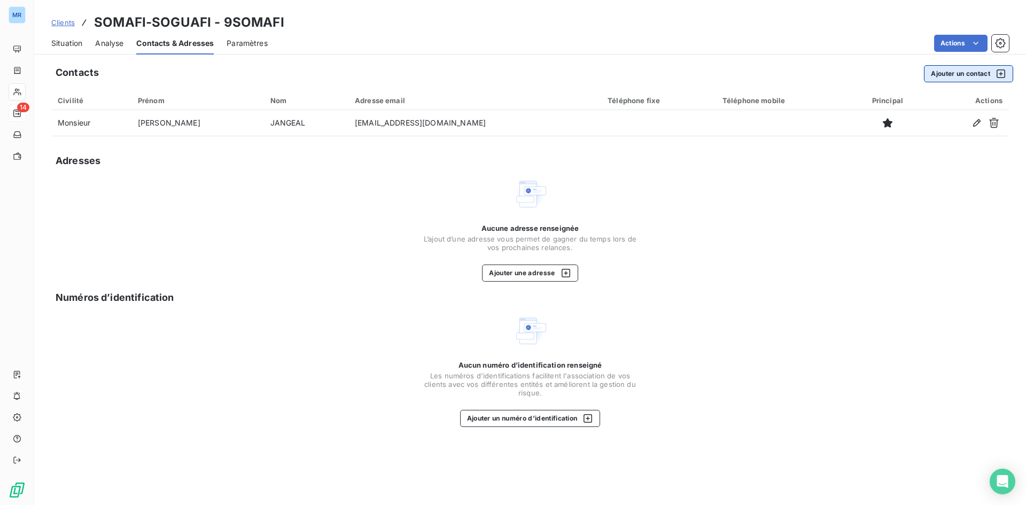
click at [975, 71] on button "Ajouter un contact" at bounding box center [968, 73] width 89 height 17
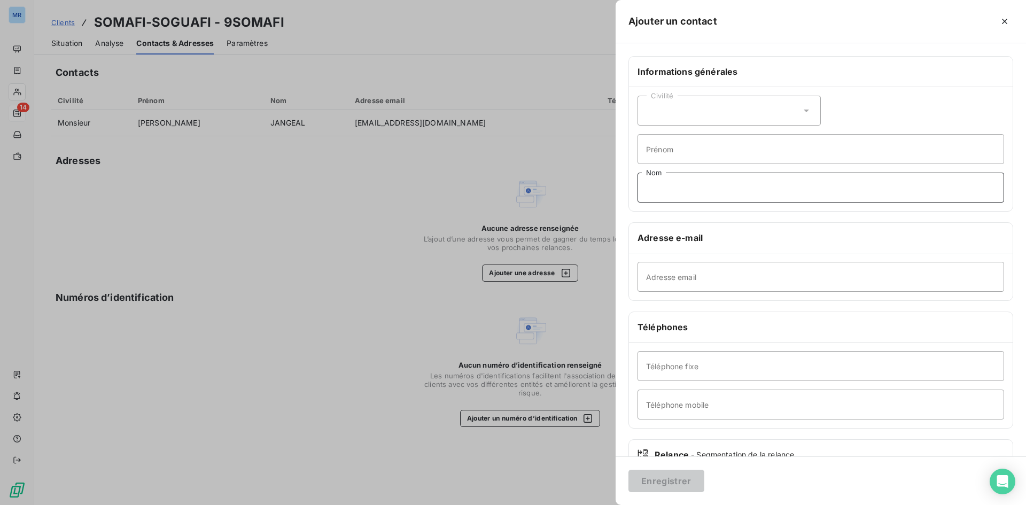
click at [670, 191] on input "Nom" at bounding box center [820, 188] width 366 height 30
click at [652, 276] on input "Adresse email" at bounding box center [820, 277] width 366 height 30
click at [678, 280] on input "Adresse email" at bounding box center [820, 277] width 366 height 30
paste input "[EMAIL_ADDRESS][DOMAIN_NAME]."
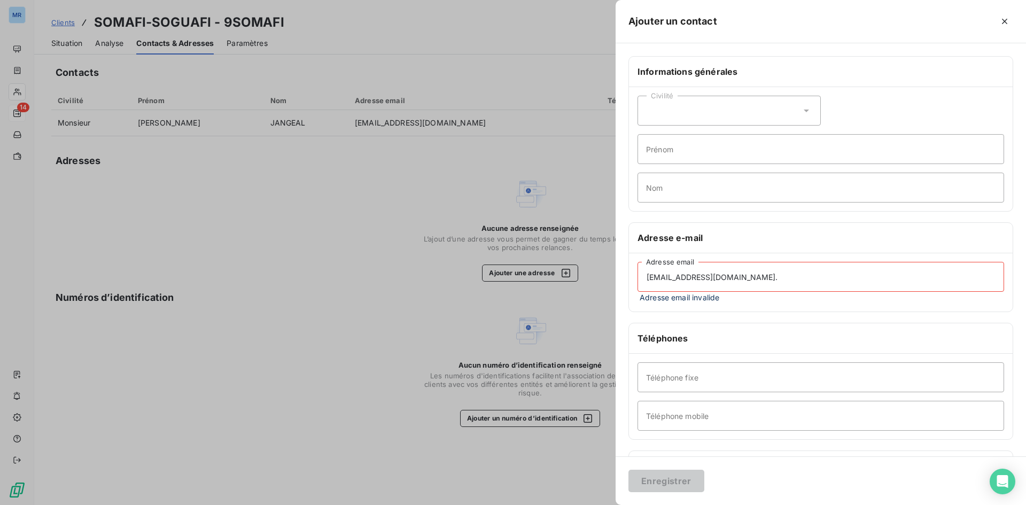
click at [763, 330] on div "Téléphones" at bounding box center [821, 338] width 384 height 30
click at [643, 280] on input "[EMAIL_ADDRESS][DOMAIN_NAME]." at bounding box center [820, 277] width 366 height 30
drag, startPoint x: 754, startPoint y: 280, endPoint x: 652, endPoint y: 280, distance: 102.0
click at [655, 280] on input "[EMAIL_ADDRESS][DOMAIN_NAME]." at bounding box center [820, 277] width 366 height 30
type input "f"
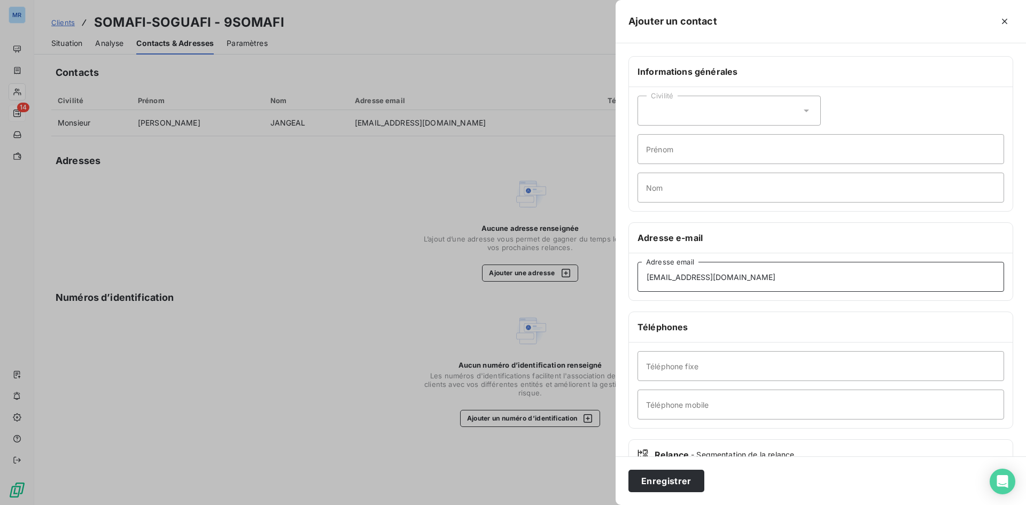
type input "[EMAIL_ADDRESS][DOMAIN_NAME]"
click at [713, 327] on h6 "Téléphones" at bounding box center [820, 327] width 366 height 13
click at [707, 363] on input "Téléphone fixe" at bounding box center [820, 366] width 366 height 30
click at [801, 109] on icon at bounding box center [806, 110] width 11 height 11
click at [726, 154] on li "Monsieur" at bounding box center [728, 156] width 183 height 19
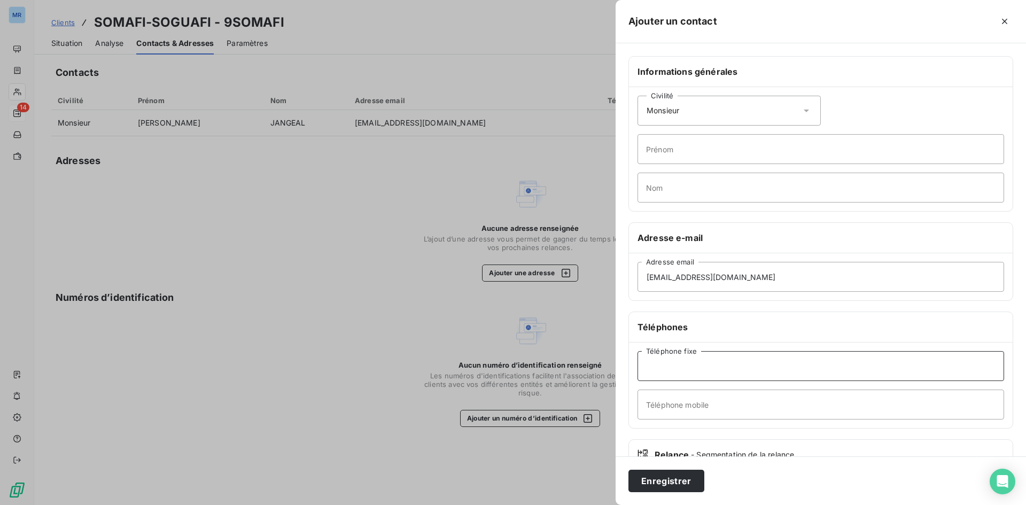
click at [670, 373] on input "Téléphone fixe" at bounding box center [820, 366] width 366 height 30
click at [671, 407] on input "Téléphone mobile" at bounding box center [820, 404] width 366 height 30
type input "0690998926"
click at [673, 366] on input "Téléphone fixe" at bounding box center [820, 366] width 366 height 30
click at [749, 357] on input "0590606949" at bounding box center [820, 366] width 366 height 30
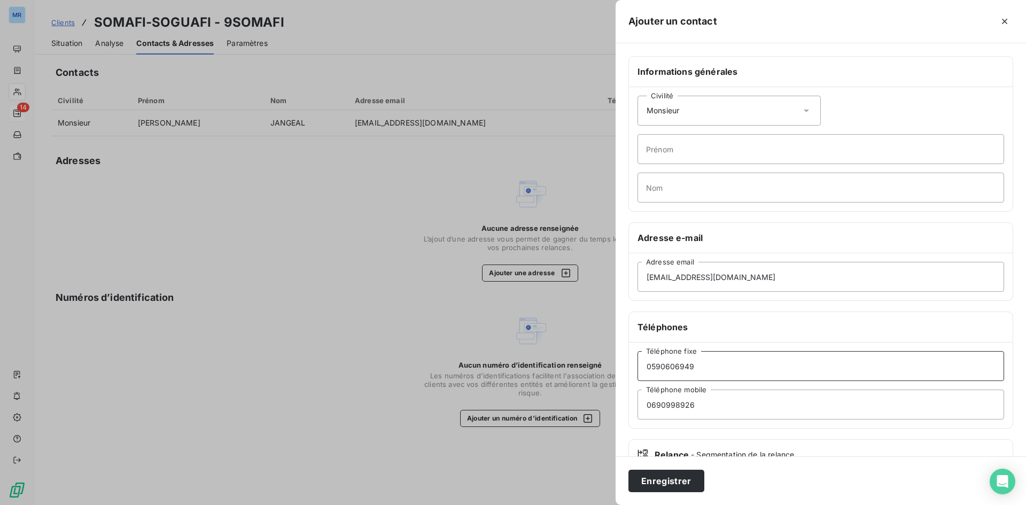
type input "0590606949"
click at [723, 152] on input "Prénom" at bounding box center [820, 149] width 366 height 30
type input "[PERSON_NAME]"
click at [732, 192] on input "Nom" at bounding box center [820, 188] width 366 height 30
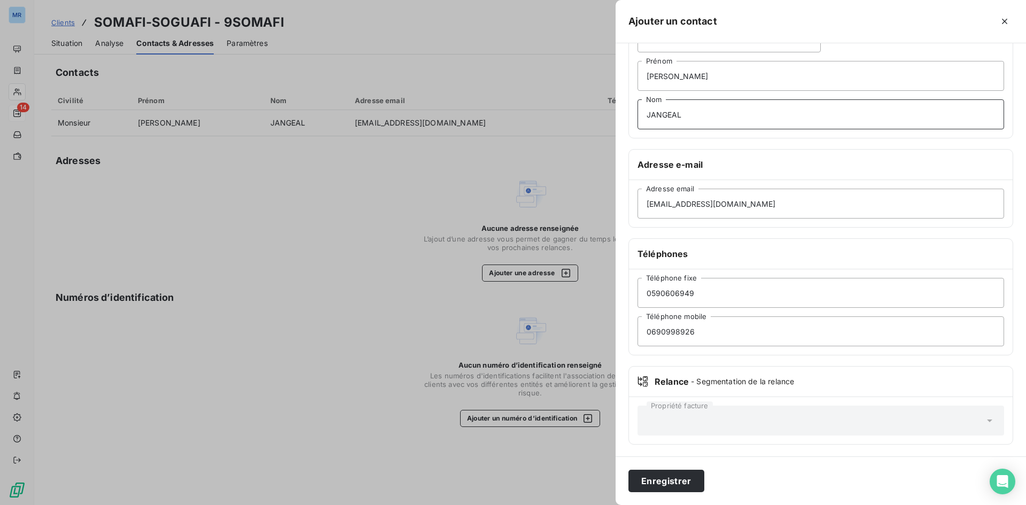
scroll to position [74, 0]
type input "JANGEAL"
click at [677, 483] on button "Enregistrer" at bounding box center [666, 481] width 76 height 22
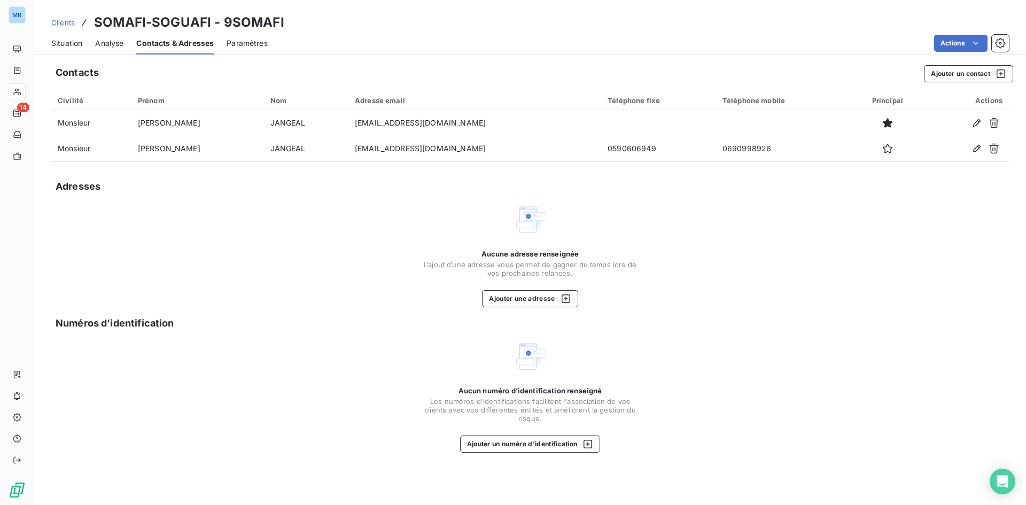
click at [64, 22] on span "Clients" at bounding box center [63, 22] width 24 height 9
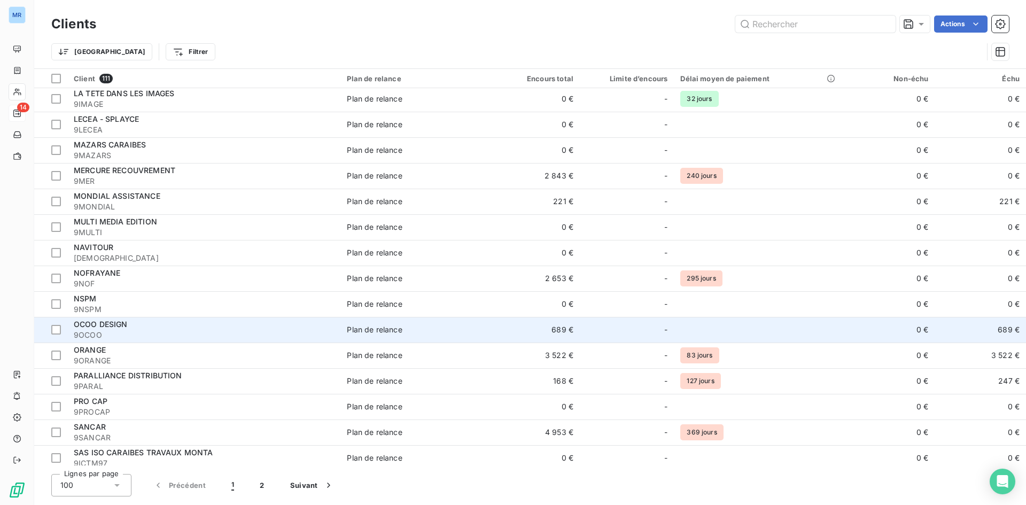
scroll to position [2187, 0]
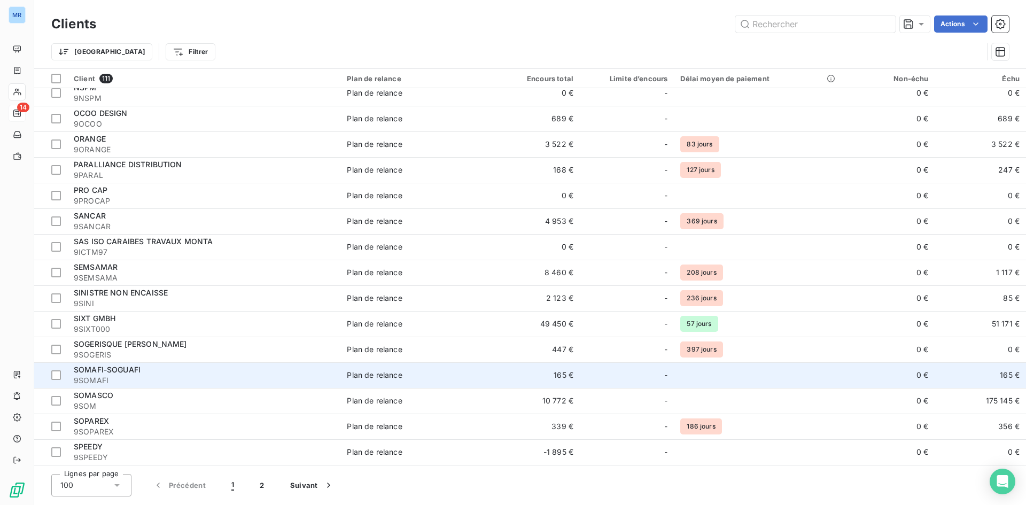
click at [130, 367] on span "SOMAFI-SOGUAFI" at bounding box center [107, 369] width 67 height 9
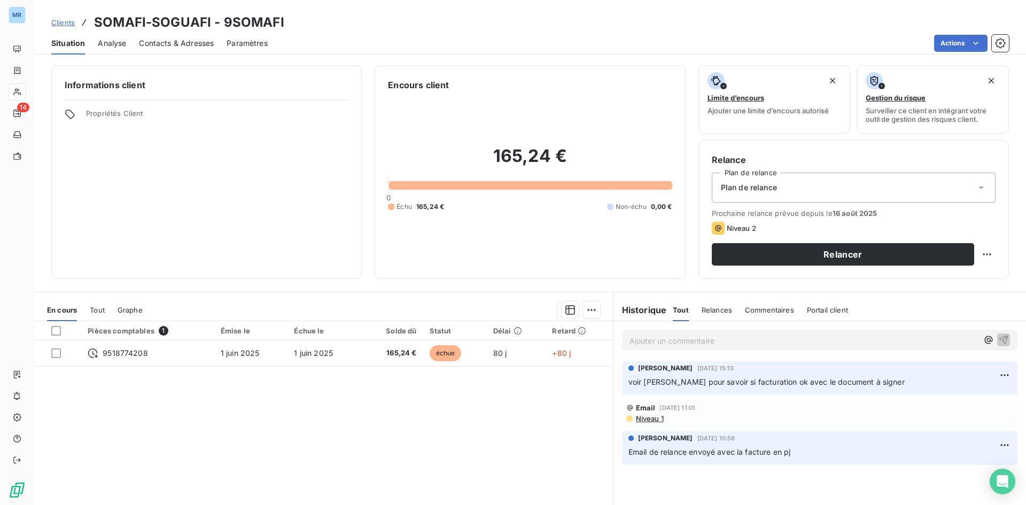
click at [780, 342] on p "Ajouter un commentaire ﻿" at bounding box center [803, 340] width 348 height 13
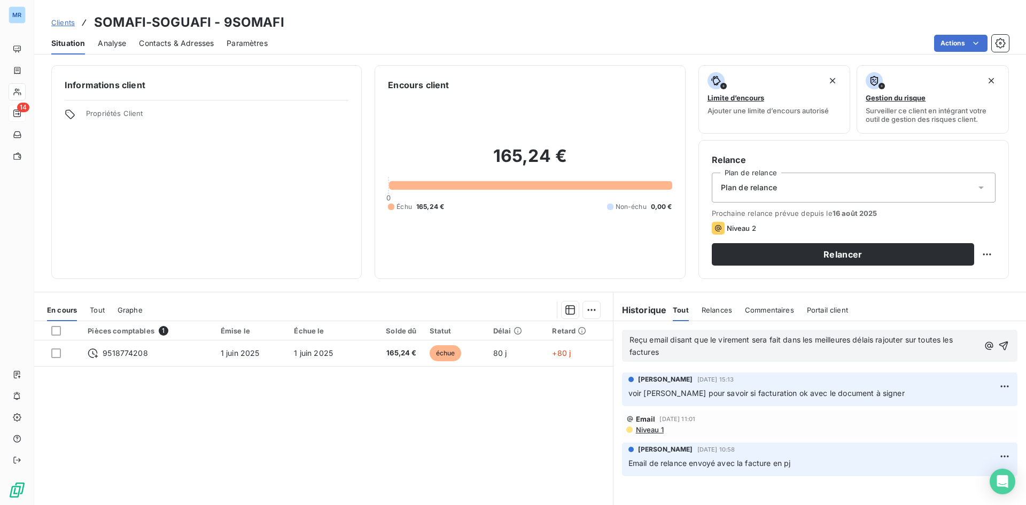
click at [676, 344] on p "Reçu email disant que le virement sera fait dans les meilleures délais rajouter…" at bounding box center [803, 346] width 349 height 25
click at [671, 352] on p "Reçu email disant que le virement sera fait dans les meilleures délais rajouter…" at bounding box center [803, 346] width 349 height 25
click at [1000, 343] on icon "button" at bounding box center [1004, 345] width 9 height 9
